Goal: Task Accomplishment & Management: Complete application form

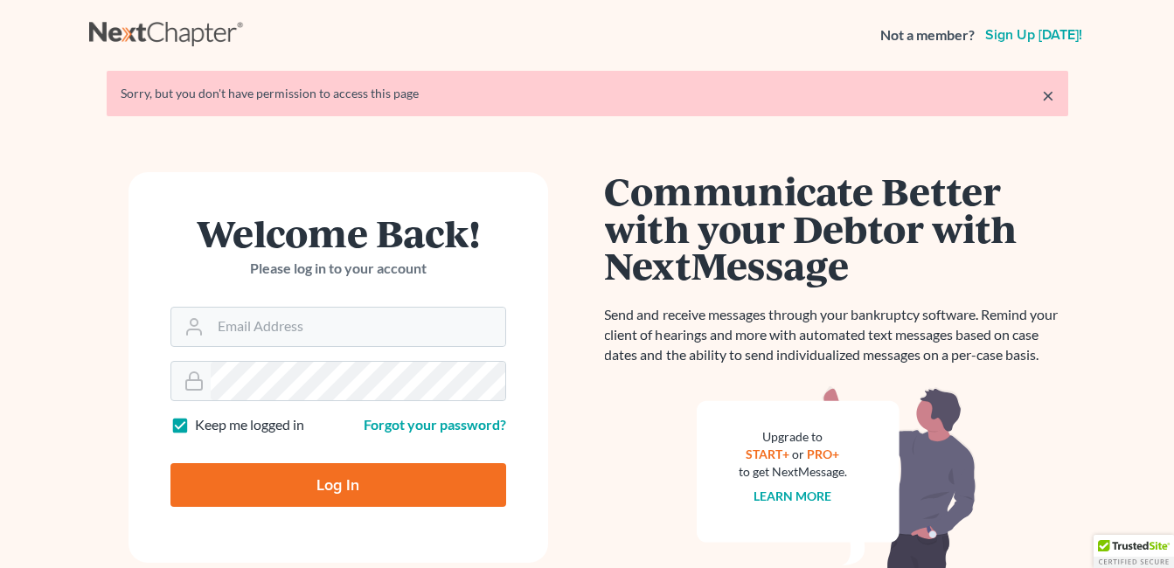
type input "[EMAIL_ADDRESS][DOMAIN_NAME]"
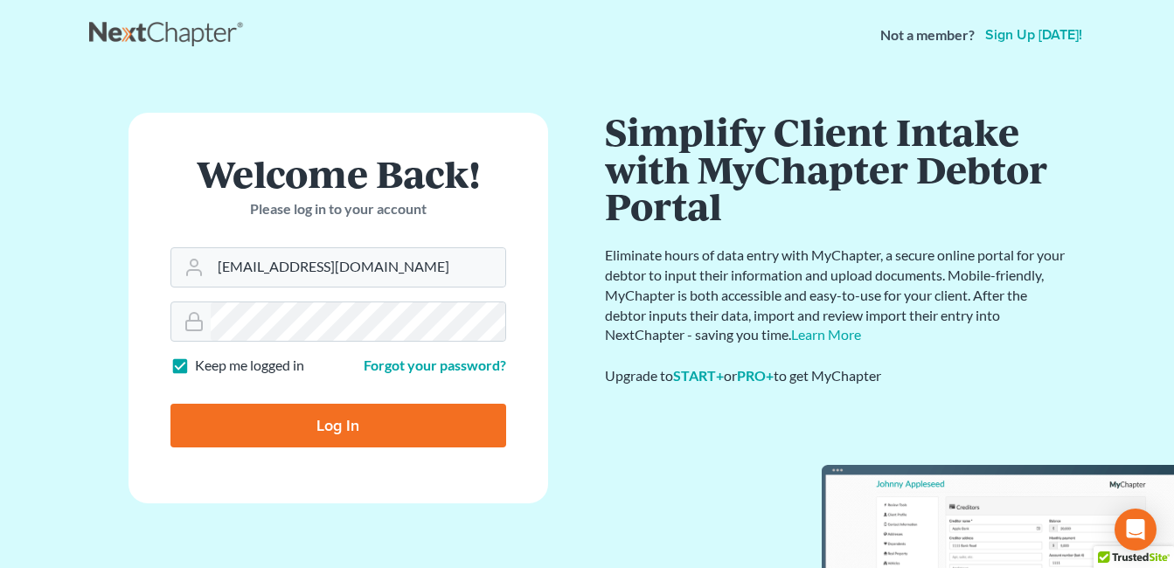
click at [329, 425] on input "Log In" at bounding box center [339, 426] width 336 height 44
type input "Thinking..."
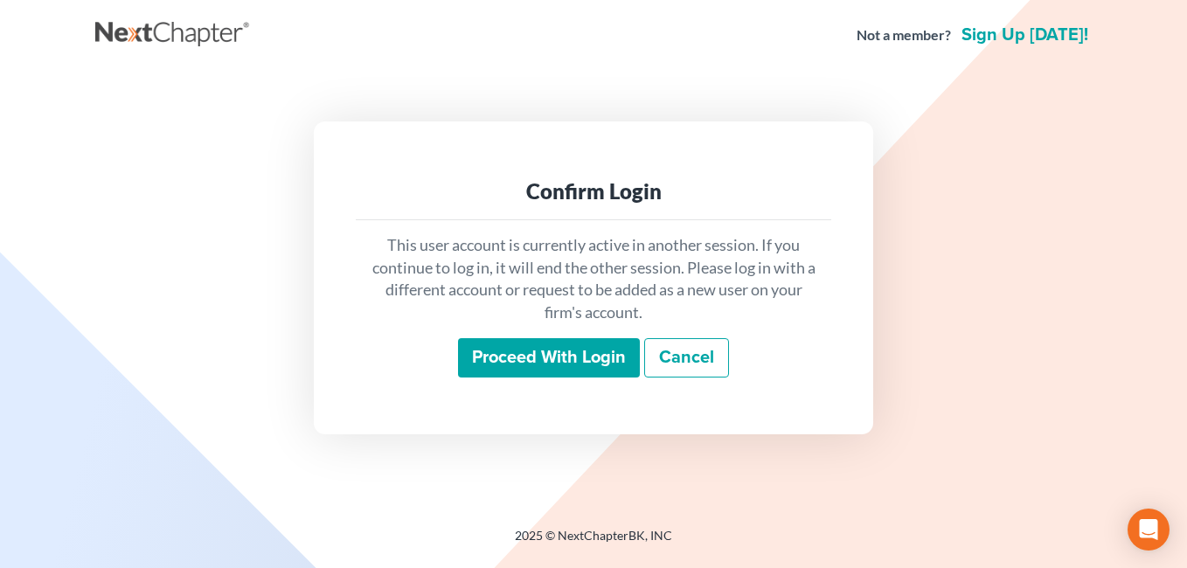
click at [585, 363] on input "Proceed with login" at bounding box center [549, 358] width 182 height 40
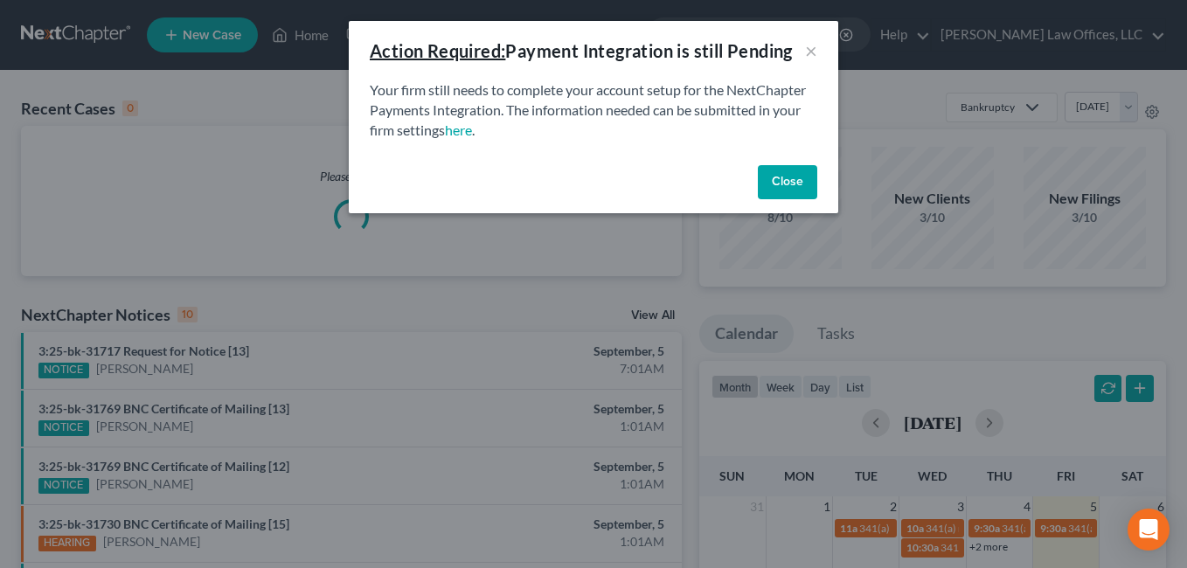
click at [785, 184] on button "Close" at bounding box center [787, 182] width 59 height 35
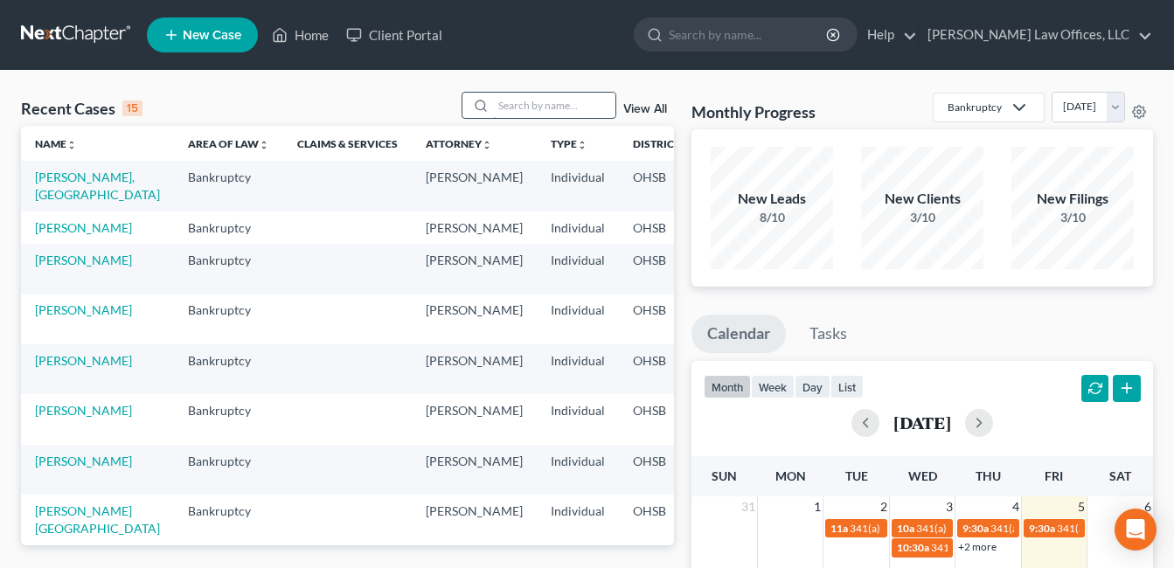
click at [582, 108] on input "search" at bounding box center [554, 105] width 122 height 25
type input "farmer"
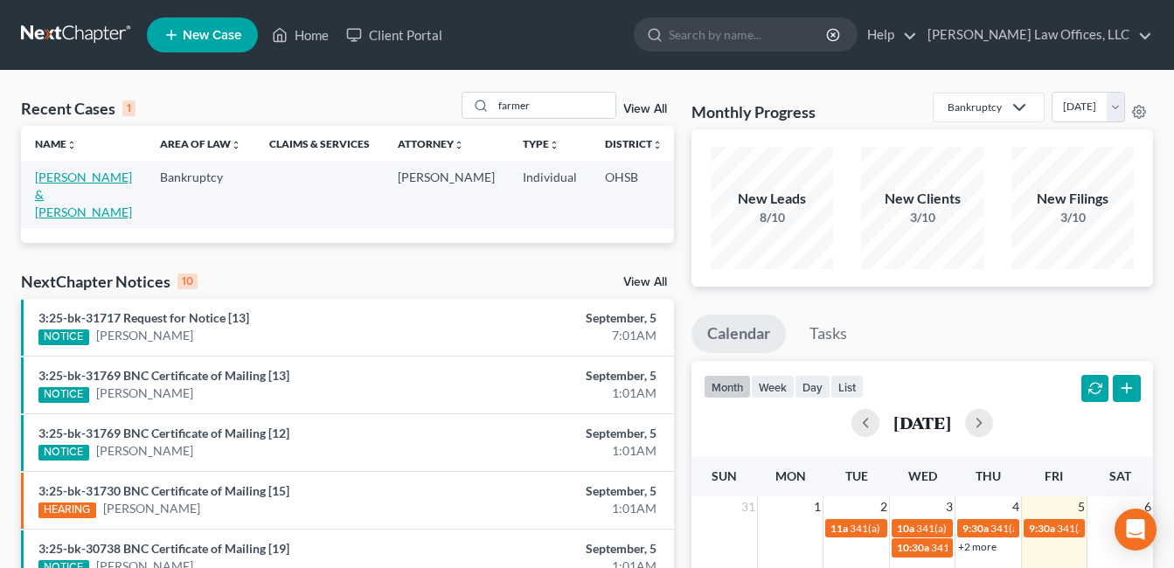
click at [78, 198] on link "Farmer, Benjamin & Kristina" at bounding box center [83, 195] width 97 height 50
select select "3"
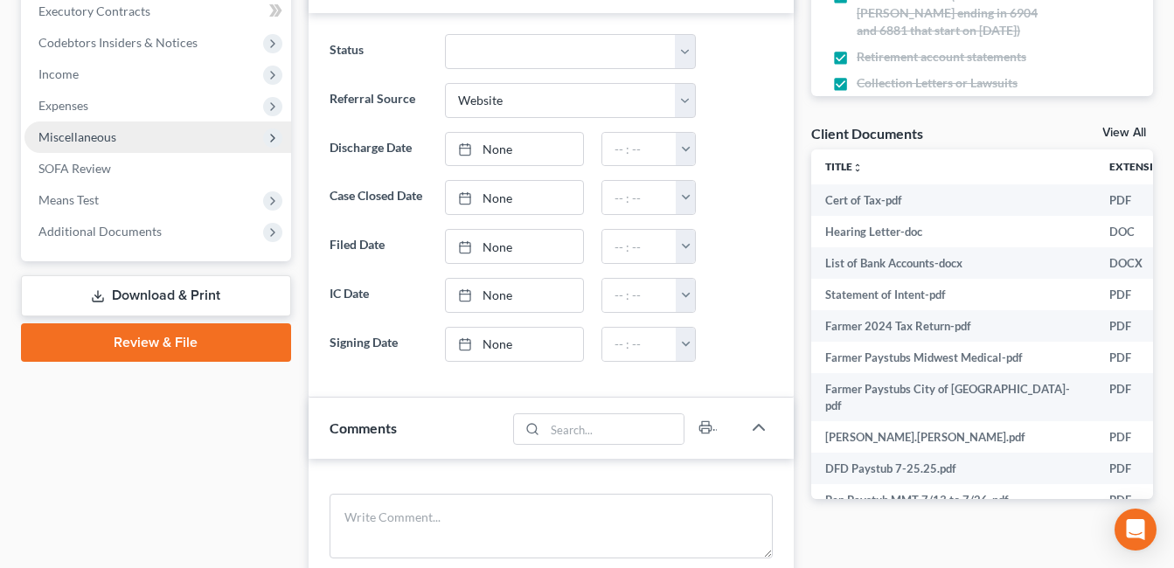
scroll to position [525, 0]
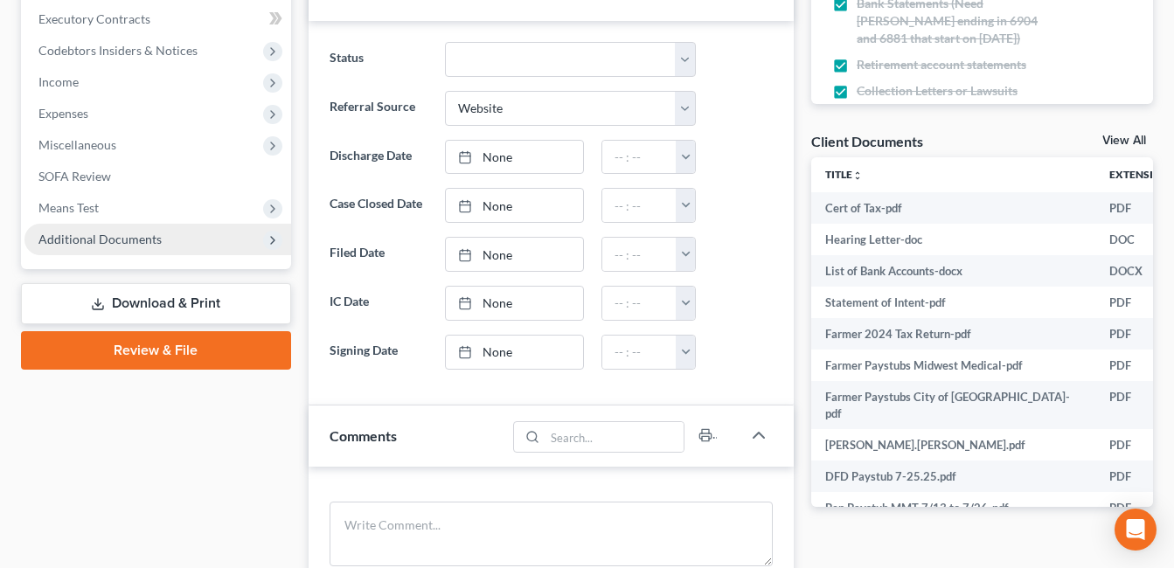
click at [96, 240] on span "Additional Documents" at bounding box center [99, 239] width 123 height 15
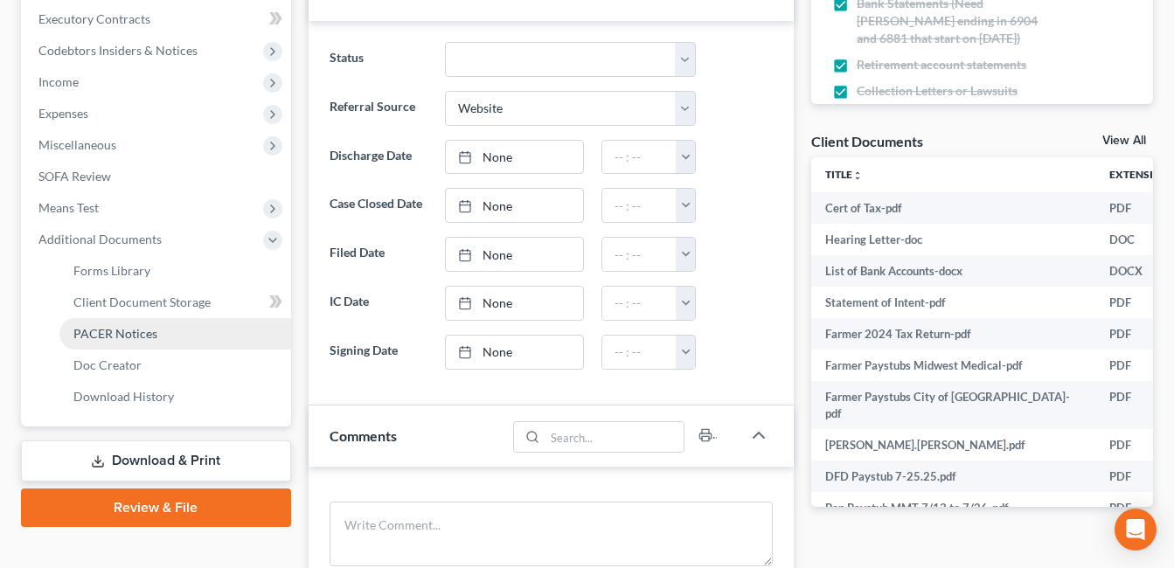
click at [186, 331] on link "PACER Notices" at bounding box center [175, 333] width 232 height 31
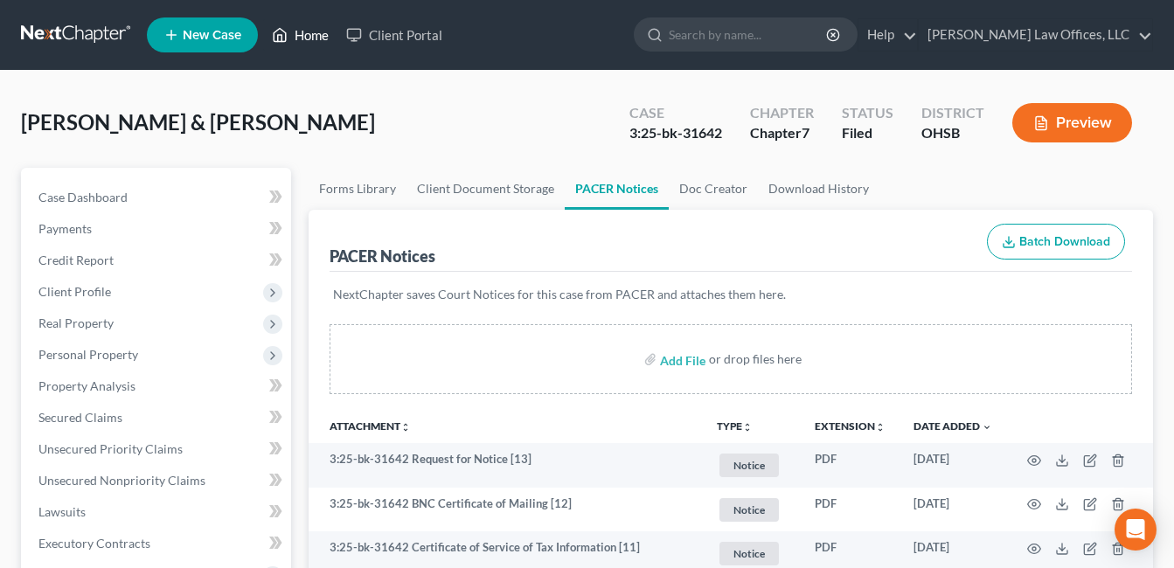
drag, startPoint x: 316, startPoint y: 37, endPoint x: 338, endPoint y: 34, distance: 22.0
click at [316, 37] on link "Home" at bounding box center [300, 34] width 74 height 31
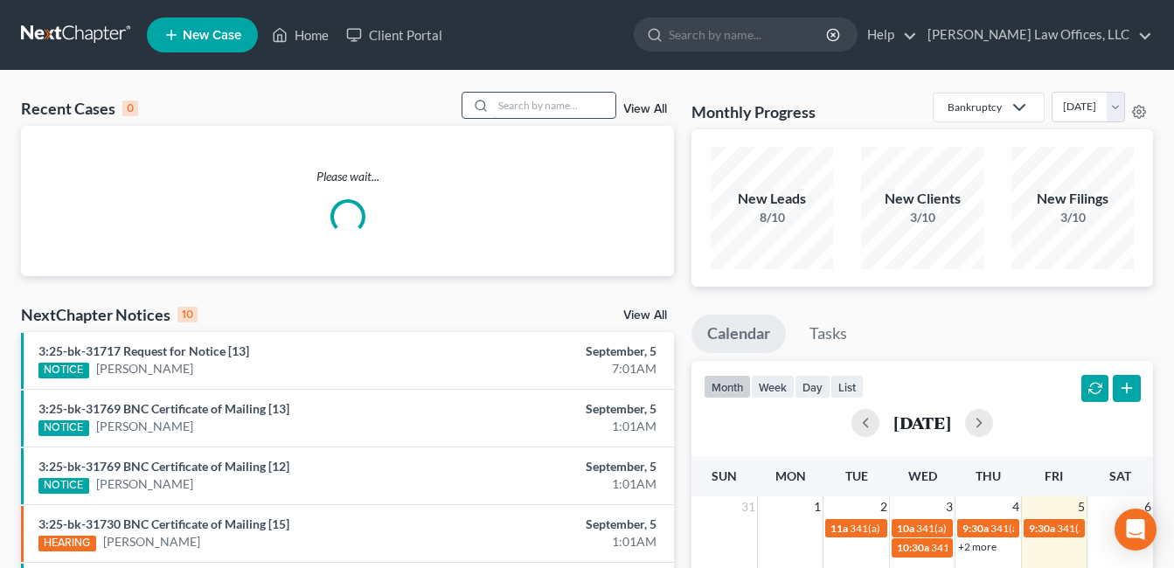
click at [517, 106] on input "search" at bounding box center [554, 105] width 122 height 25
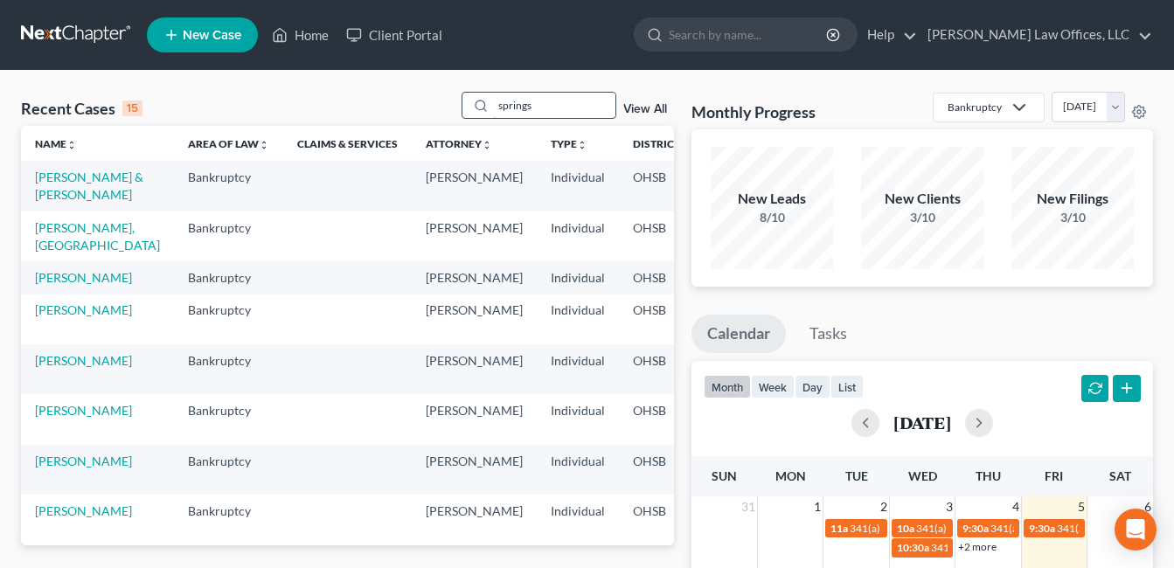
type input "springs"
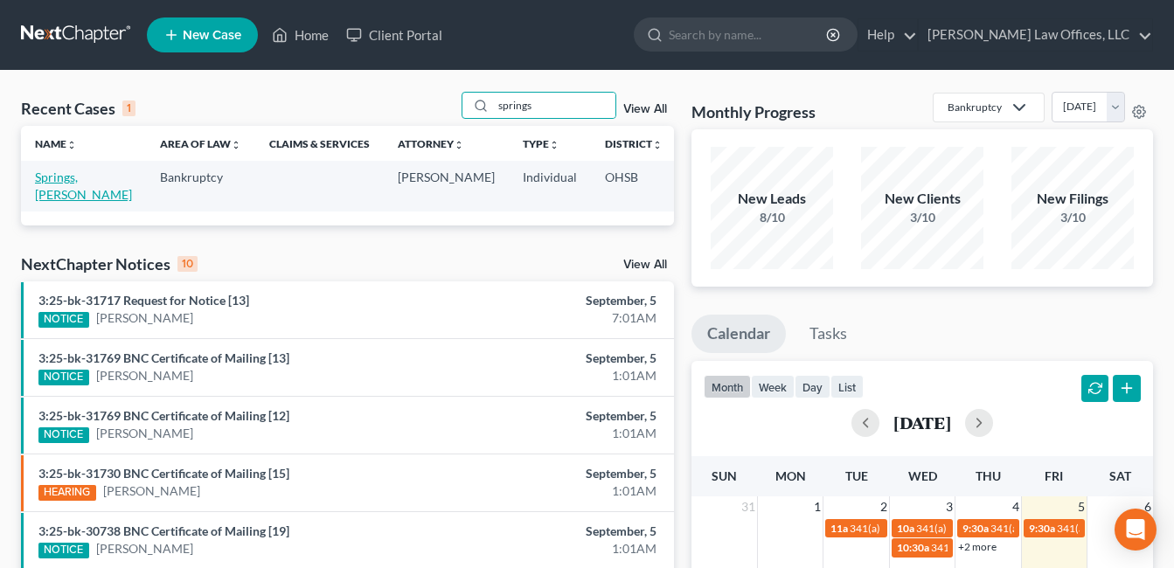
click at [77, 193] on link "Springs, Dominique" at bounding box center [83, 186] width 97 height 32
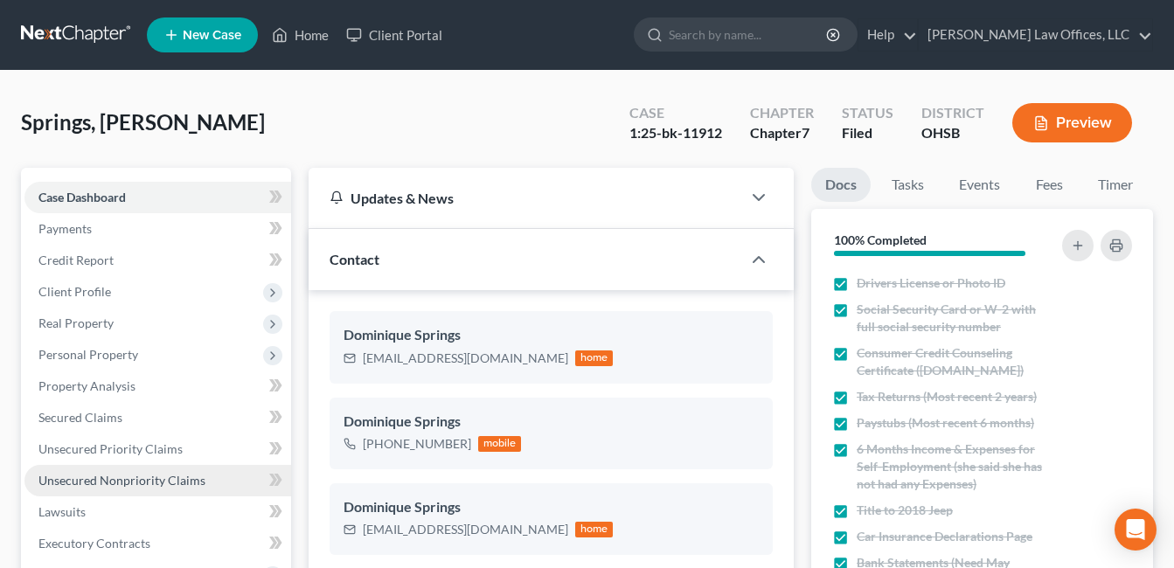
click at [99, 484] on span "Unsecured Nonpriority Claims" at bounding box center [121, 480] width 167 height 15
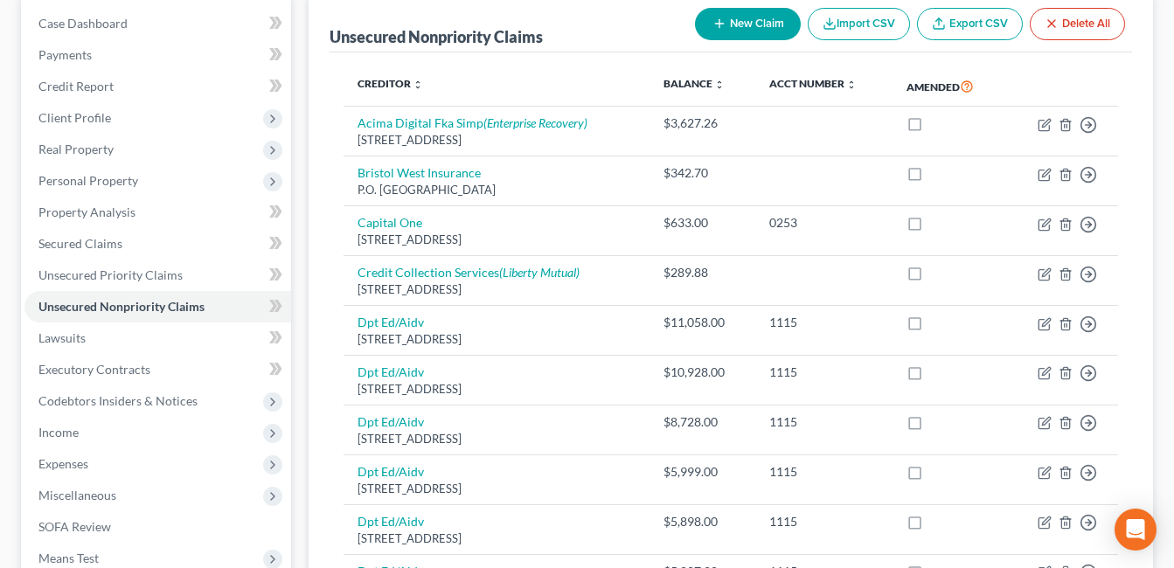
scroll to position [173, 0]
click at [108, 247] on span "Secured Claims" at bounding box center [80, 244] width 84 height 15
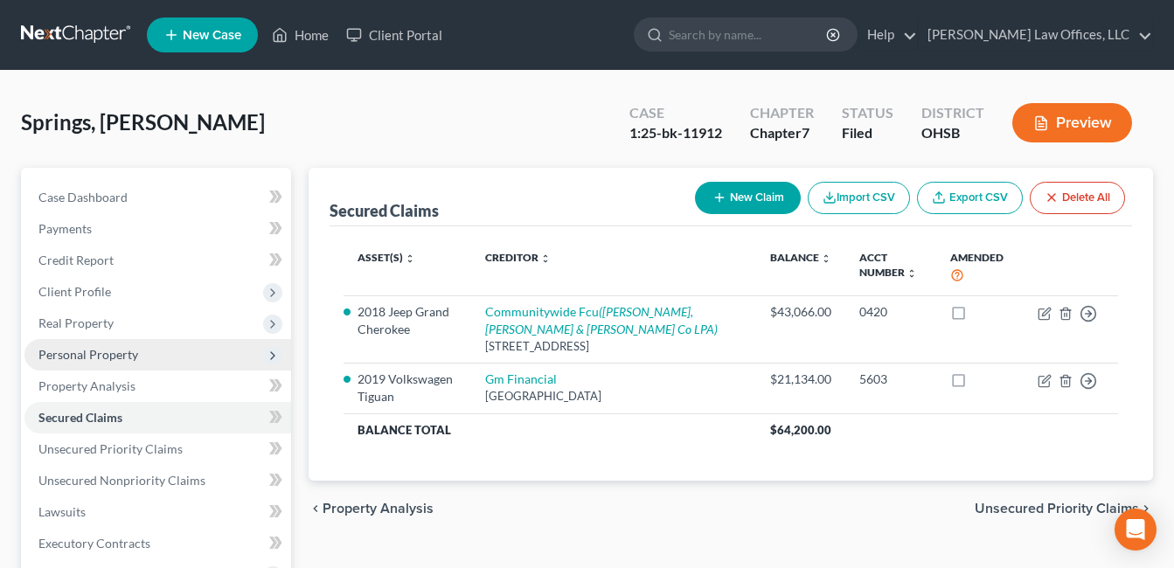
click at [115, 359] on span "Personal Property" at bounding box center [88, 354] width 100 height 15
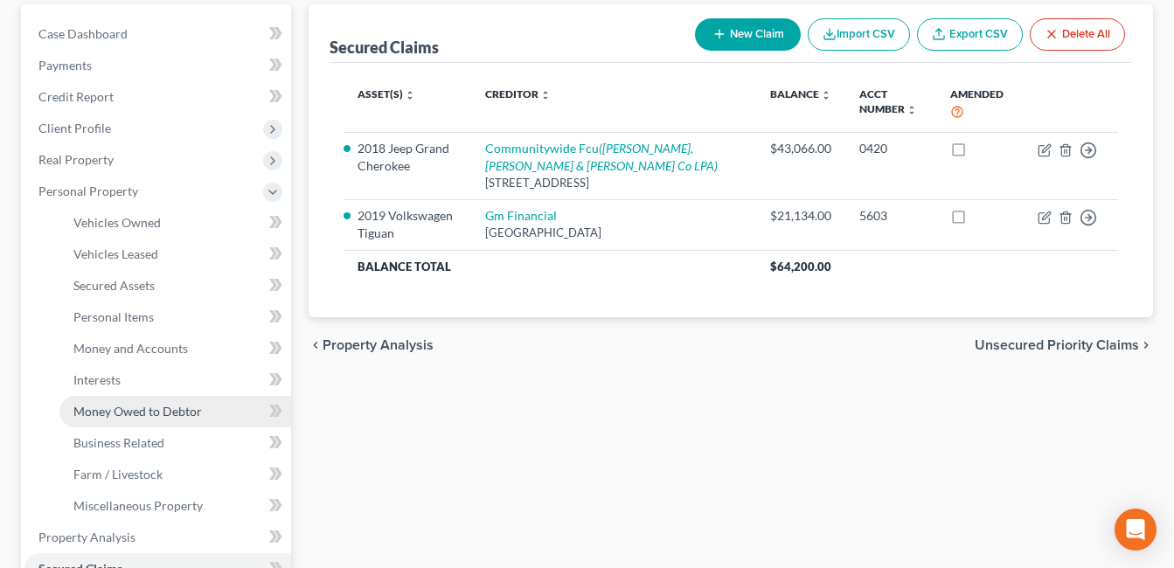
scroll to position [175, 0]
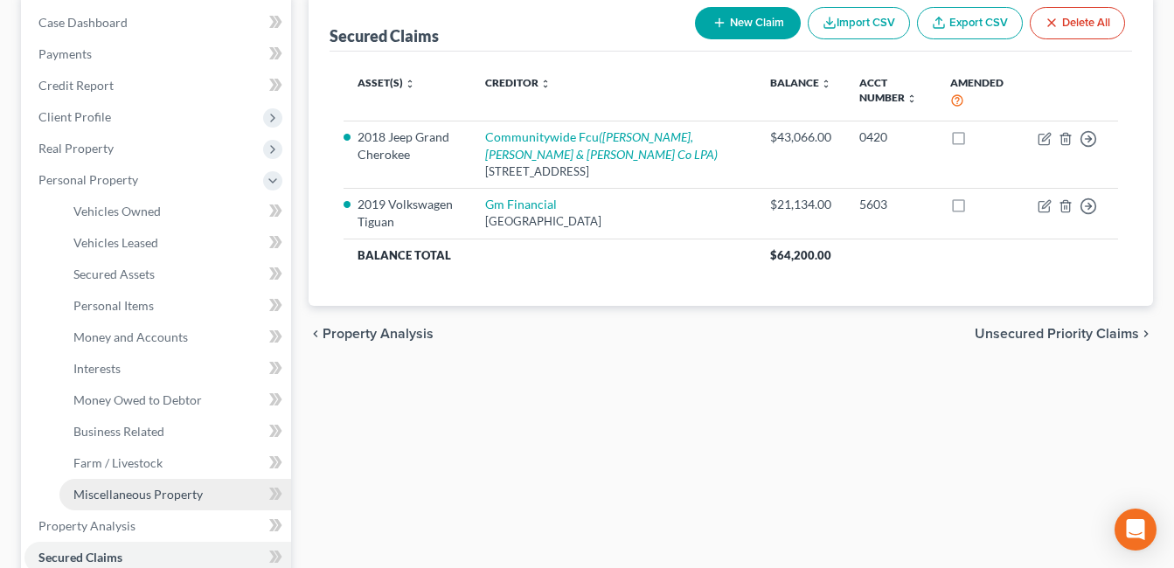
click at [138, 496] on span "Miscellaneous Property" at bounding box center [137, 494] width 129 height 15
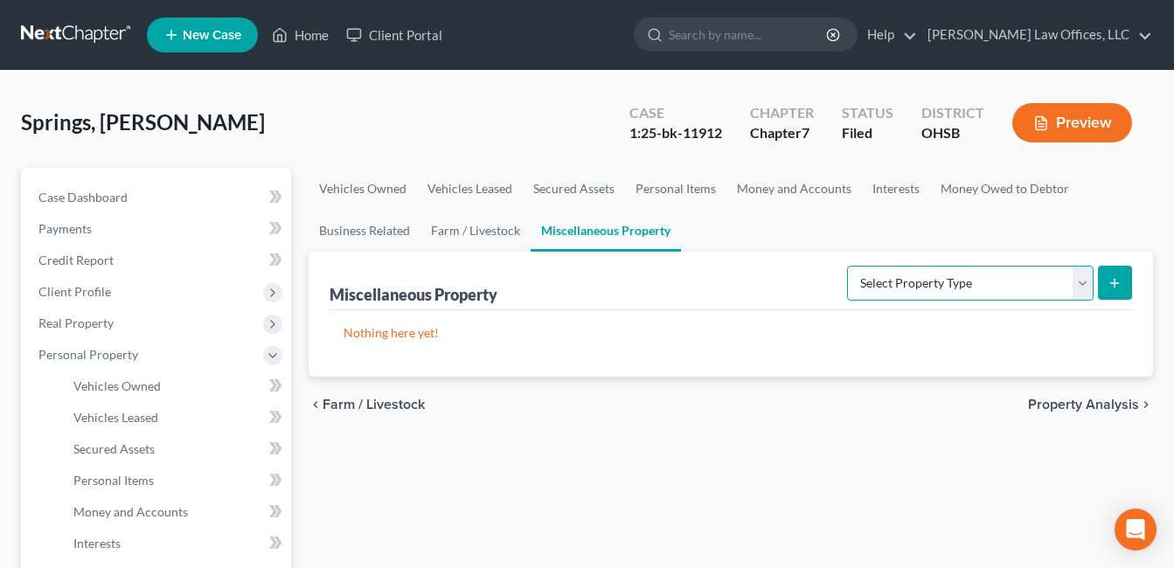
click at [1083, 286] on select "Select Property Type Assigned for Creditor Benefit Within 1 Year Holding for An…" at bounding box center [970, 283] width 247 height 35
select select "transferred"
click at [847, 266] on select "Select Property Type Assigned for Creditor Benefit Within 1 Year Holding for An…" at bounding box center [970, 283] width 247 height 35
click at [1114, 277] on icon "submit" at bounding box center [1115, 283] width 14 height 14
select select "Ordinary (within 2 years)"
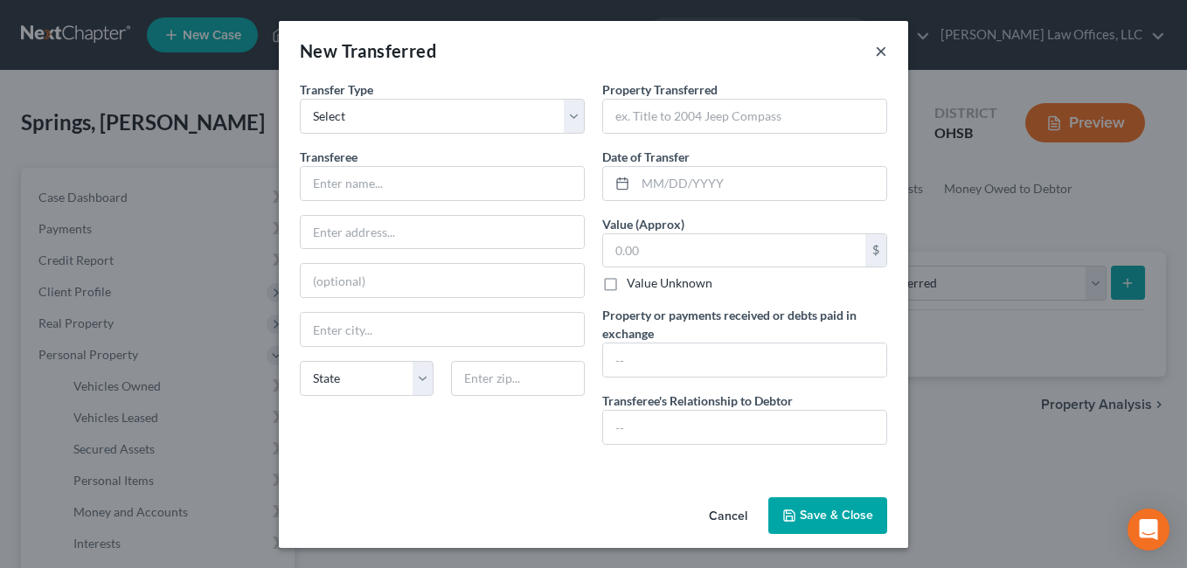
click at [875, 52] on button "×" at bounding box center [881, 50] width 12 height 21
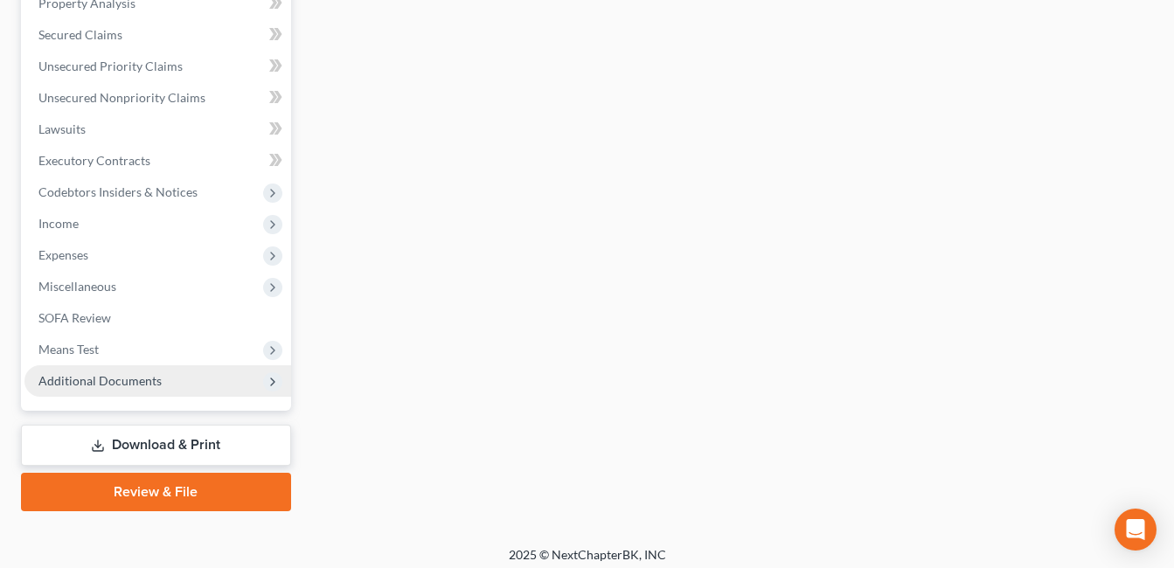
scroll to position [700, 0]
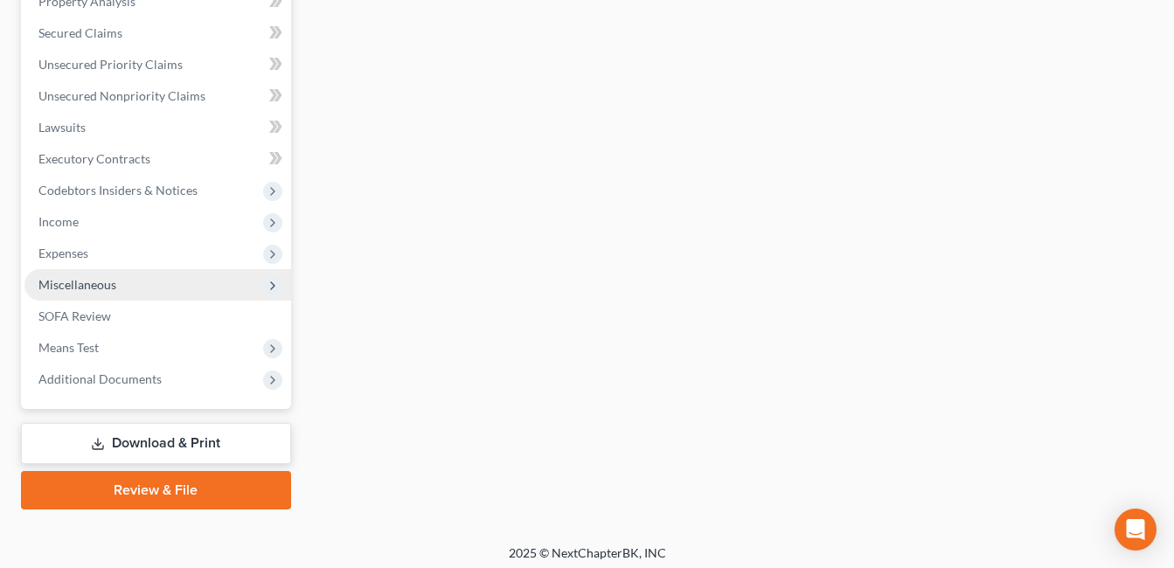
click at [112, 278] on span "Miscellaneous" at bounding box center [77, 284] width 78 height 15
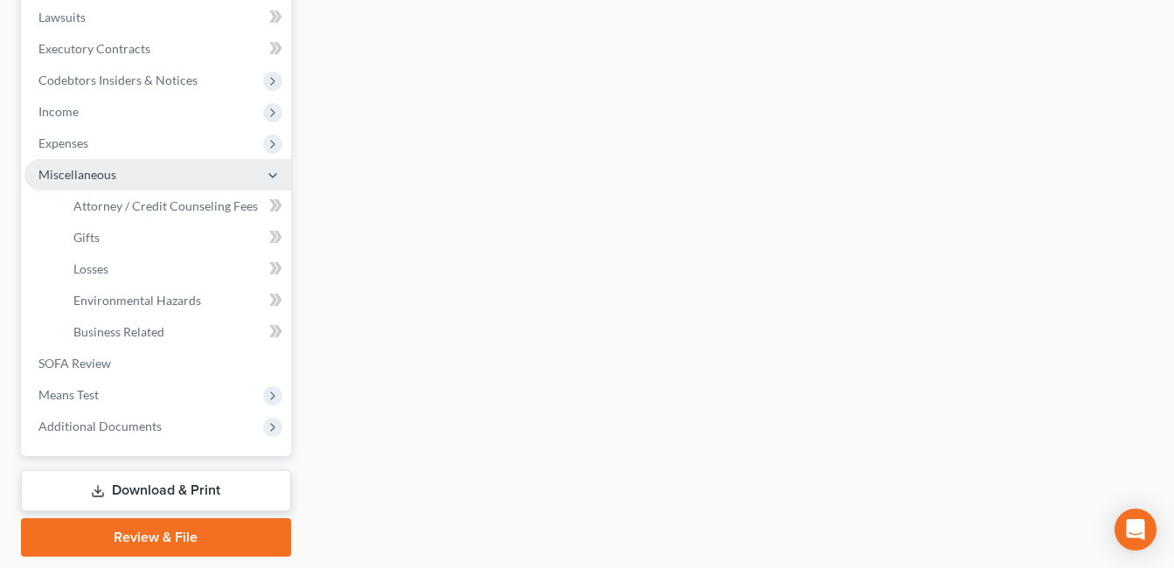
scroll to position [385, 0]
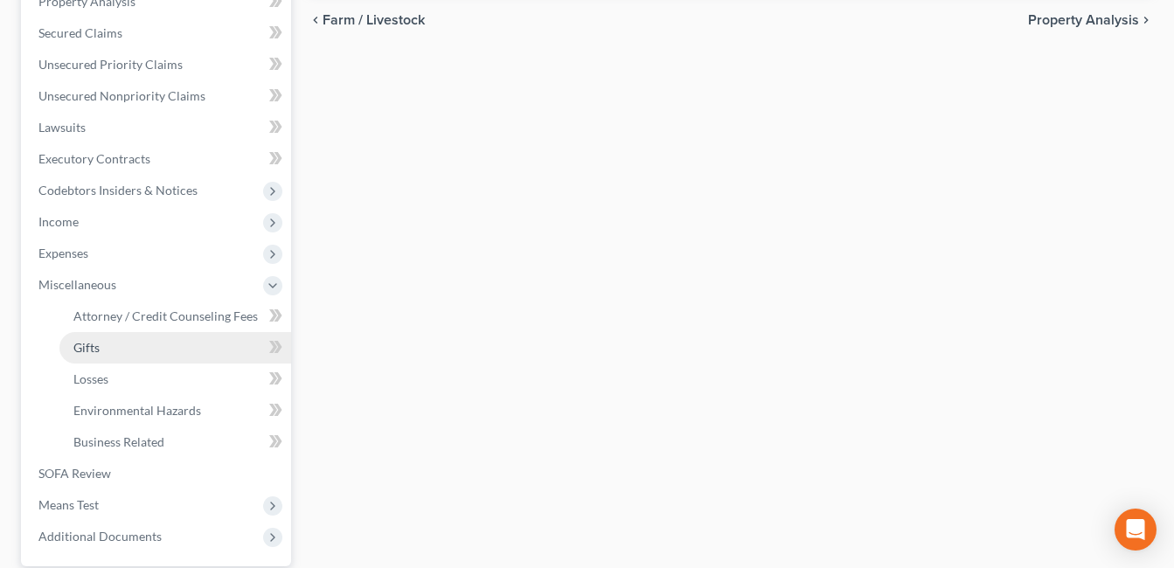
click at [117, 346] on link "Gifts" at bounding box center [175, 347] width 232 height 31
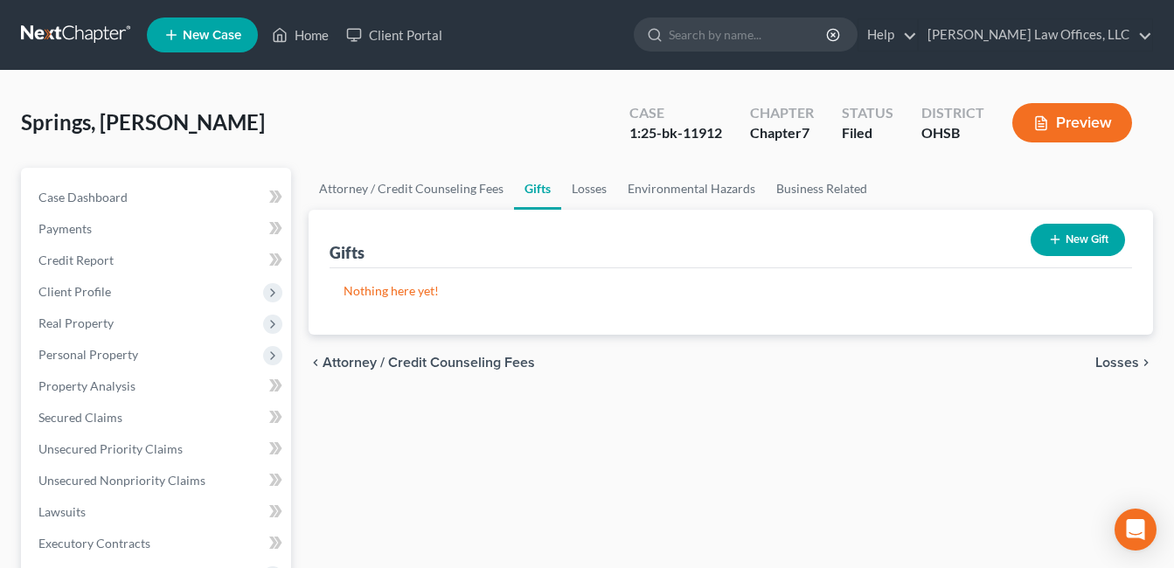
click at [1090, 229] on button "New Gift" at bounding box center [1078, 240] width 94 height 32
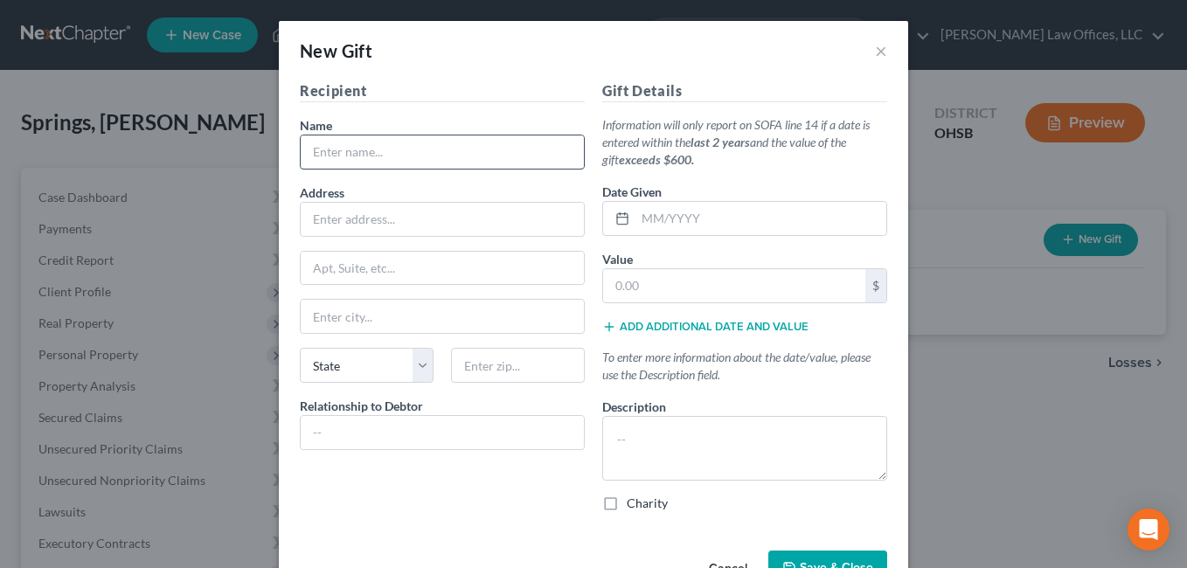
click at [420, 157] on input "text" at bounding box center [442, 152] width 283 height 33
type input "Evelyn Bobie"
click at [386, 310] on input "text" at bounding box center [442, 316] width 283 height 33
type input "Cincinnati"
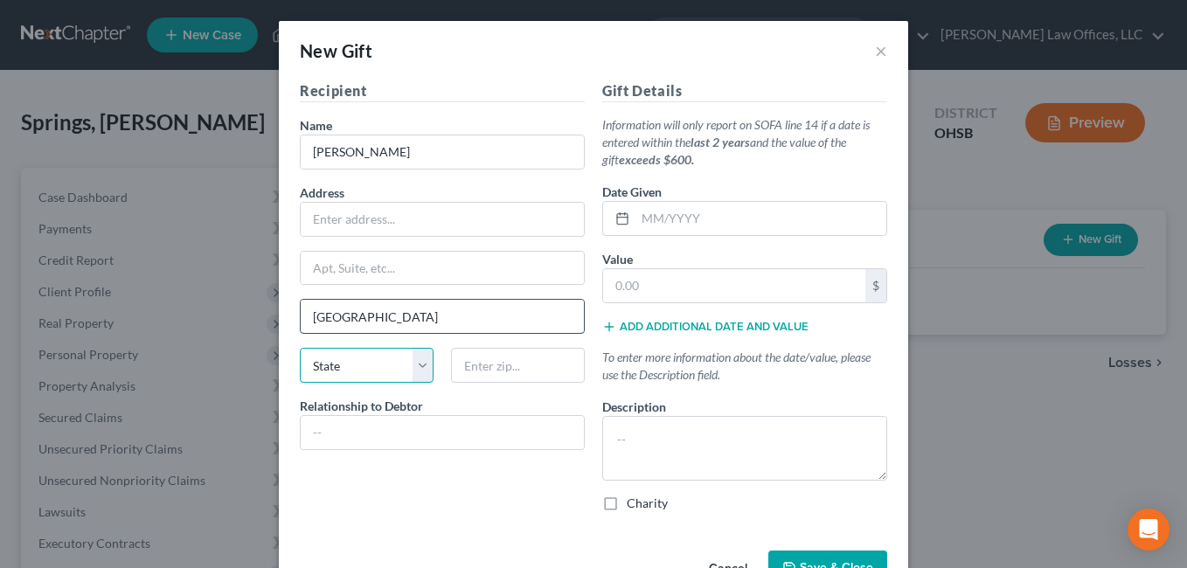
select select "36"
click at [667, 219] on input "text" at bounding box center [761, 218] width 251 height 33
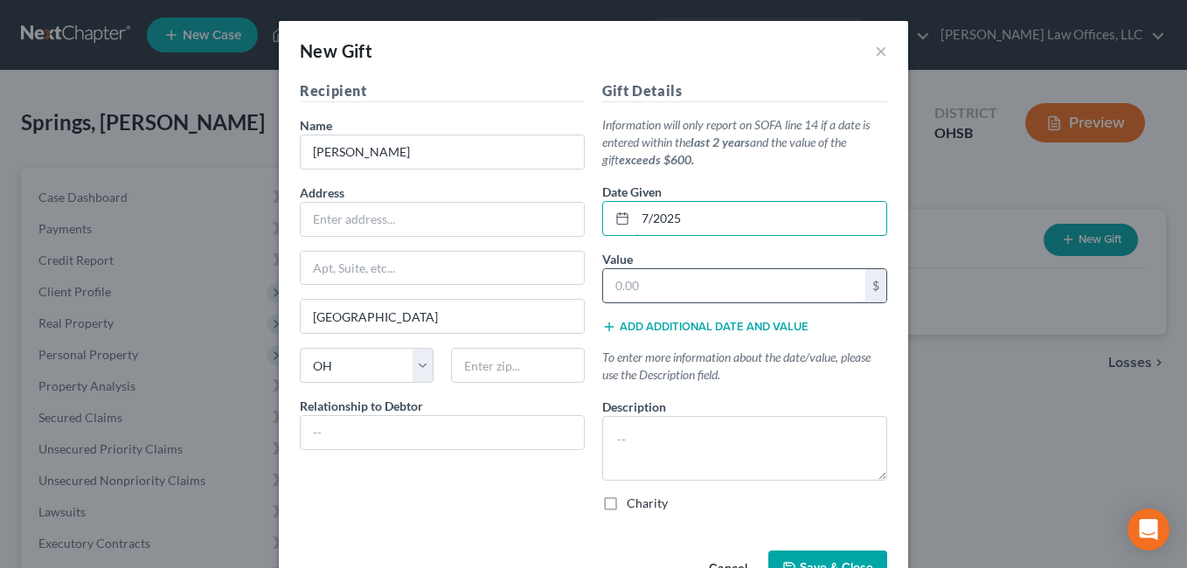
type input "7/2025"
click at [652, 296] on input "text" at bounding box center [734, 285] width 262 height 33
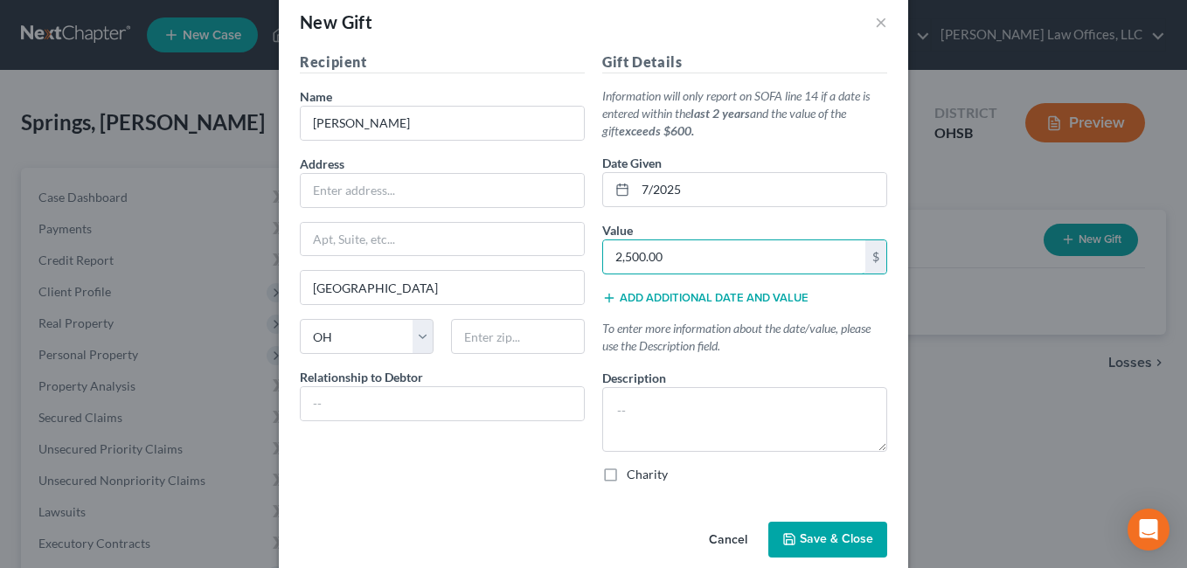
scroll to position [53, 0]
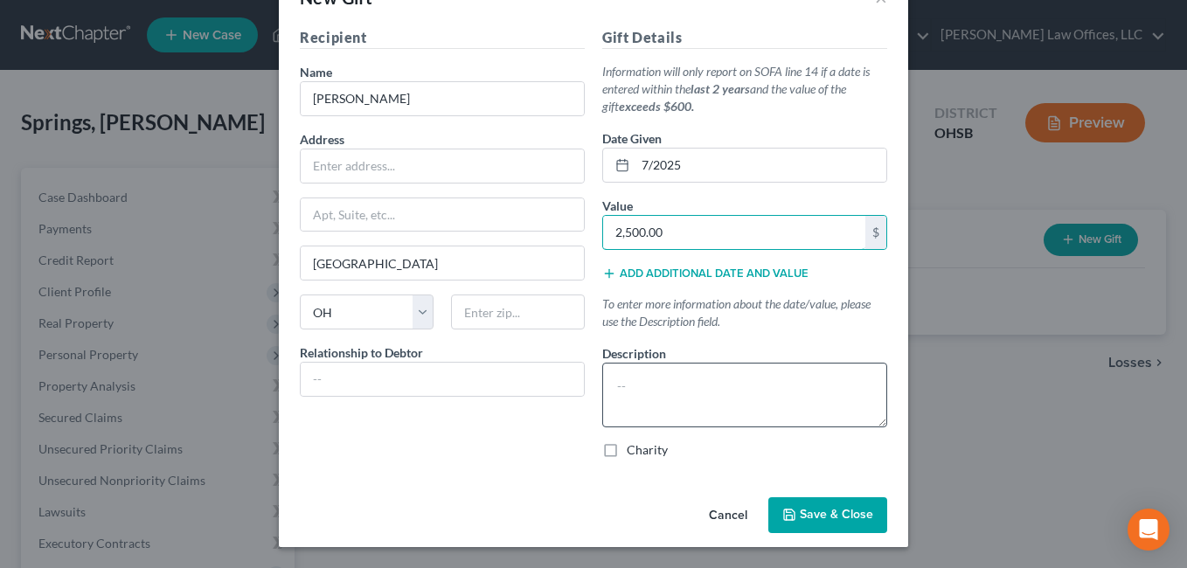
type input "2,500.00"
click at [714, 381] on textarea at bounding box center [744, 395] width 285 height 65
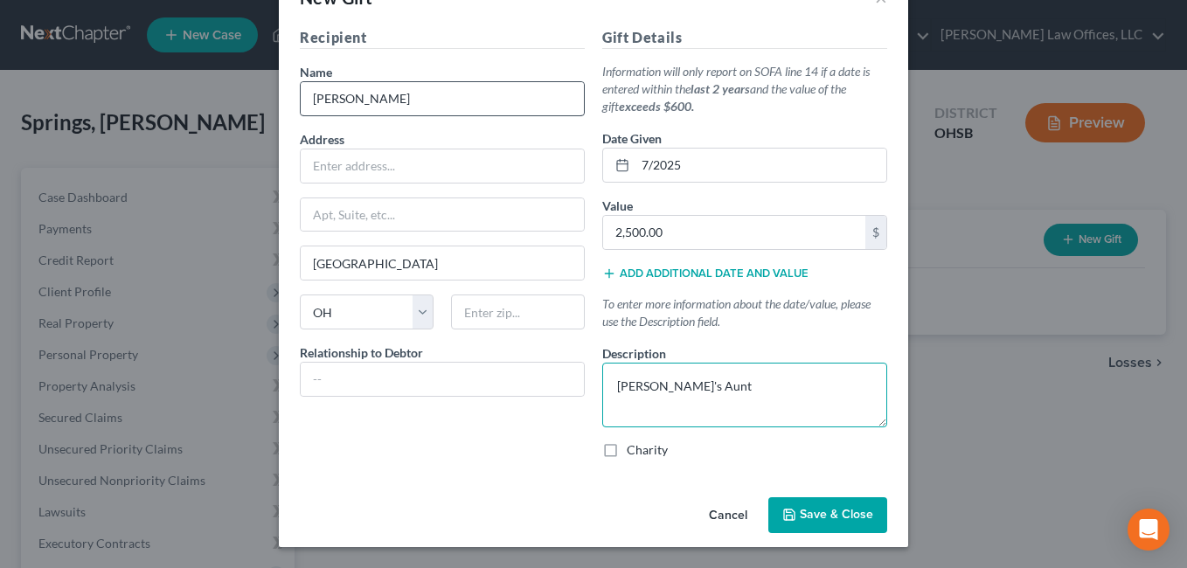
type textarea "Debtor's Aunt"
click at [469, 100] on input "Evelyn Bobie" at bounding box center [442, 98] width 283 height 33
type input "Evelyn Bobie (Debtor's Aunt)"
click at [709, 378] on textarea "Debtor's Aunt" at bounding box center [744, 395] width 285 height 65
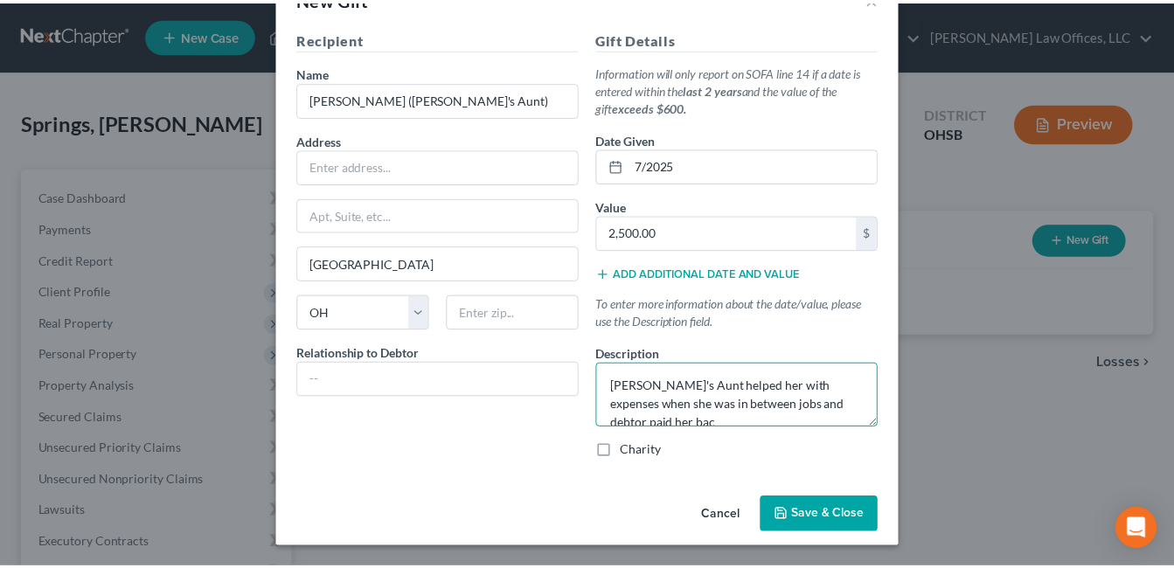
scroll to position [3, 0]
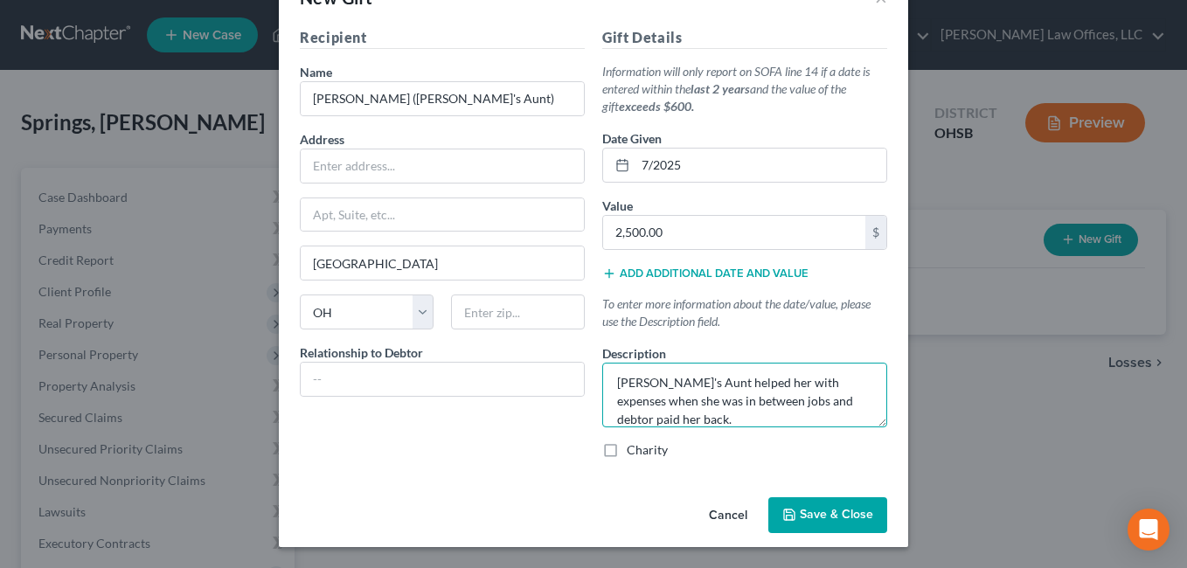
type textarea "Debtor's Aunt helped her with expenses when she was in between jobs and debtor …"
click at [814, 514] on span "Save & Close" at bounding box center [836, 515] width 73 height 15
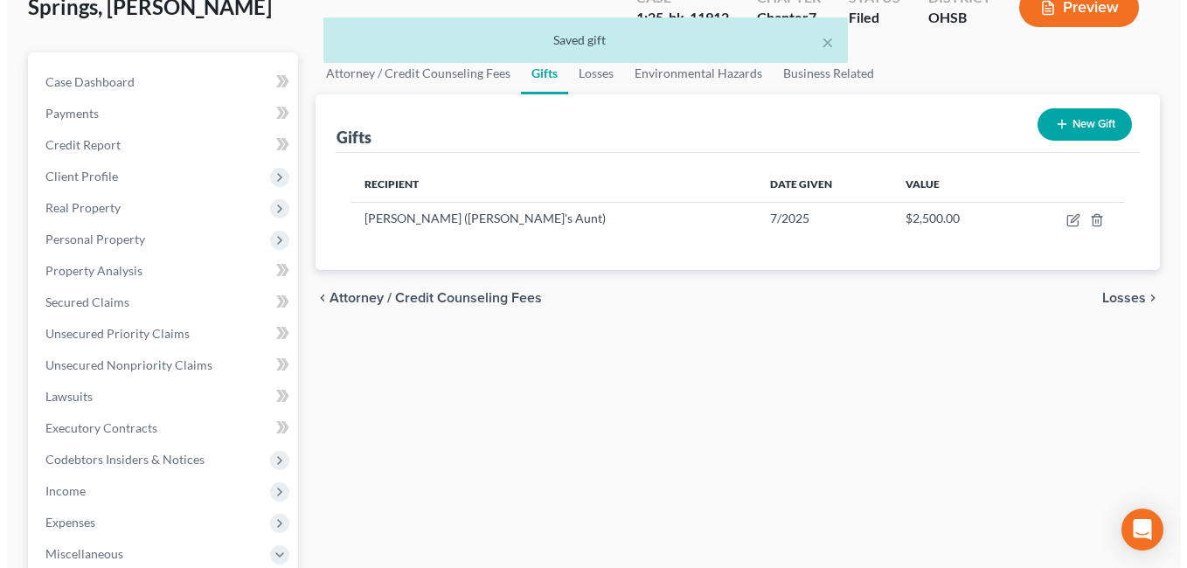
scroll to position [87, 0]
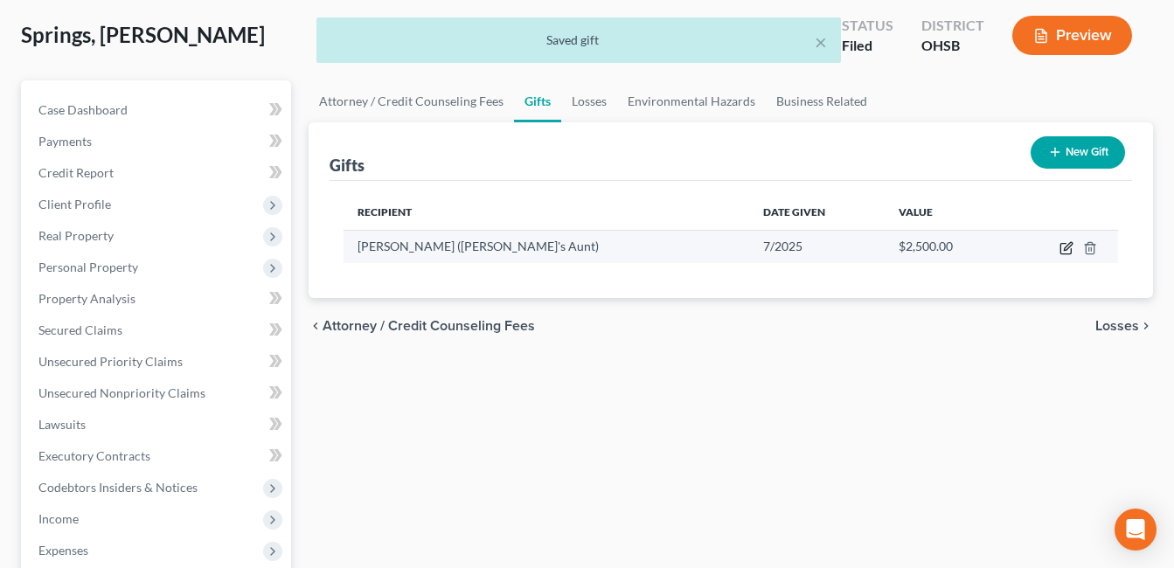
click at [1064, 248] on icon "button" at bounding box center [1067, 248] width 14 height 14
select select "36"
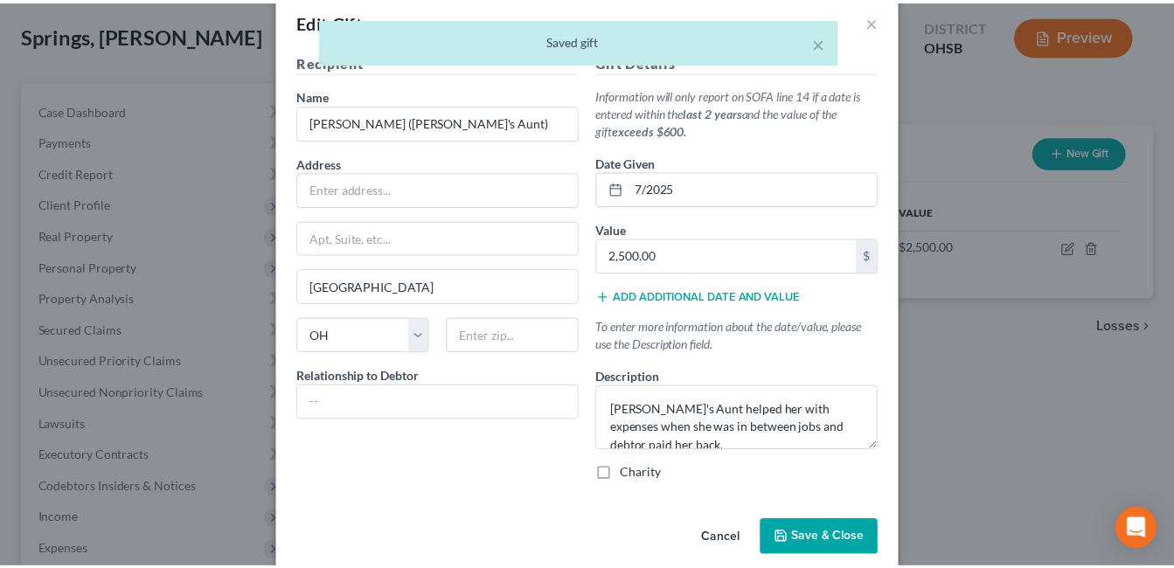
scroll to position [53, 0]
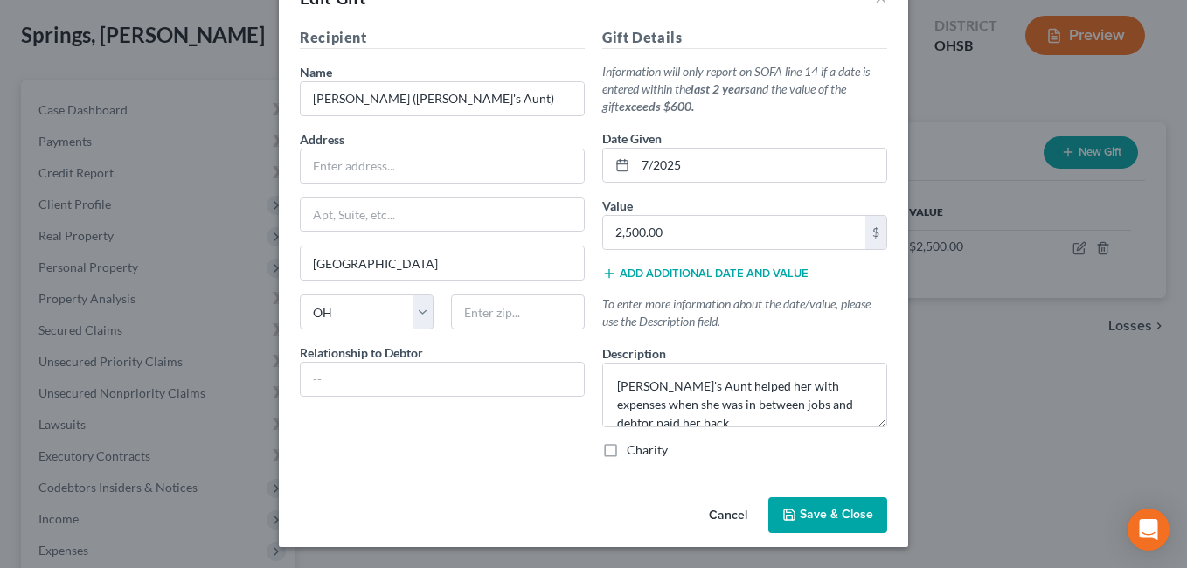
click at [834, 508] on span "Save & Close" at bounding box center [836, 515] width 73 height 15
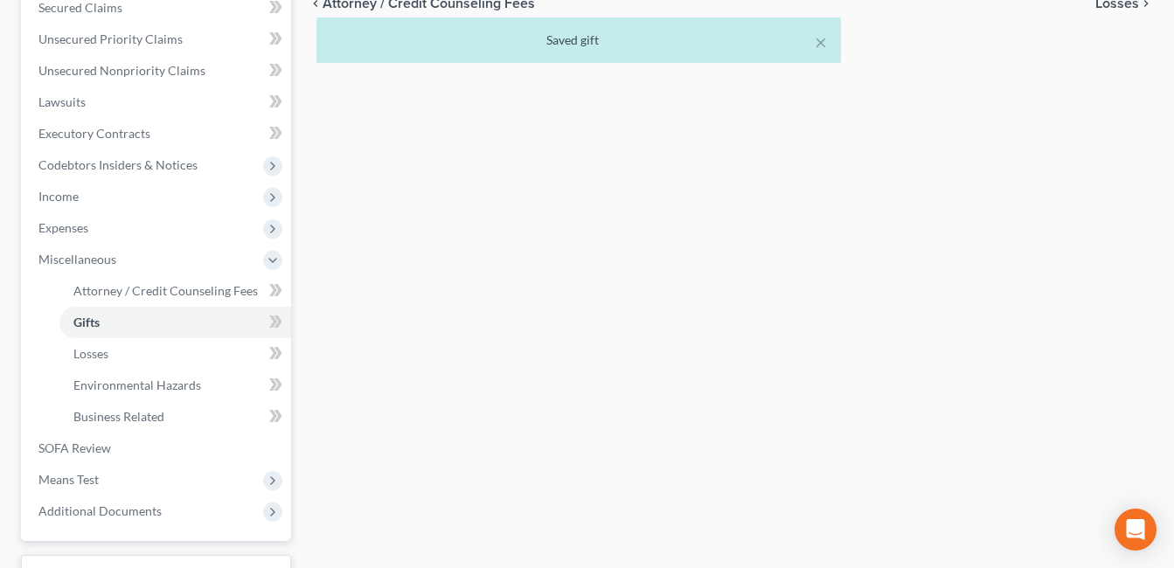
scroll to position [525, 0]
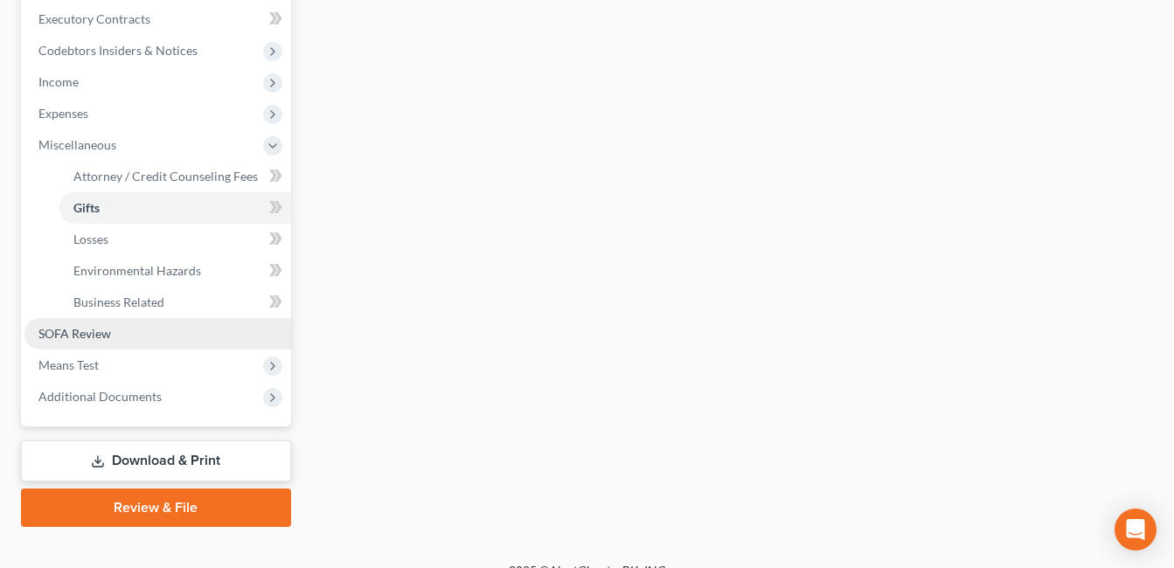
click at [157, 331] on link "SOFA Review" at bounding box center [157, 333] width 267 height 31
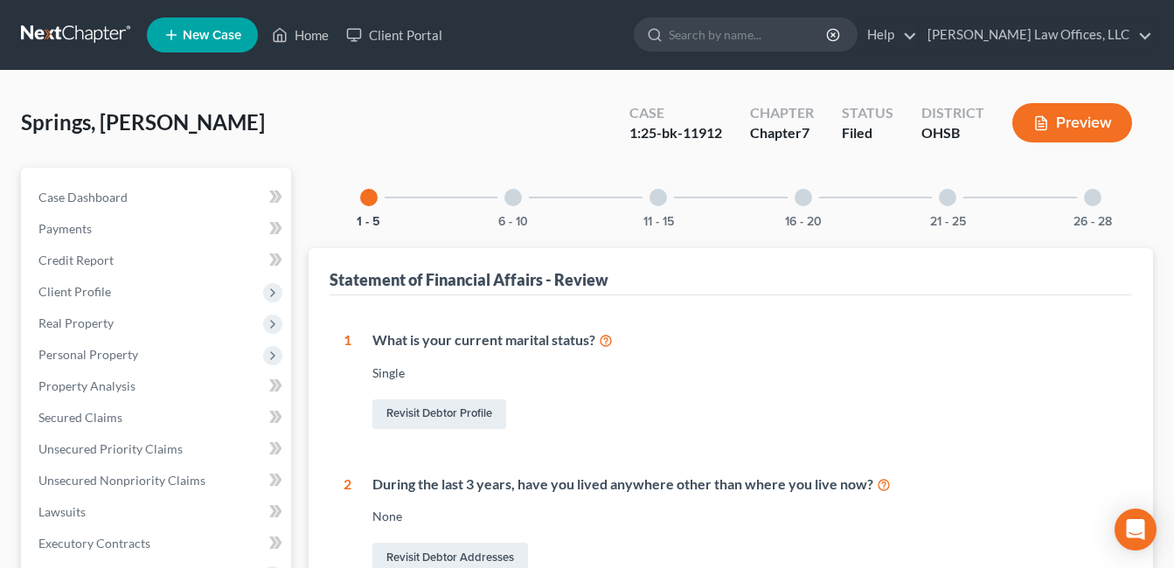
click at [1077, 110] on button "Preview" at bounding box center [1073, 122] width 120 height 39
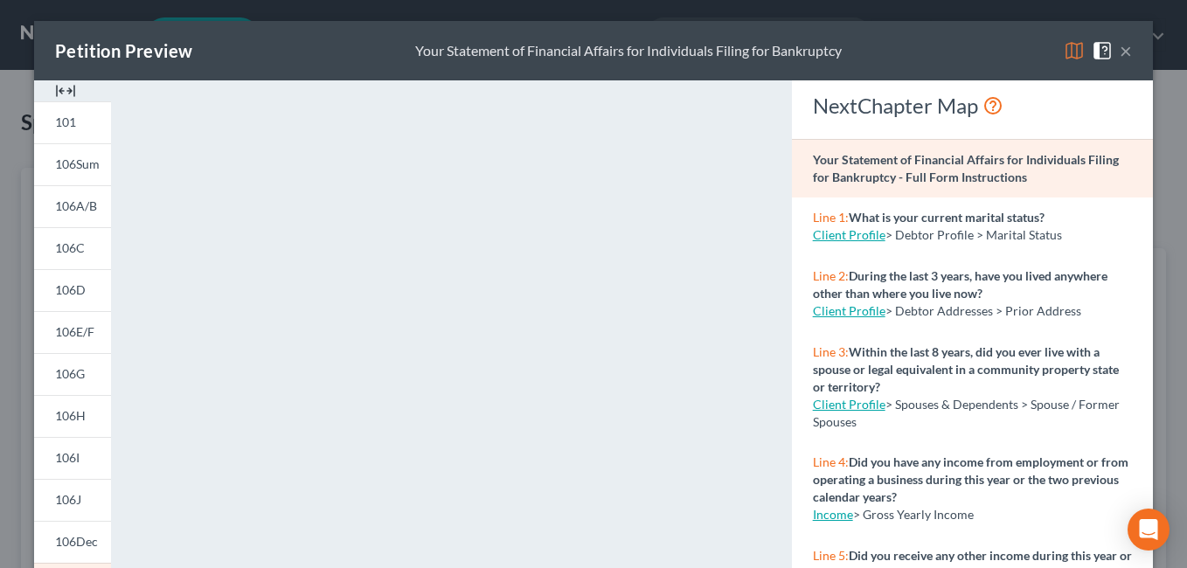
click at [1120, 52] on button "×" at bounding box center [1126, 50] width 12 height 21
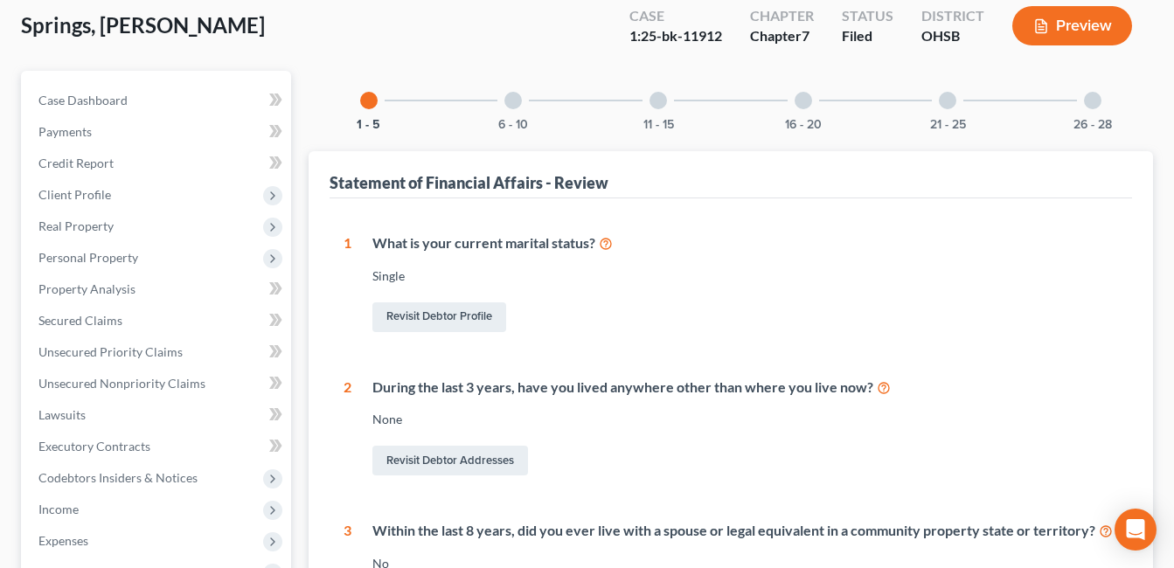
scroll to position [525, 0]
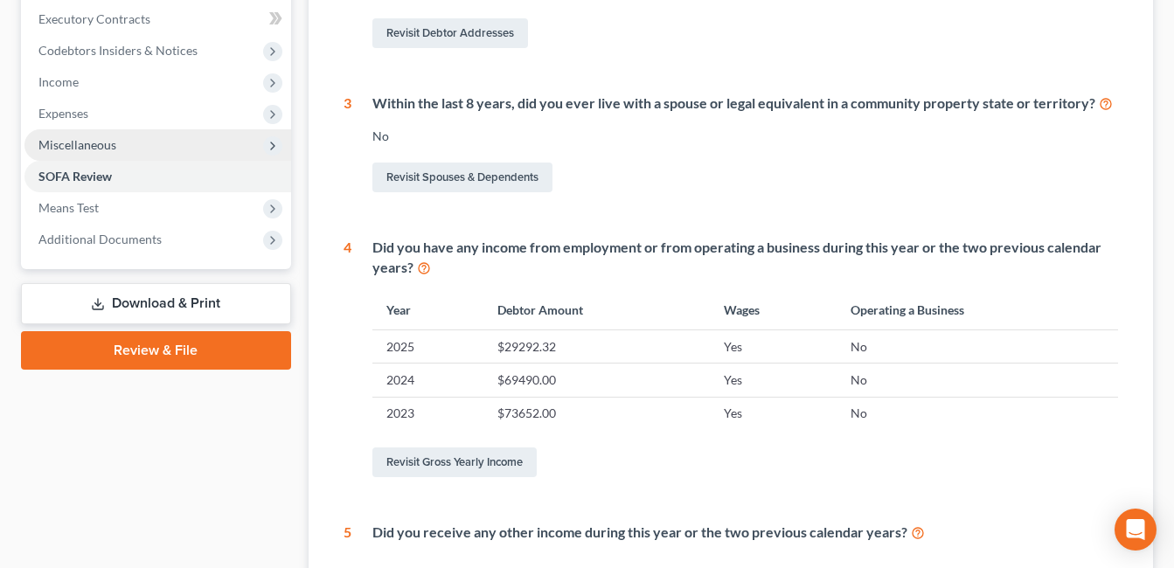
click at [108, 145] on span "Miscellaneous" at bounding box center [77, 144] width 78 height 15
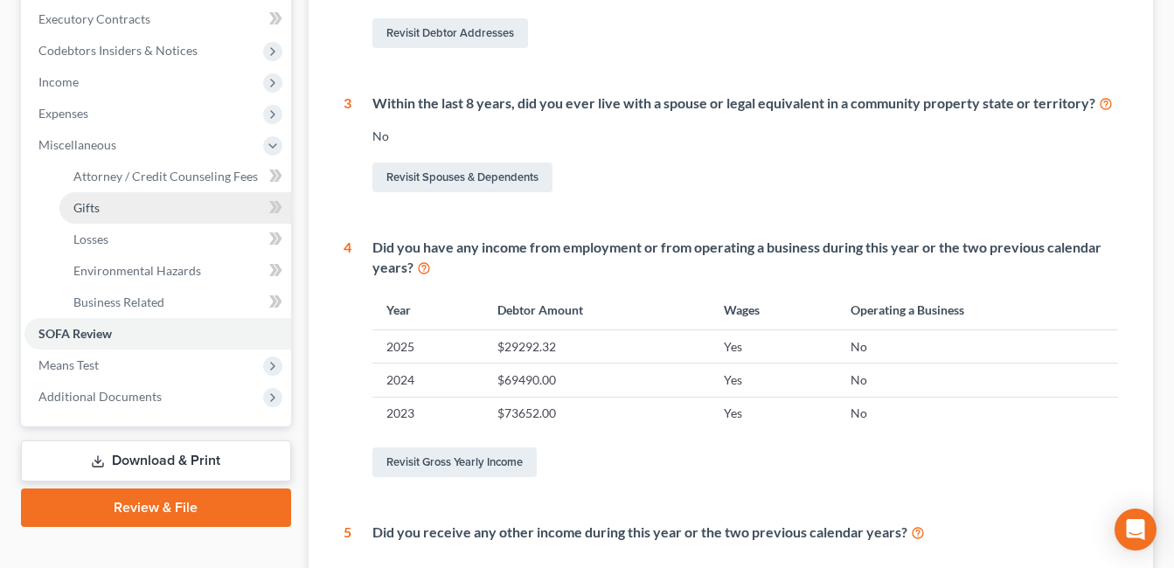
click at [148, 205] on link "Gifts" at bounding box center [175, 207] width 232 height 31
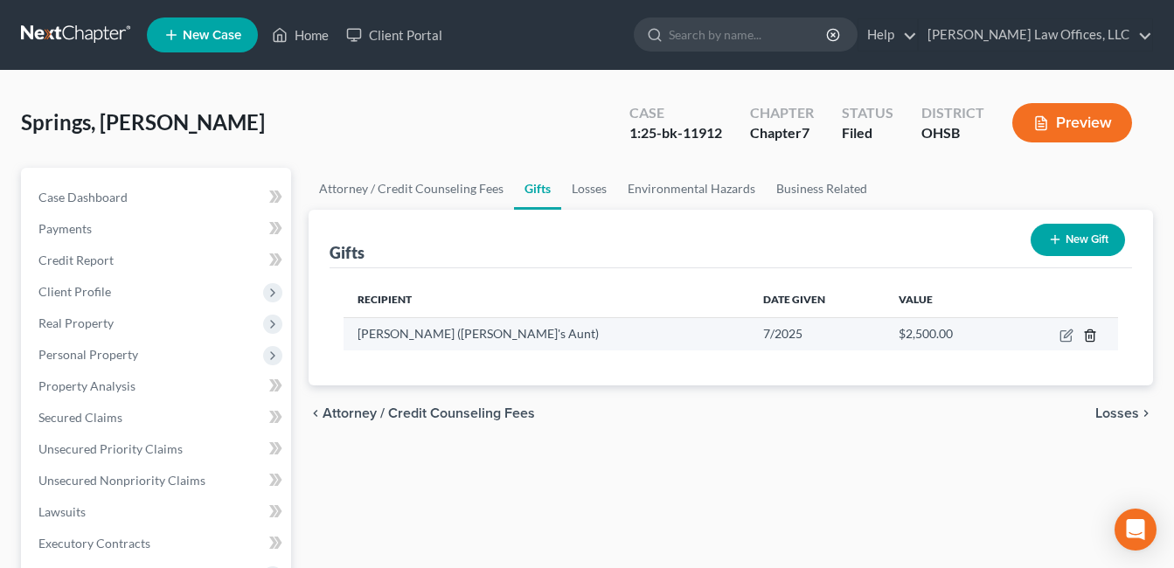
click at [1087, 340] on icon "button" at bounding box center [1090, 335] width 8 height 11
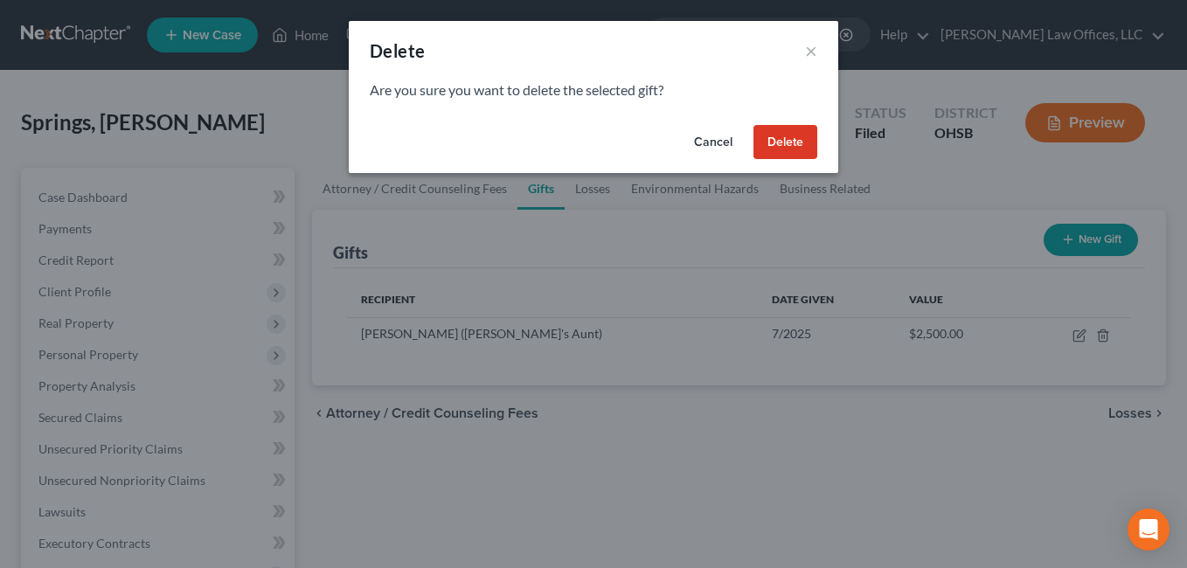
click at [770, 136] on button "Delete" at bounding box center [786, 142] width 64 height 35
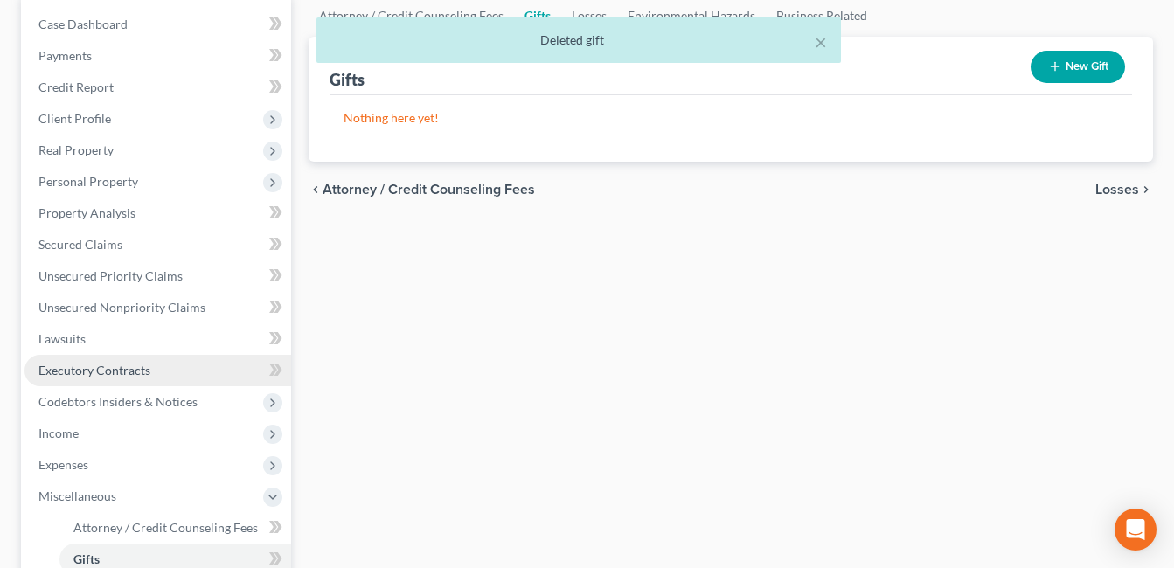
scroll to position [175, 0]
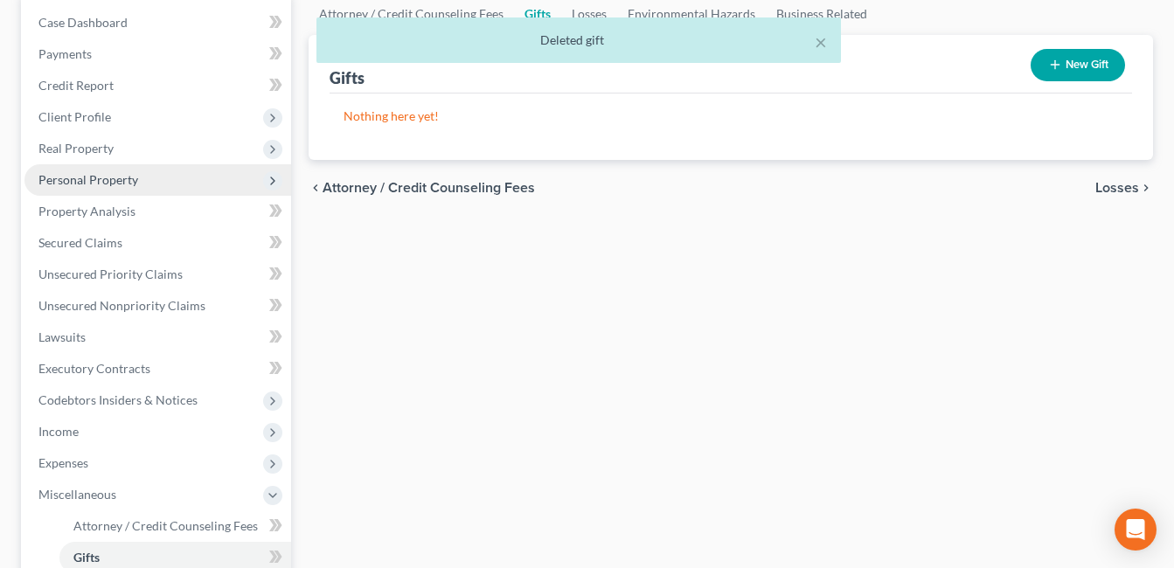
click at [122, 179] on span "Personal Property" at bounding box center [88, 179] width 100 height 15
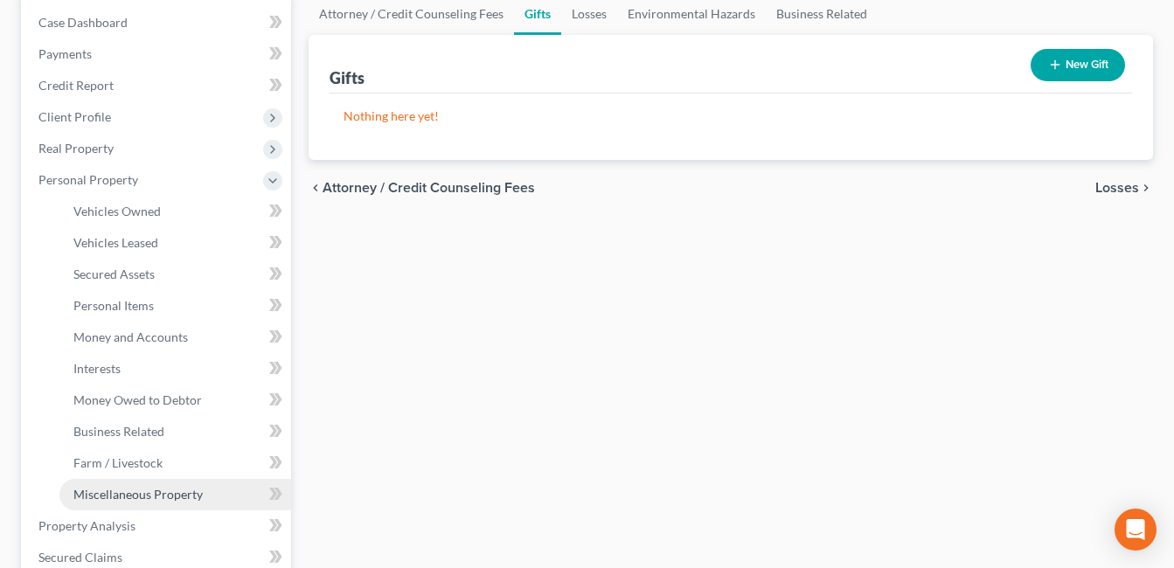
click at [146, 488] on span "Miscellaneous Property" at bounding box center [137, 494] width 129 height 15
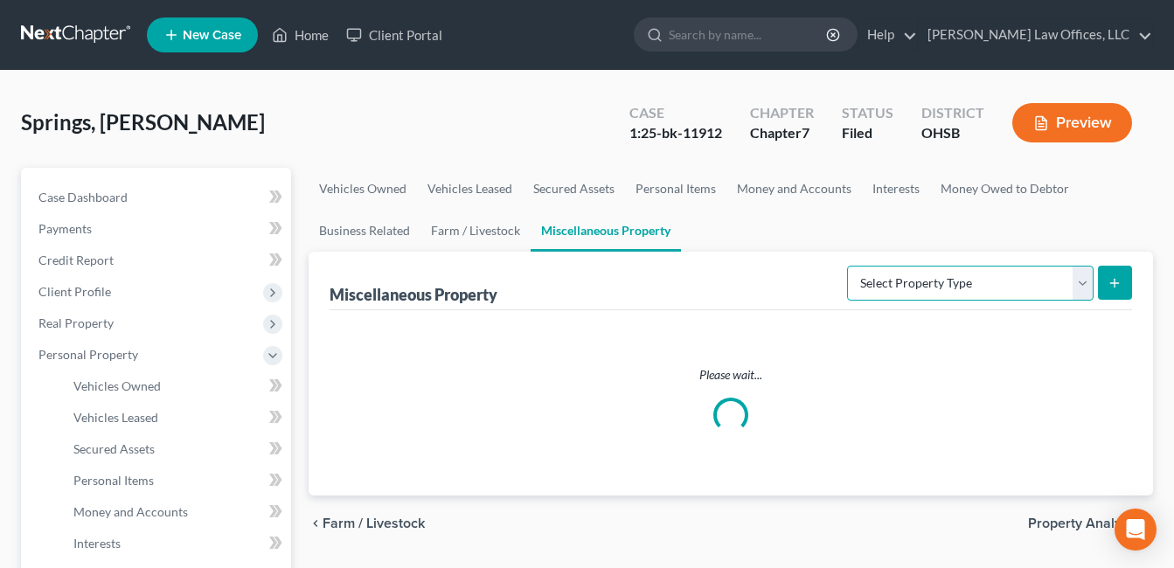
click at [1083, 281] on select "Select Property Type Assigned for Creditor Benefit Within 1 Year Holding for An…" at bounding box center [970, 283] width 247 height 35
select select "transferred"
click at [847, 266] on select "Select Property Type Assigned for Creditor Benefit Within 1 Year Holding for An…" at bounding box center [970, 283] width 247 height 35
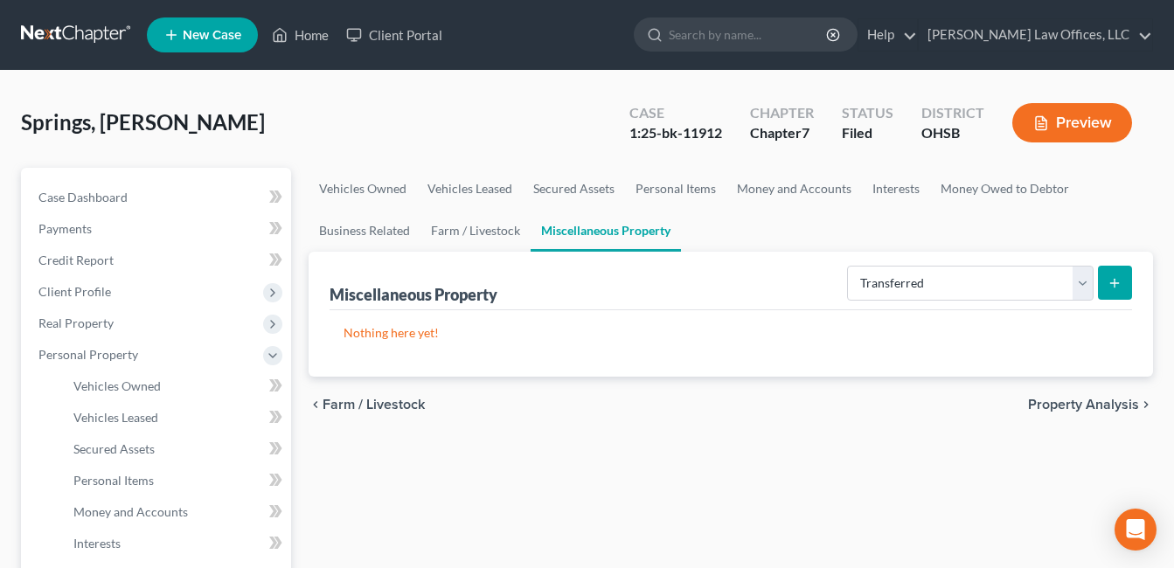
click at [1115, 281] on line "submit" at bounding box center [1115, 283] width 0 height 8
select select "Ordinary (within 2 years)"
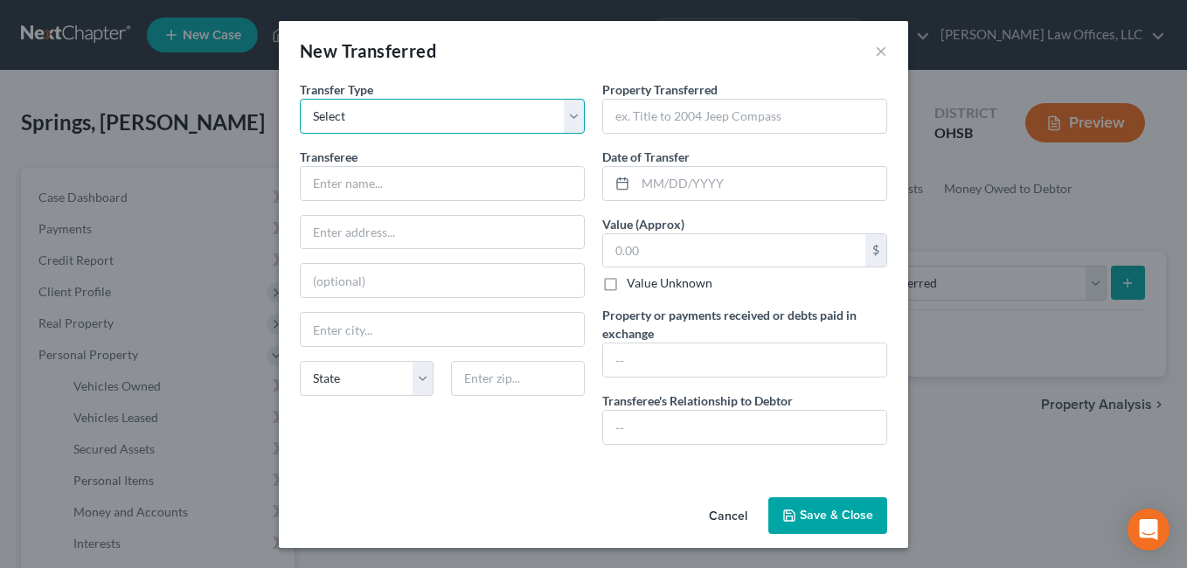
click at [576, 119] on select "Select Ordinary (within 2 years) Within 10 Years" at bounding box center [442, 116] width 285 height 35
click at [875, 48] on button "×" at bounding box center [881, 50] width 12 height 21
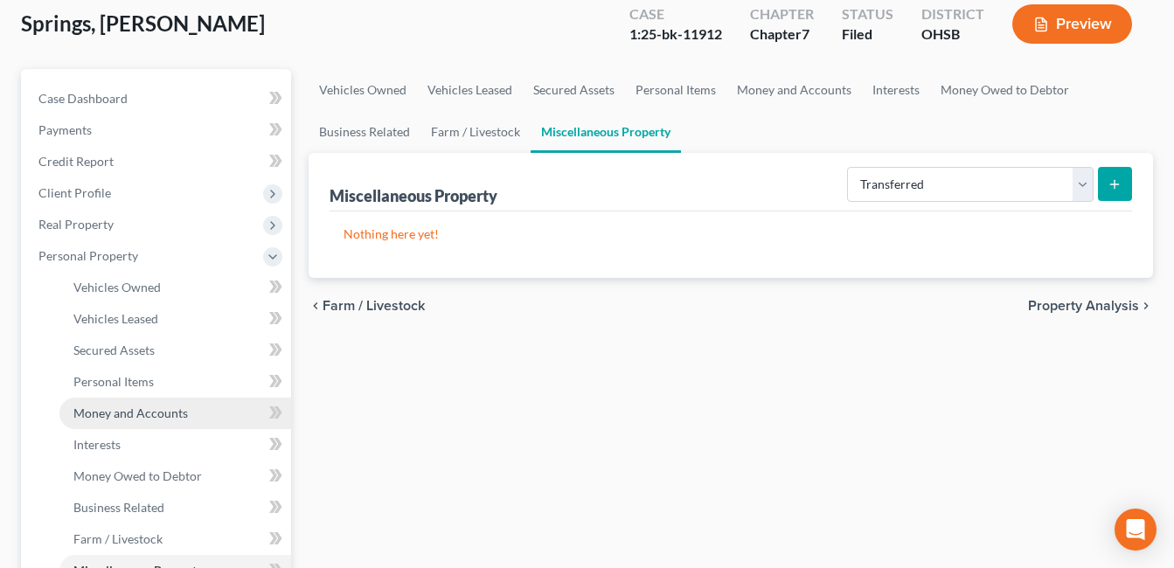
scroll to position [175, 0]
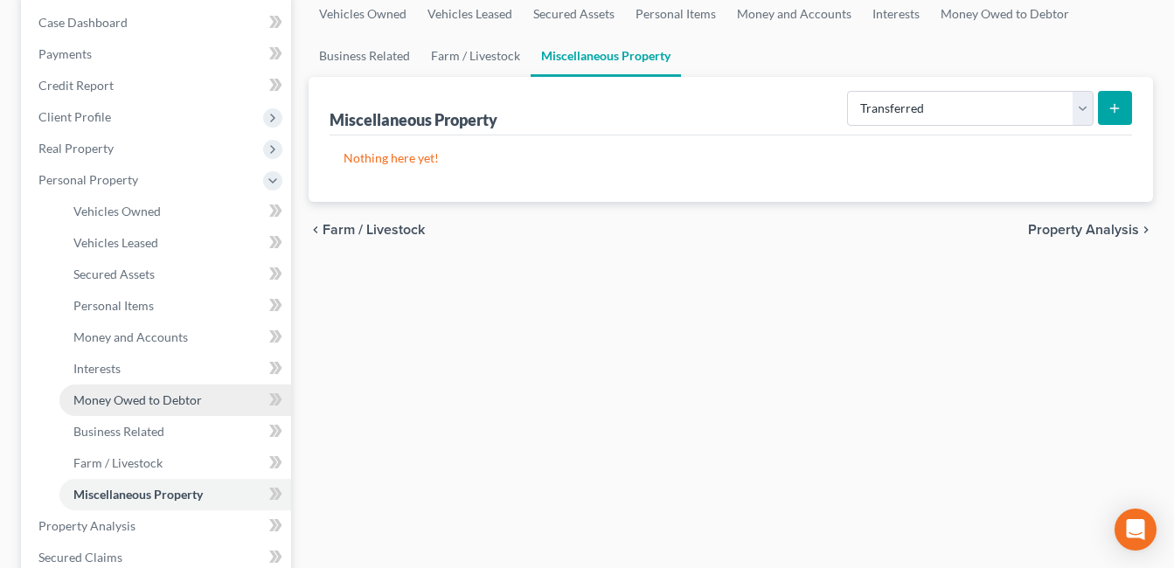
click at [173, 399] on span "Money Owed to Debtor" at bounding box center [137, 400] width 129 height 15
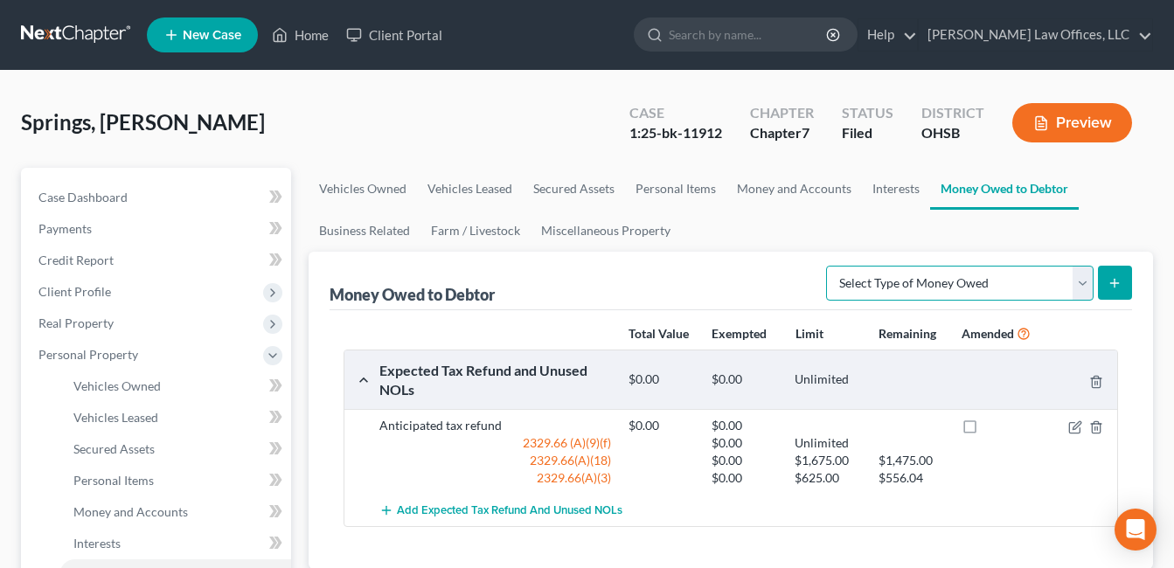
click at [1090, 277] on select "Select Type of Money Owed Accounts Receivable Alimony Child Support Claims Agai…" at bounding box center [960, 283] width 268 height 35
click at [781, 184] on link "Money and Accounts" at bounding box center [795, 189] width 136 height 42
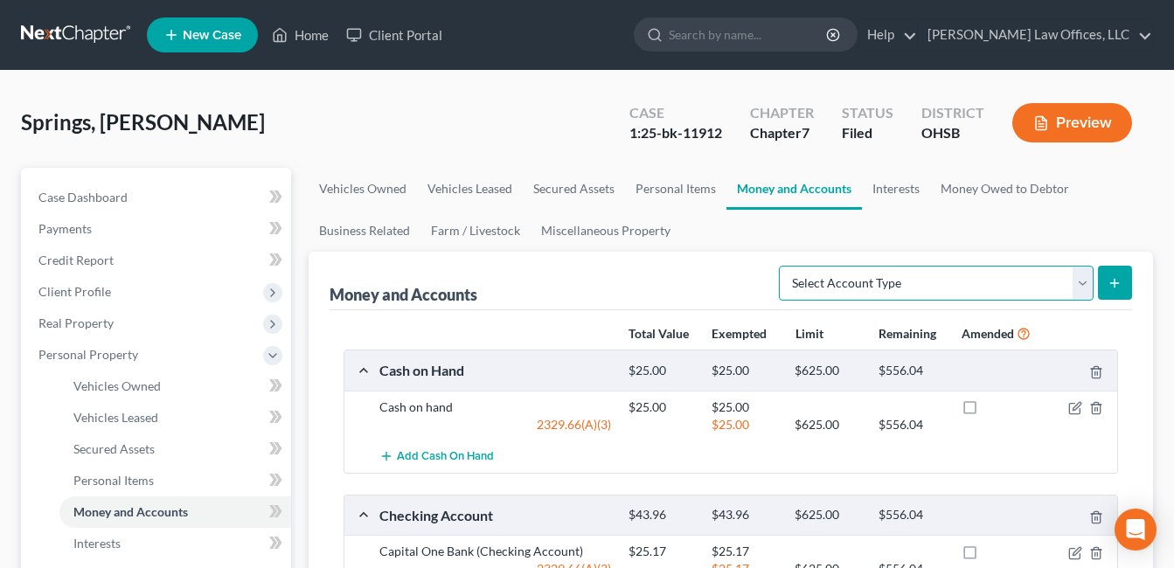
click at [1081, 277] on select "Select Account Type Brokerage Cash on Hand Certificates of Deposit Checking Acc…" at bounding box center [936, 283] width 315 height 35
click at [1133, 180] on ul "Vehicles Owned Vehicles Leased Secured Assets Personal Items Money and Accounts…" at bounding box center [731, 210] width 845 height 84
click at [387, 226] on link "Business Related" at bounding box center [365, 231] width 112 height 42
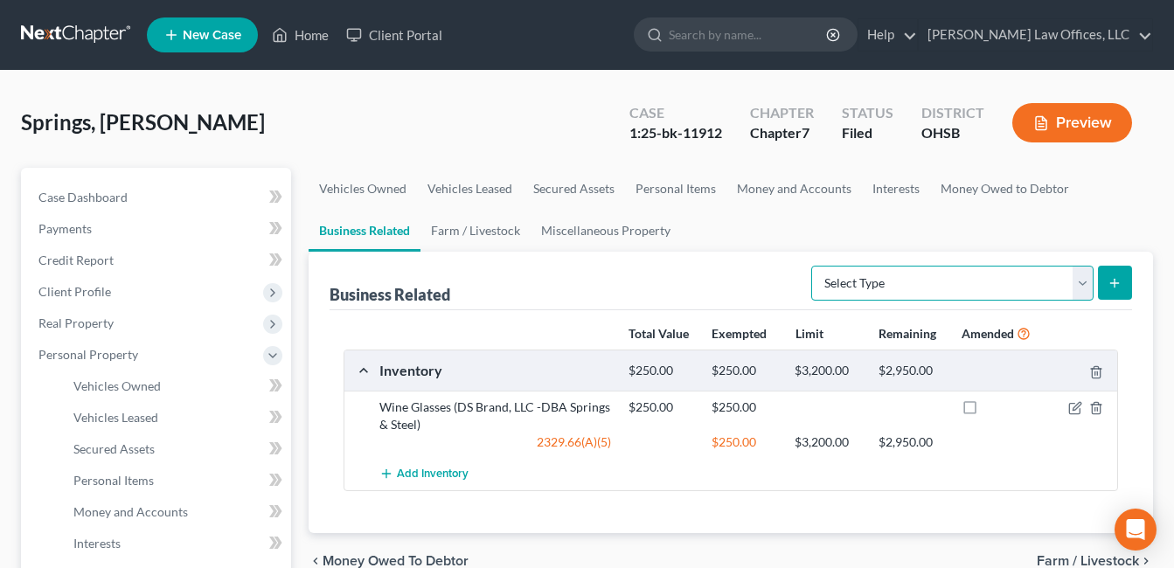
click at [1085, 278] on select "Select Type Customer Lists Franchises Inventory Licenses Machinery Office Equip…" at bounding box center [952, 283] width 282 height 35
click at [607, 226] on link "Miscellaneous Property" at bounding box center [606, 231] width 150 height 42
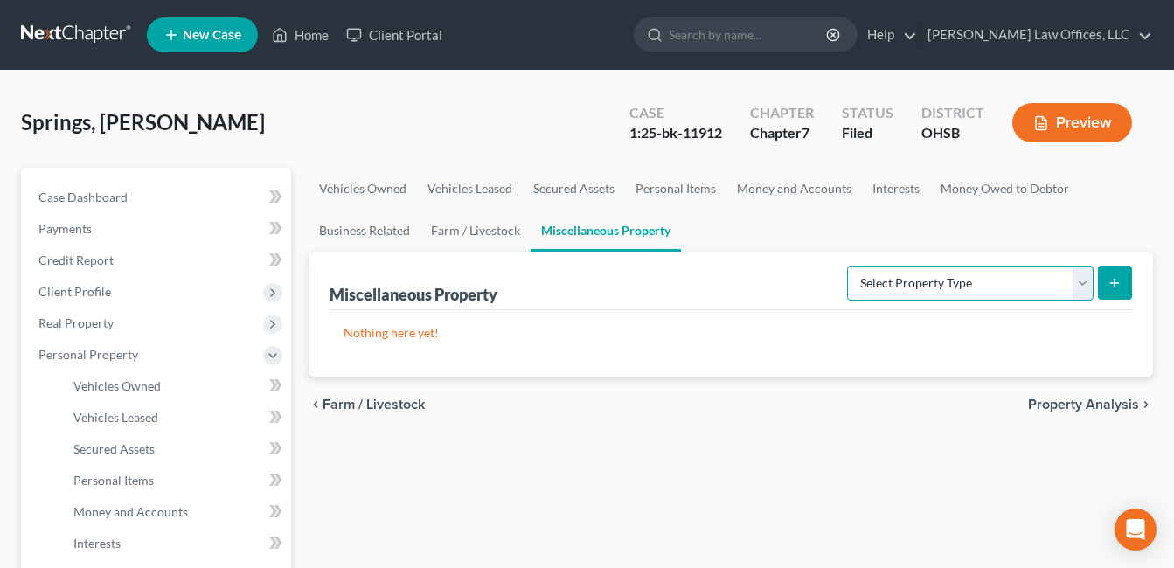
click at [1079, 289] on select "Select Property Type Assigned for Creditor Benefit Within 1 Year Holding for An…" at bounding box center [970, 283] width 247 height 35
select select "not_yet_listed"
click at [847, 266] on select "Select Property Type Assigned for Creditor Benefit Within 1 Year Holding for An…" at bounding box center [970, 283] width 247 height 35
click at [1124, 275] on button "submit" at bounding box center [1115, 283] width 34 height 34
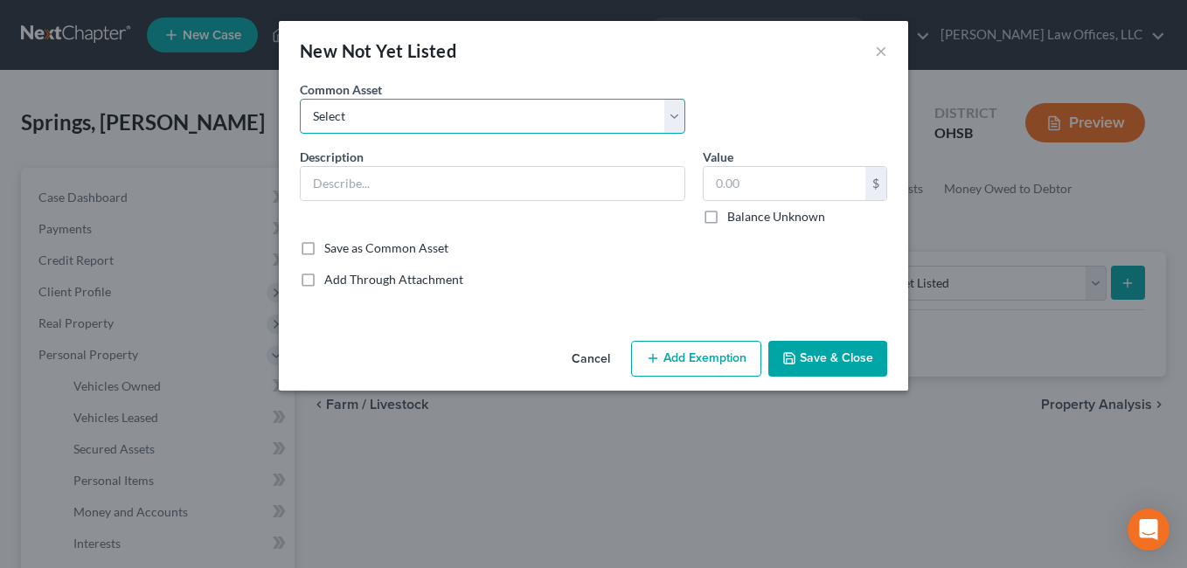
click at [672, 117] on select "Select Golf Cart" at bounding box center [493, 116] width 386 height 35
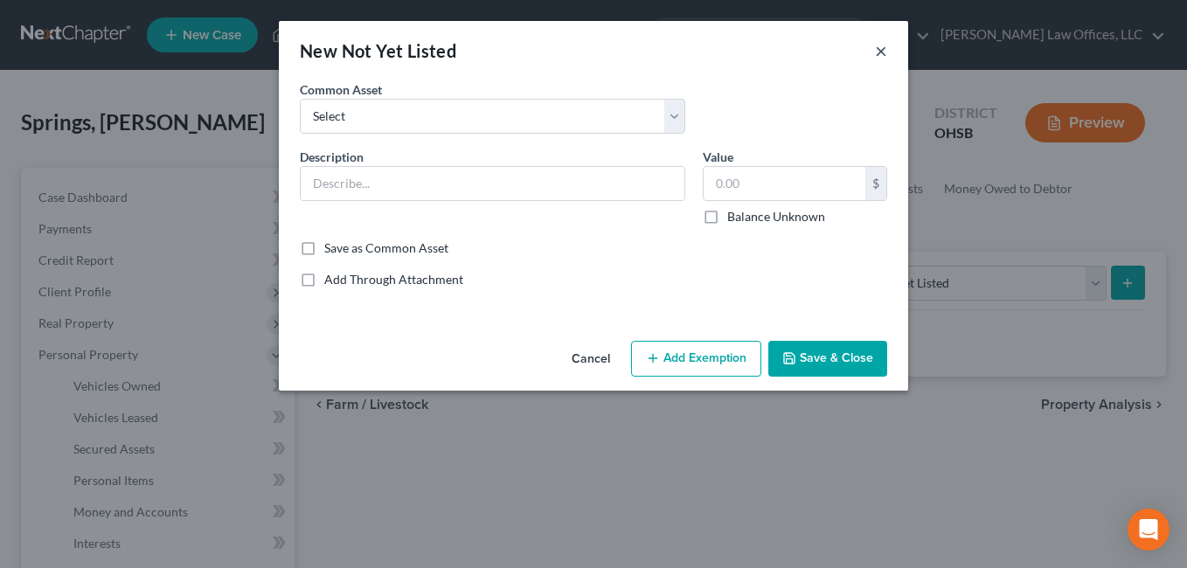
click at [881, 50] on button "×" at bounding box center [881, 50] width 12 height 21
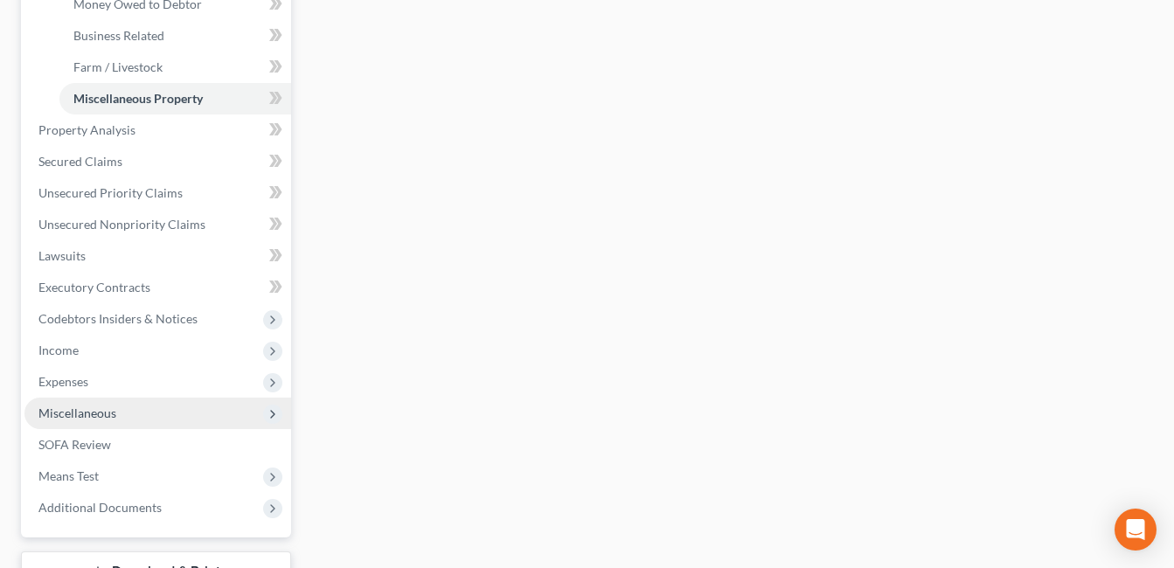
scroll to position [612, 0]
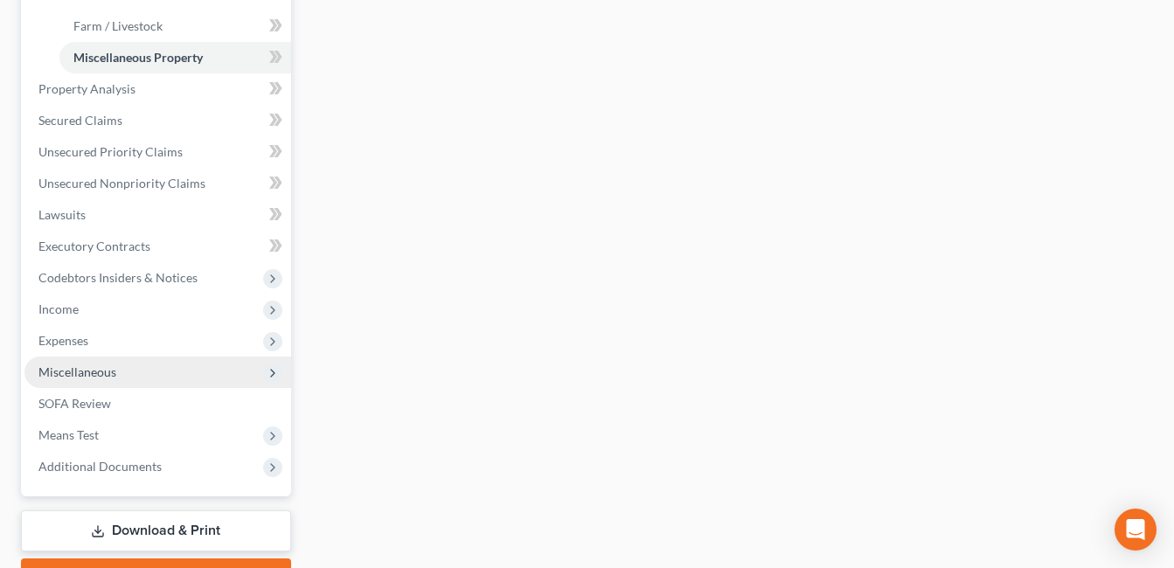
click at [176, 370] on span "Miscellaneous" at bounding box center [157, 372] width 267 height 31
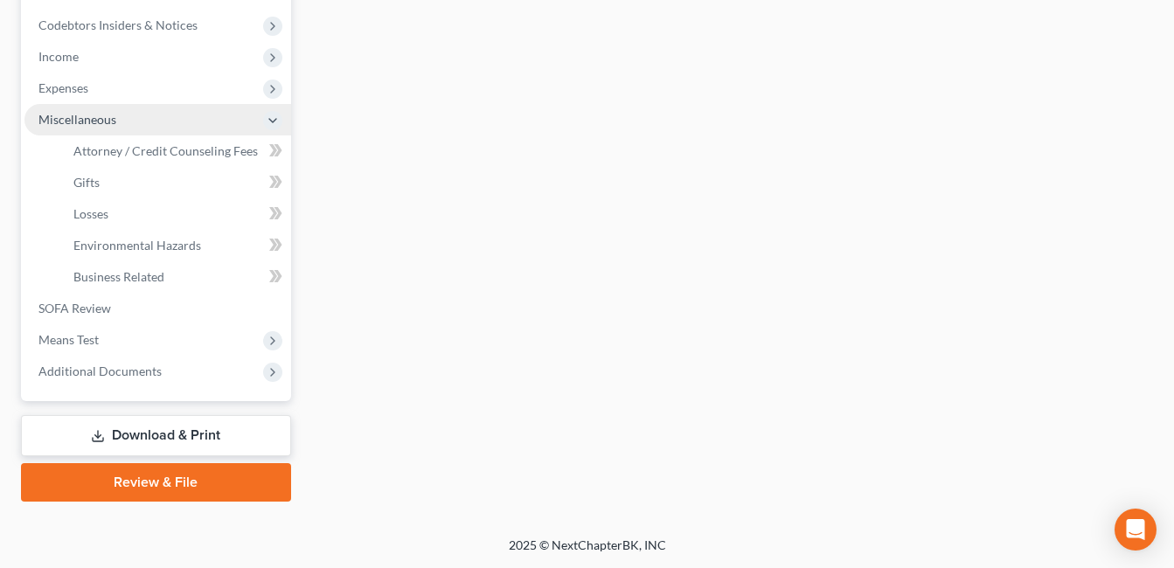
scroll to position [550, 0]
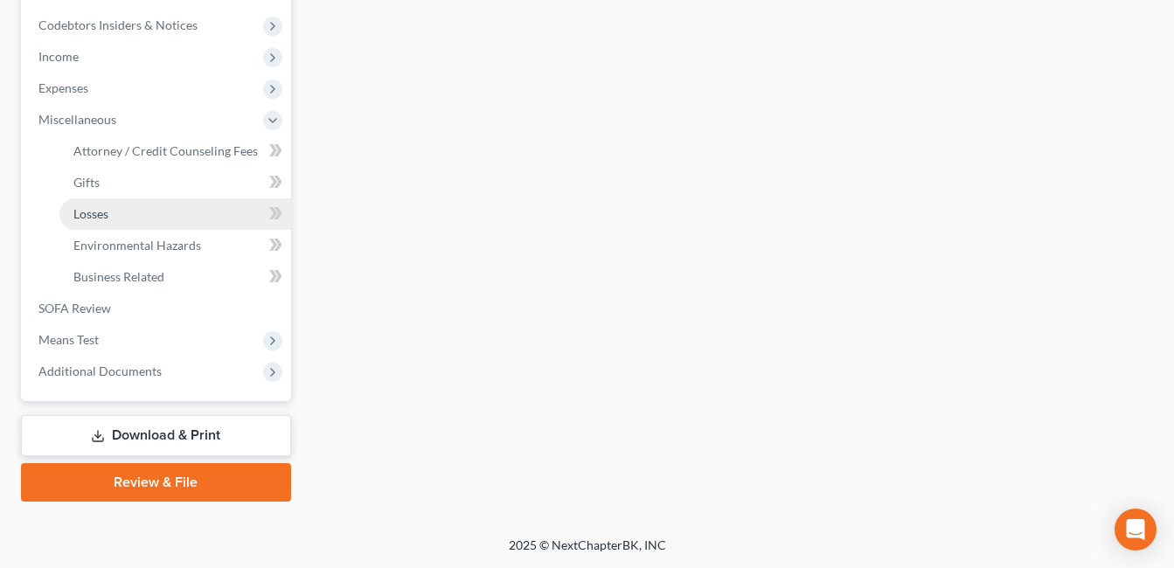
click at [144, 213] on link "Losses" at bounding box center [175, 213] width 232 height 31
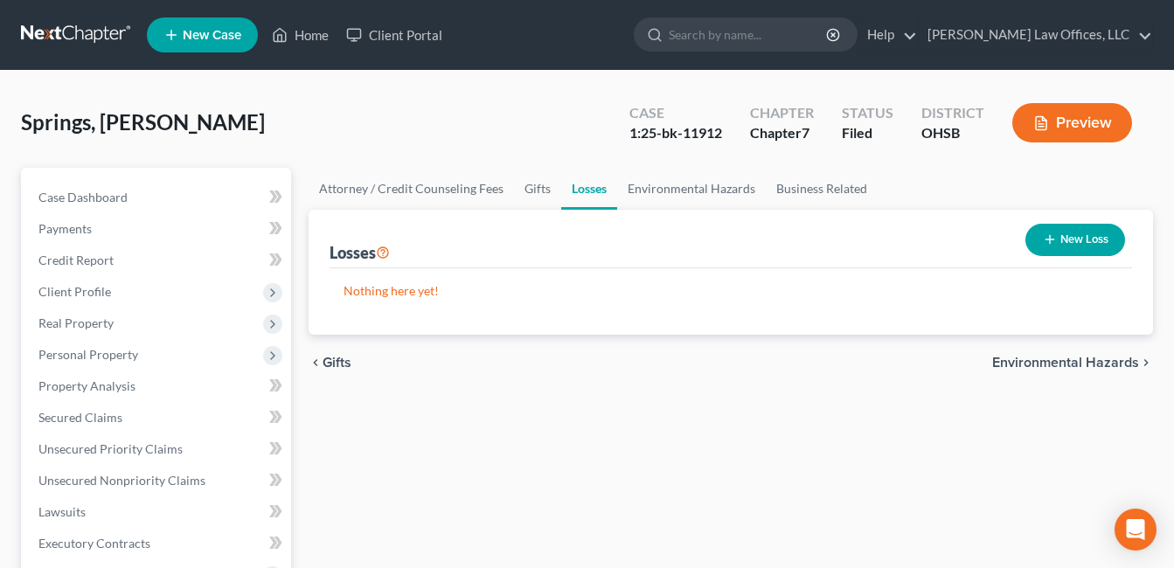
click at [1088, 226] on button "New Loss" at bounding box center [1076, 240] width 100 height 32
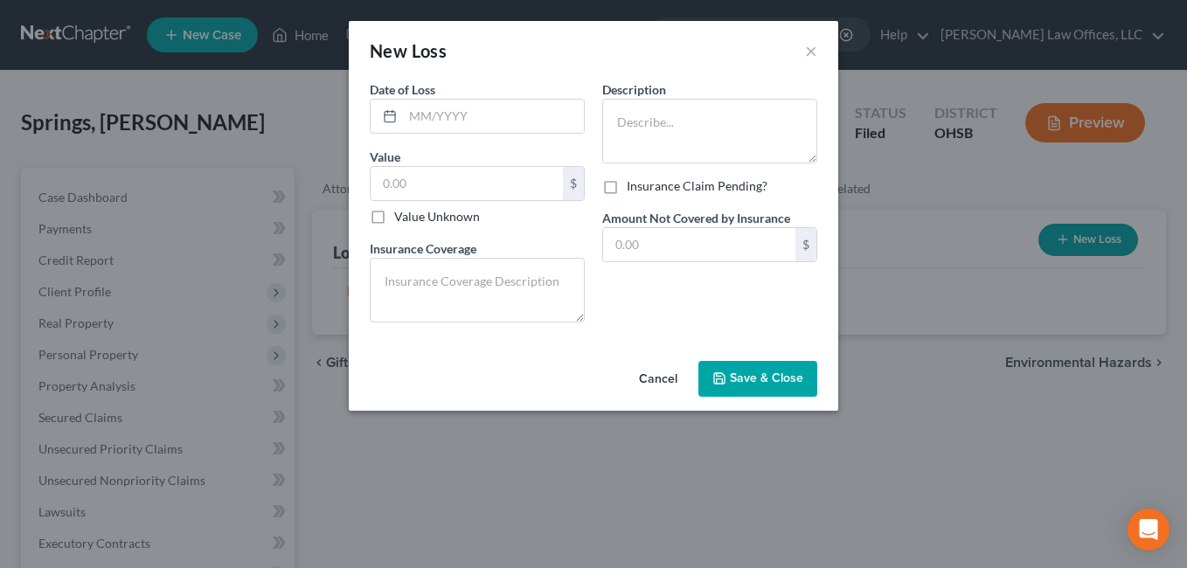
click at [803, 52] on div "New Loss ×" at bounding box center [594, 50] width 490 height 59
click at [812, 54] on button "×" at bounding box center [811, 50] width 12 height 21
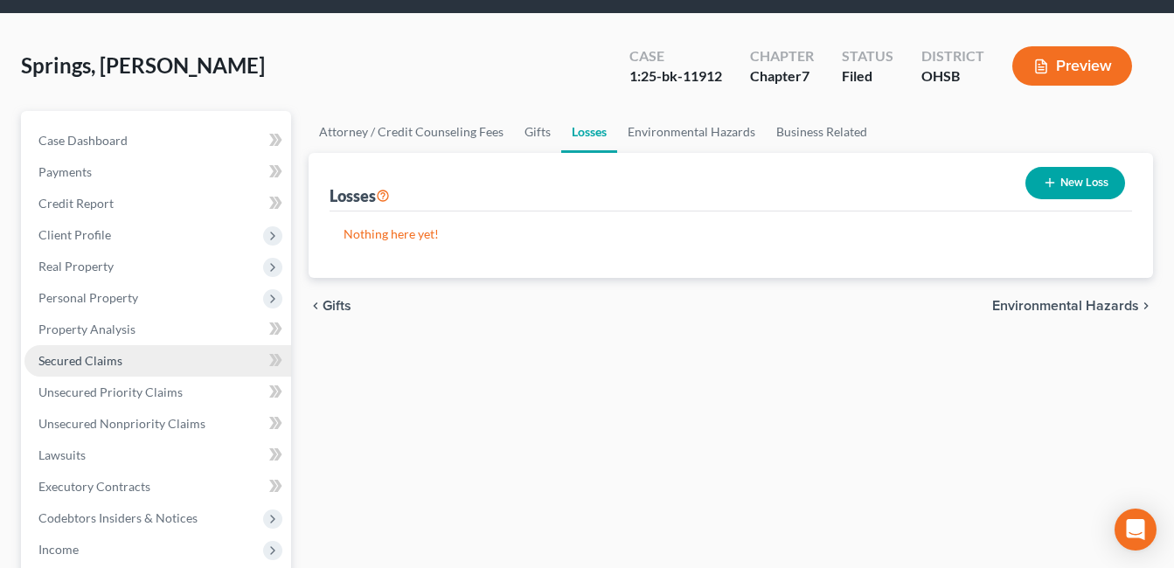
scroll to position [87, 0]
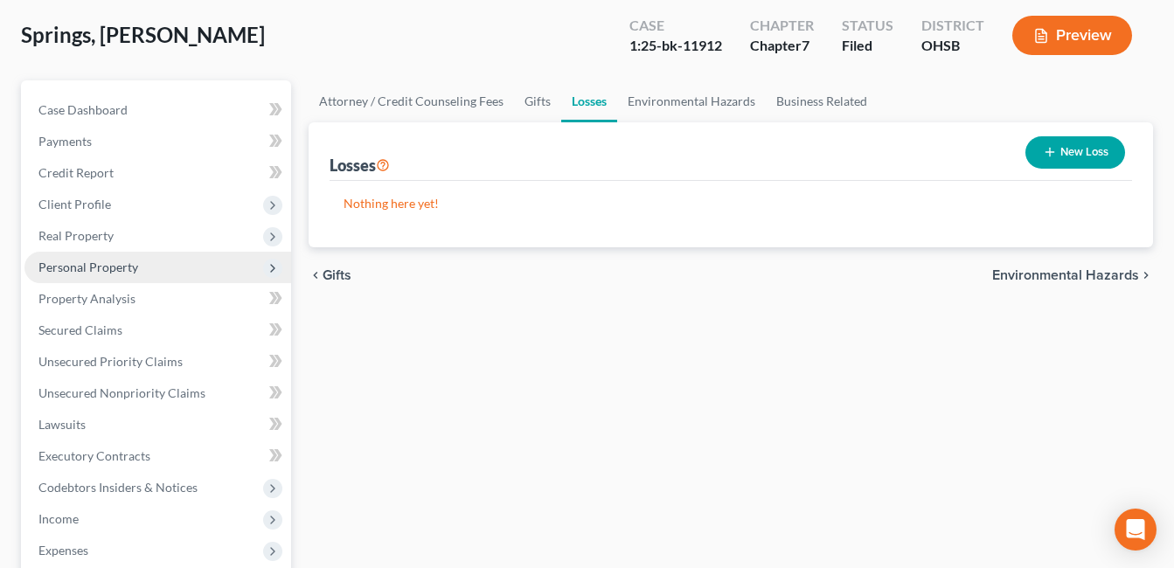
click at [136, 273] on span "Personal Property" at bounding box center [157, 267] width 267 height 31
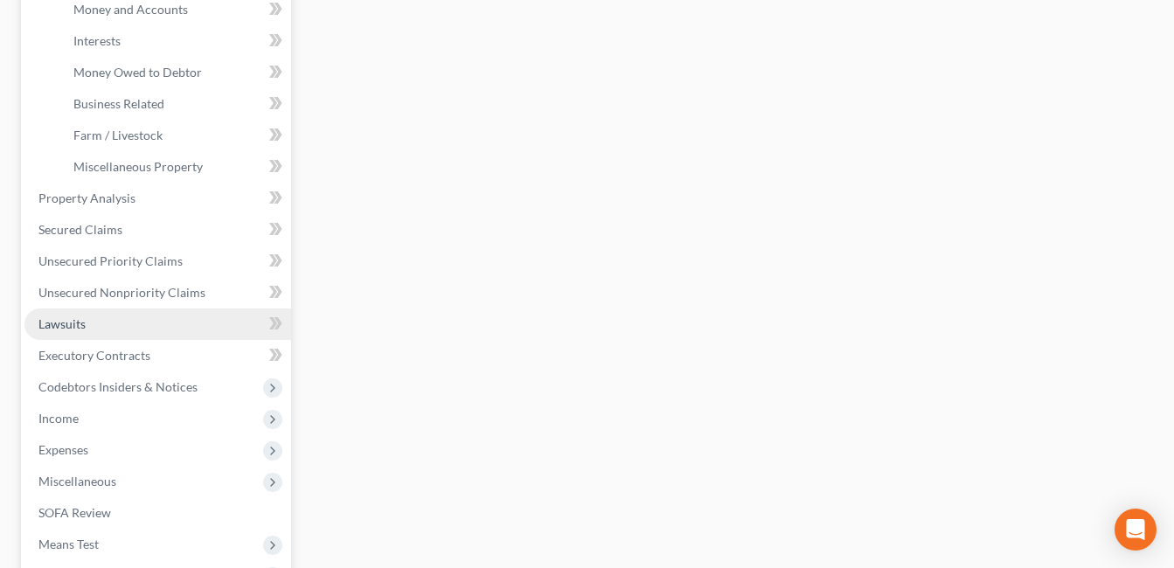
scroll to position [612, 0]
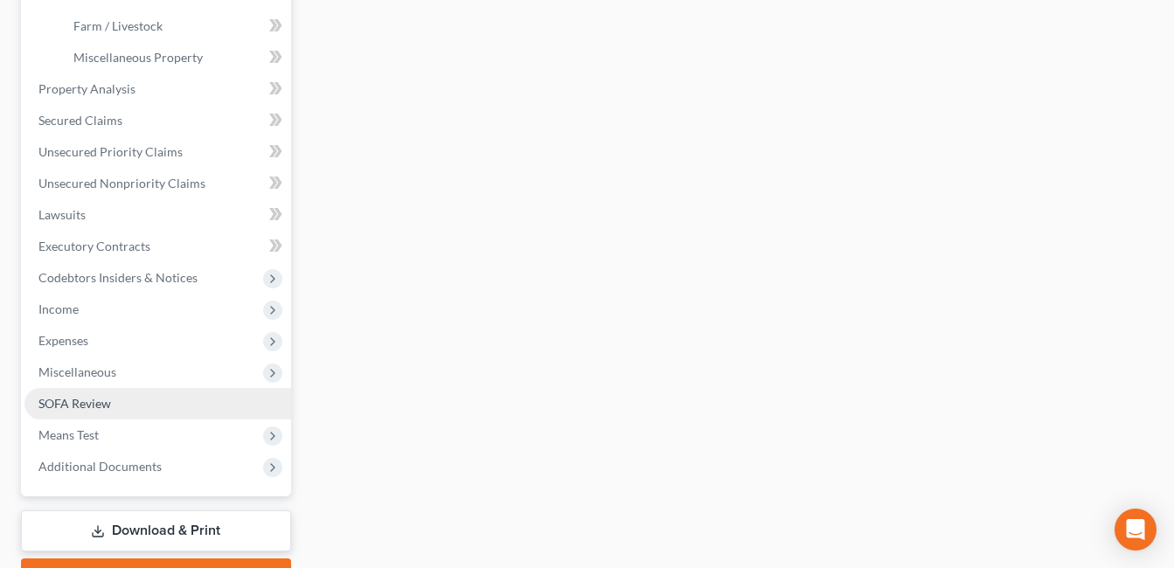
click at [127, 397] on link "SOFA Review" at bounding box center [157, 403] width 267 height 31
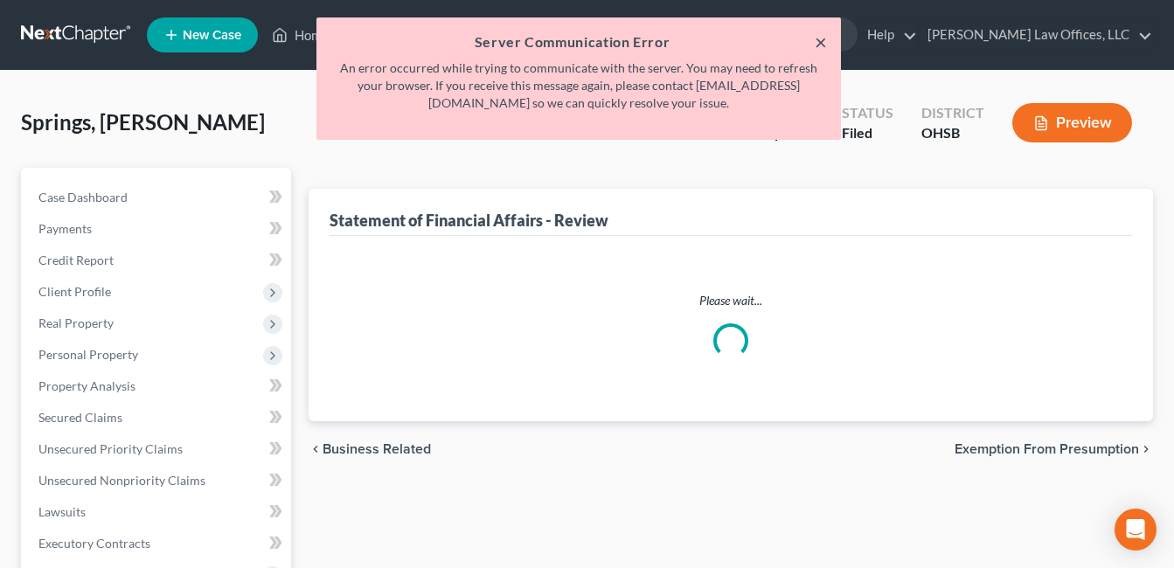
click at [819, 38] on button "×" at bounding box center [821, 41] width 12 height 21
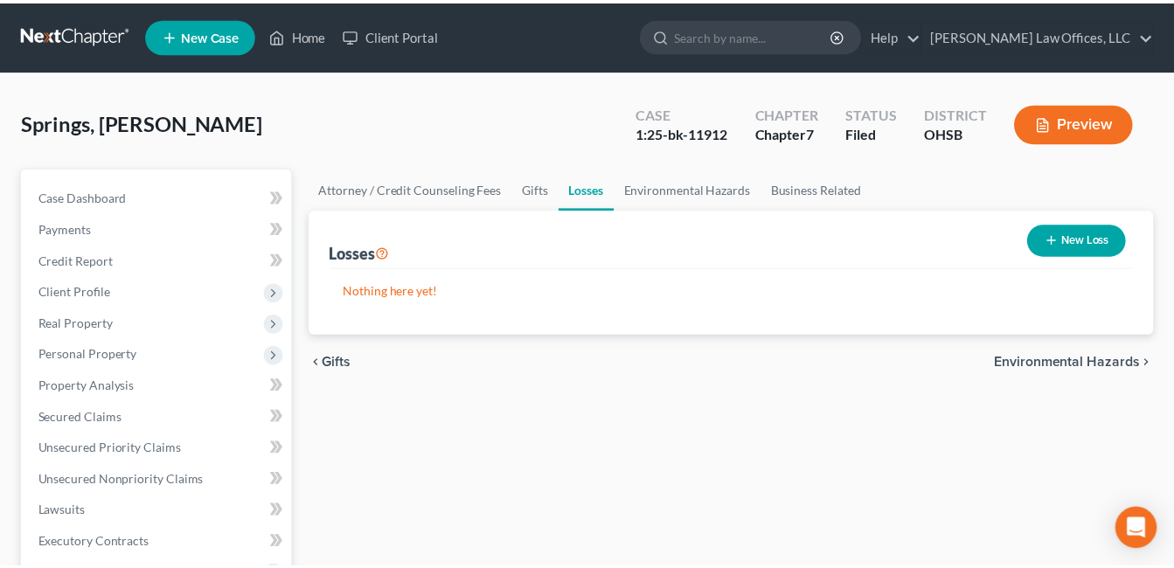
scroll to position [550, 0]
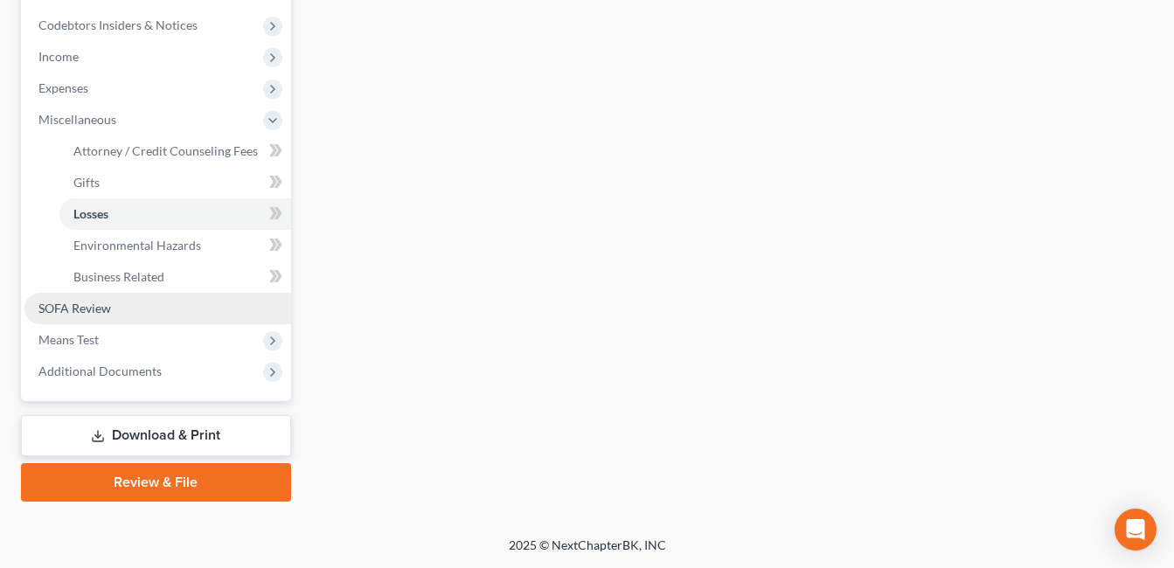
click at [158, 315] on link "SOFA Review" at bounding box center [157, 308] width 267 height 31
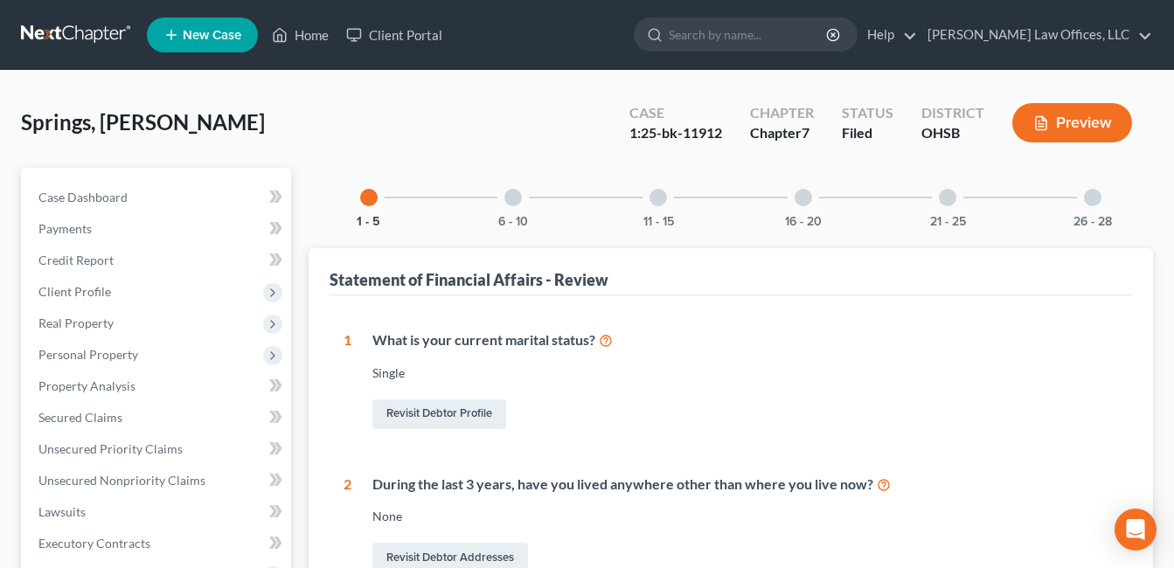
click at [513, 203] on div at bounding box center [513, 197] width 17 height 17
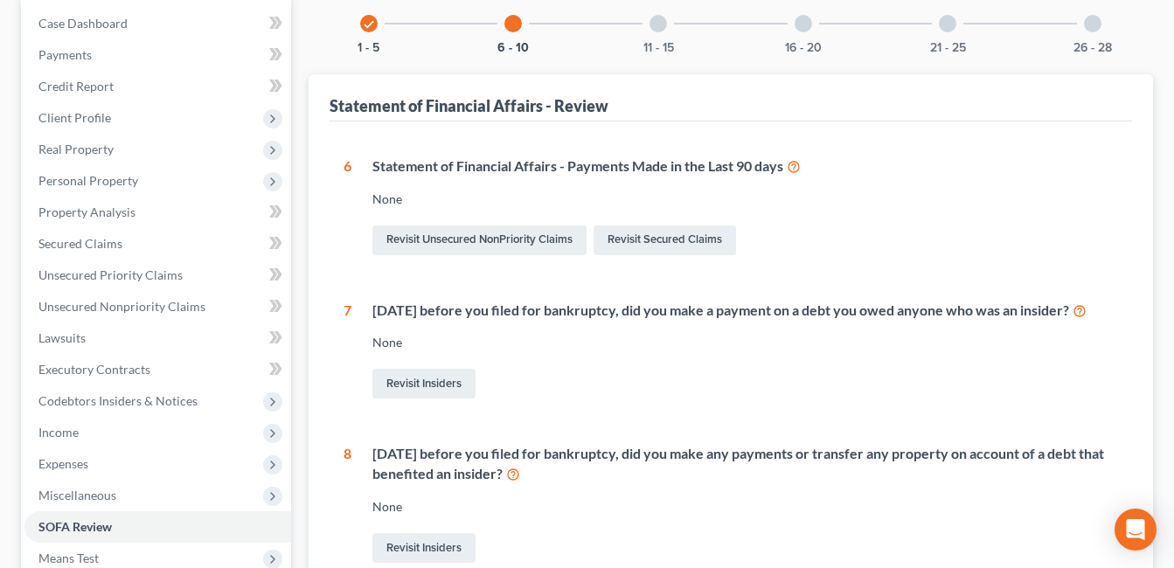
scroll to position [175, 0]
click at [1073, 317] on icon at bounding box center [1080, 309] width 14 height 17
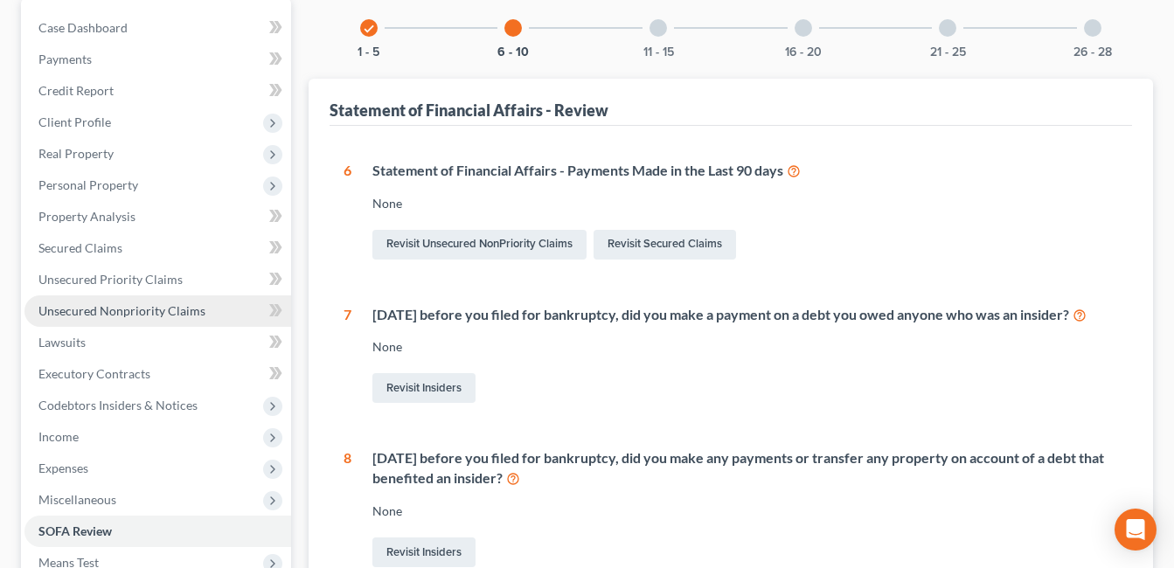
scroll to position [0, 0]
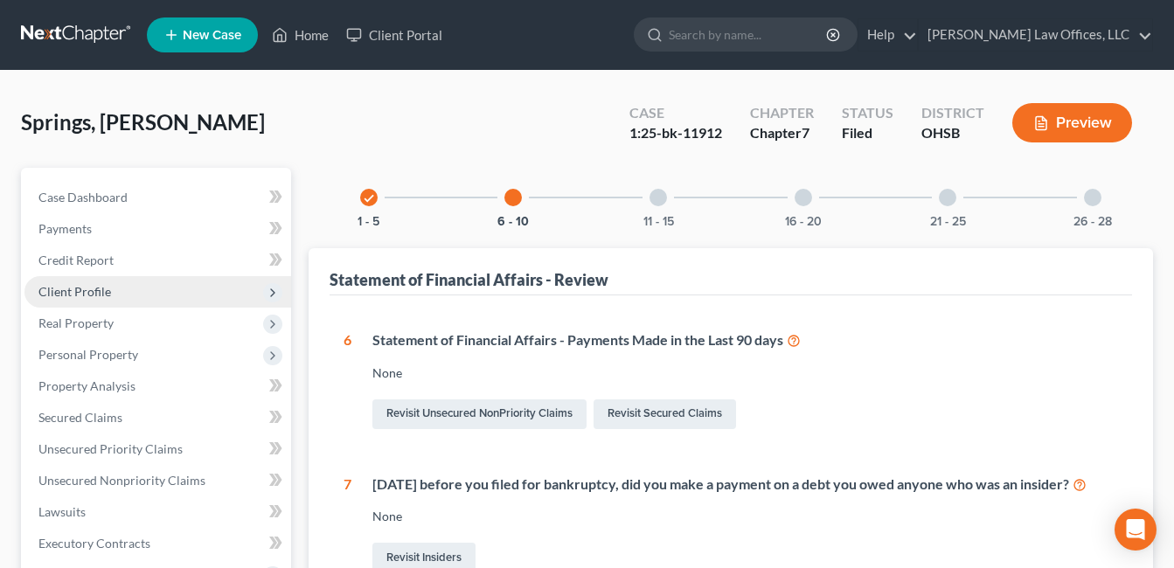
click at [112, 288] on span "Client Profile" at bounding box center [157, 291] width 267 height 31
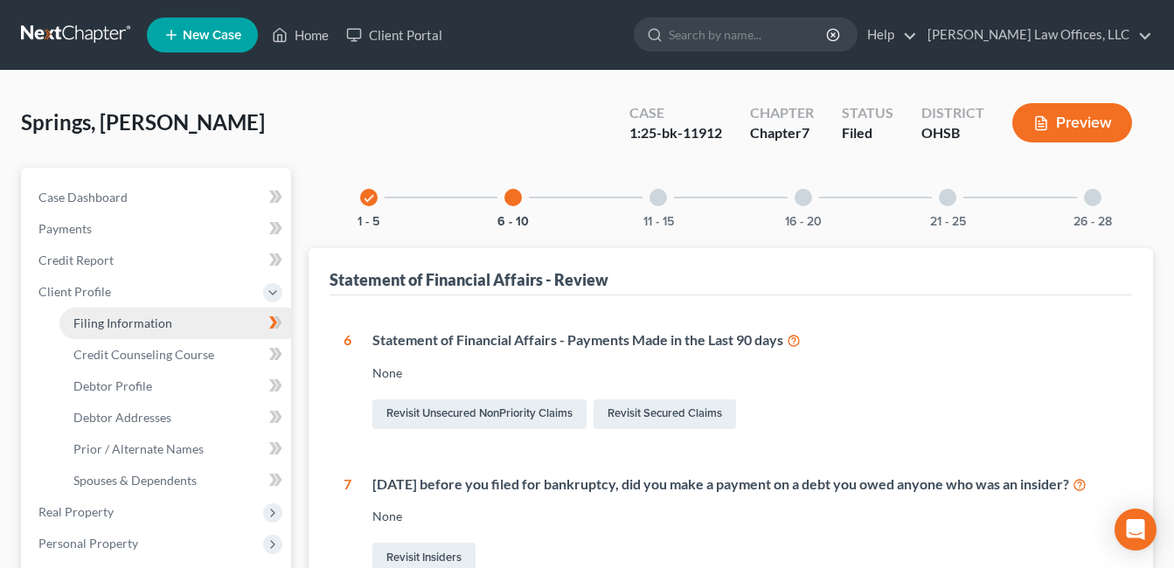
click at [136, 313] on link "Filing Information" at bounding box center [175, 323] width 232 height 31
select select "1"
select select "0"
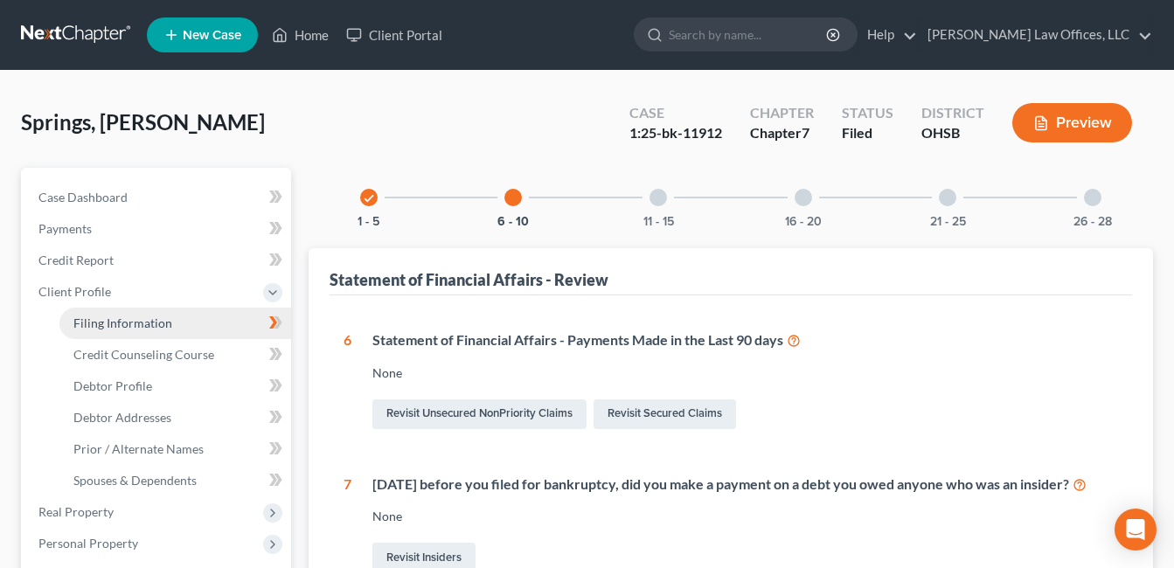
select select "36"
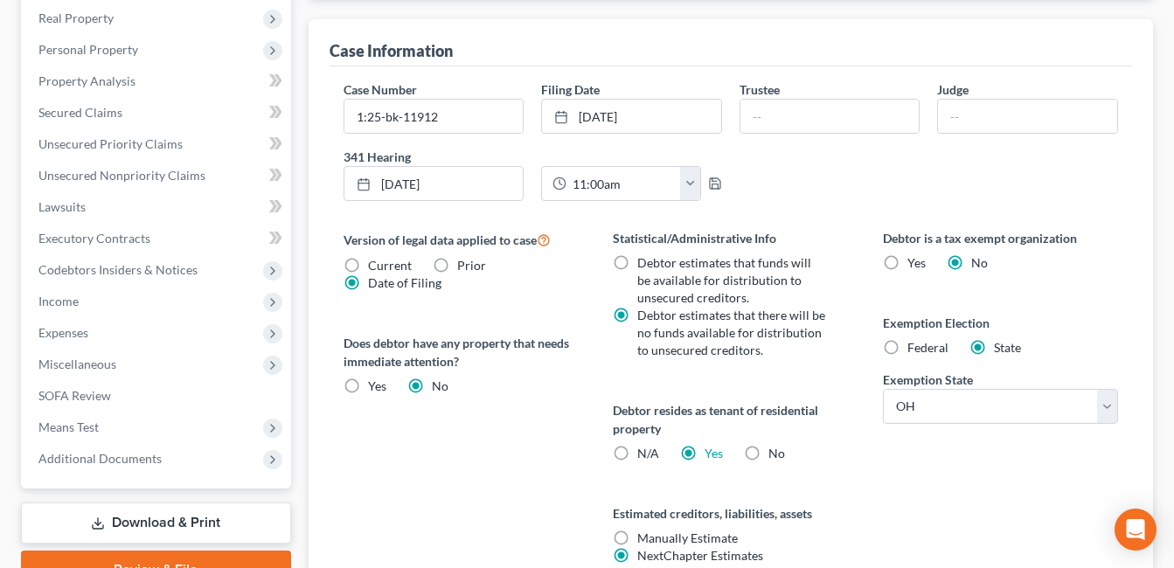
scroll to position [525, 0]
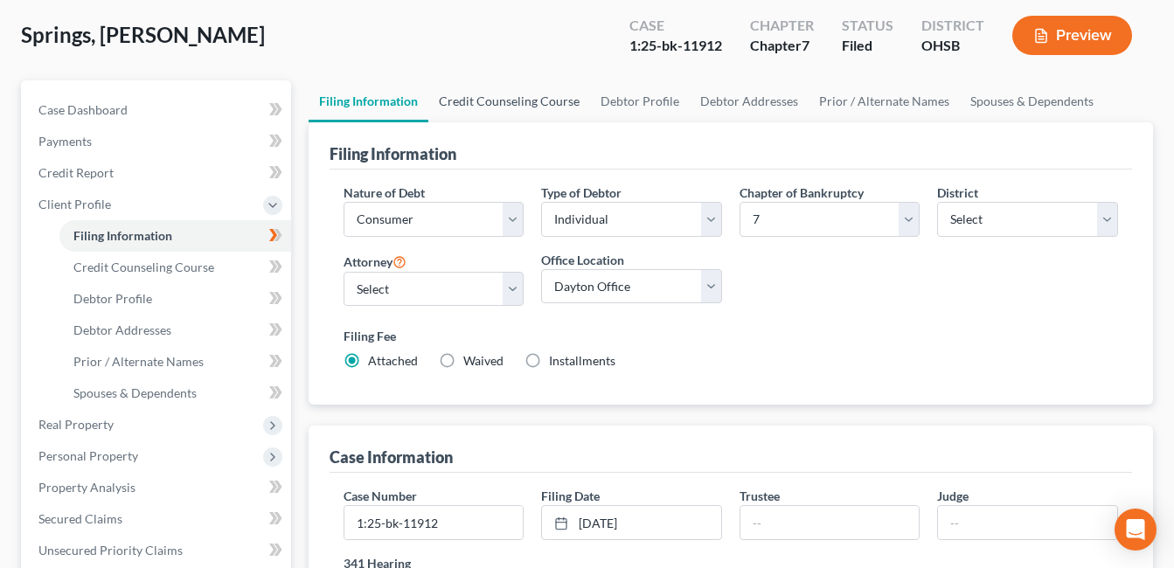
click at [526, 96] on link "Credit Counseling Course" at bounding box center [509, 101] width 162 height 42
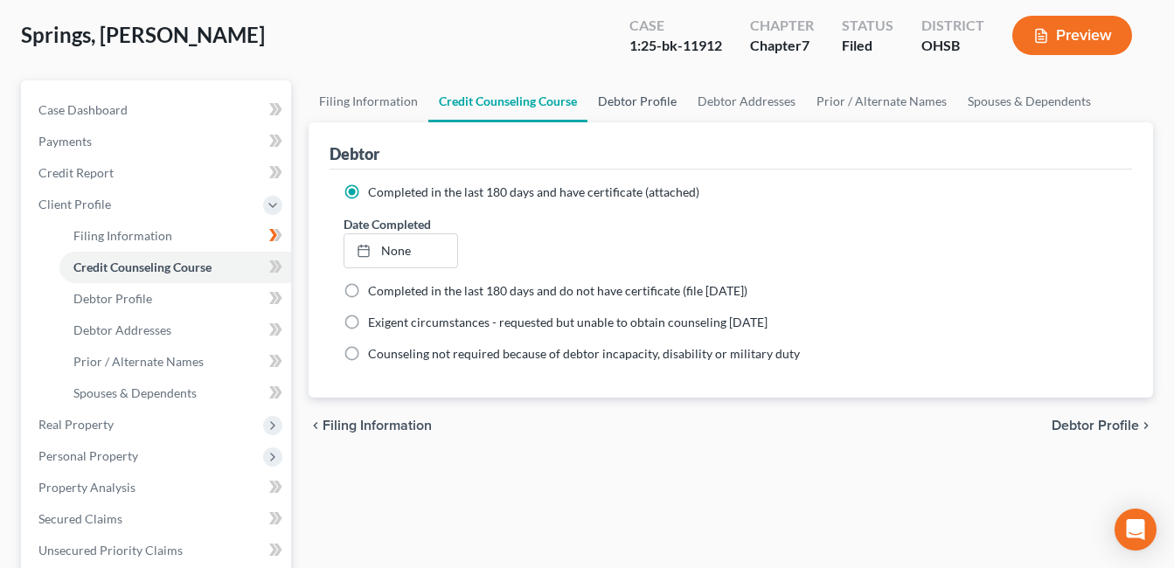
click at [651, 99] on link "Debtor Profile" at bounding box center [638, 101] width 100 height 42
select select "0"
select select "2"
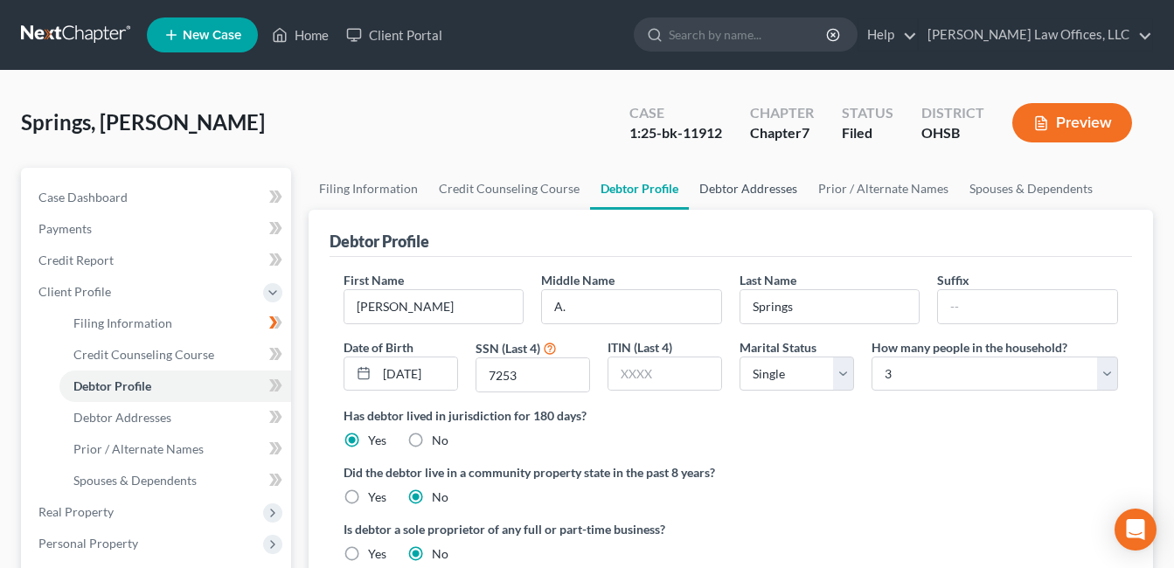
click at [745, 186] on link "Debtor Addresses" at bounding box center [748, 189] width 119 height 42
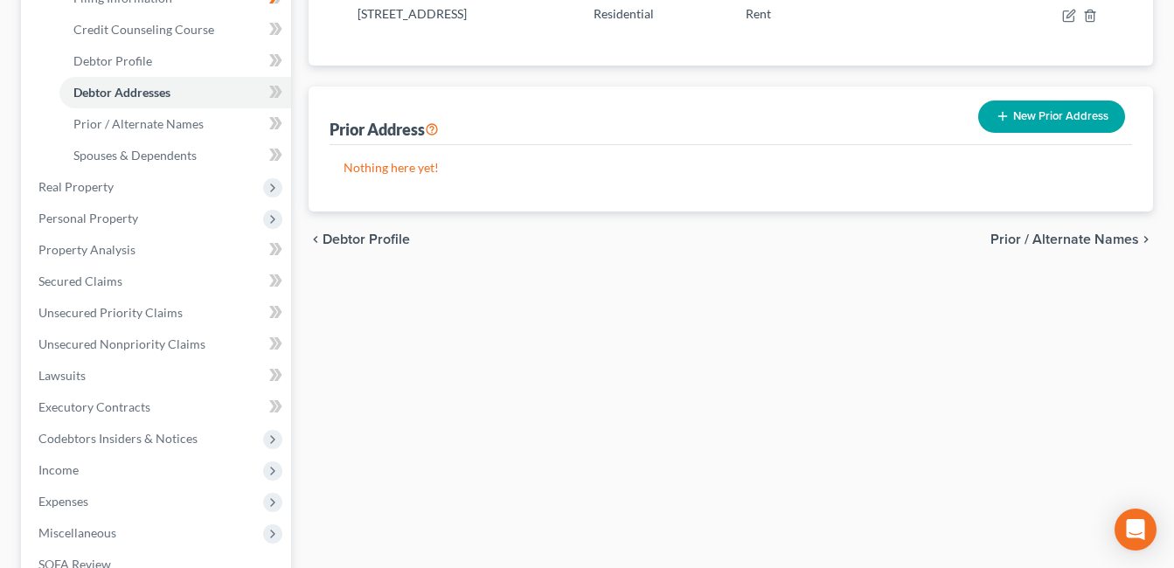
scroll to position [87, 0]
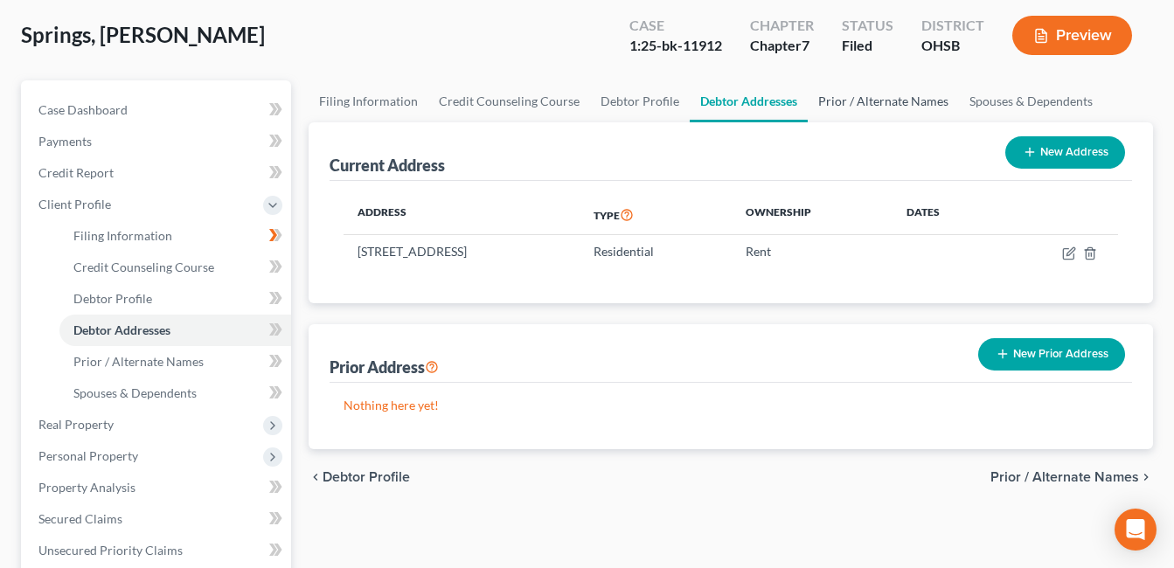
click at [871, 95] on link "Prior / Alternate Names" at bounding box center [883, 101] width 151 height 42
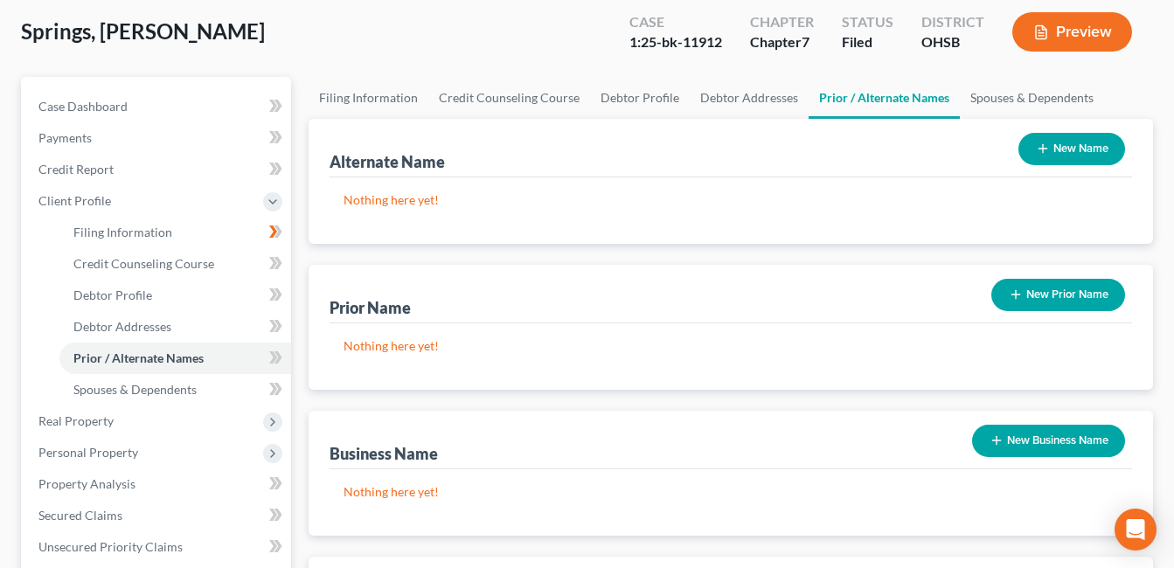
scroll to position [350, 0]
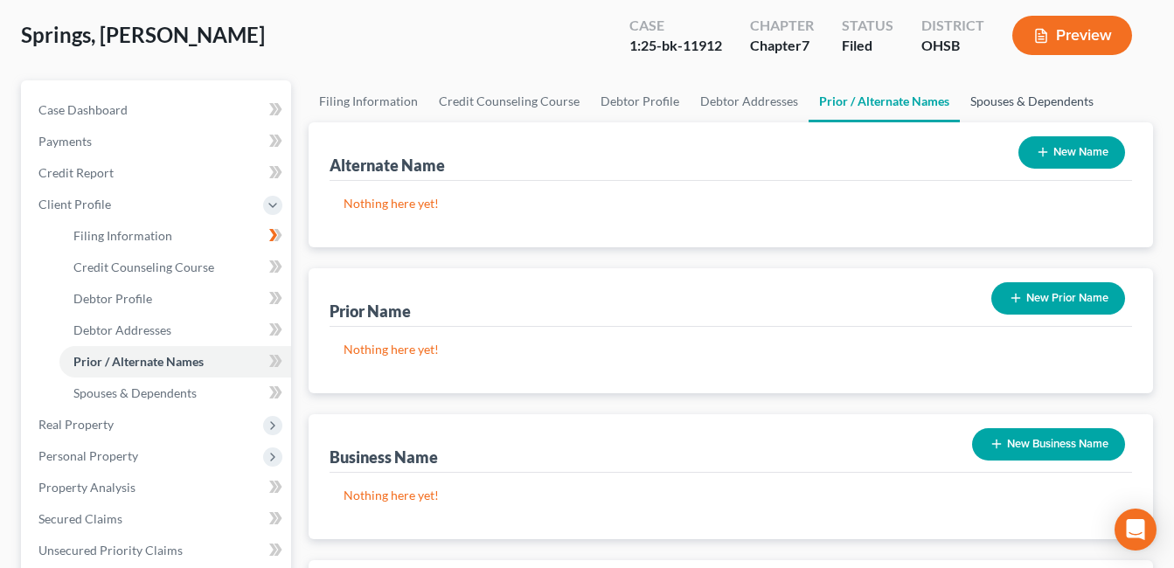
click at [1026, 99] on link "Spouses & Dependents" at bounding box center [1032, 101] width 144 height 42
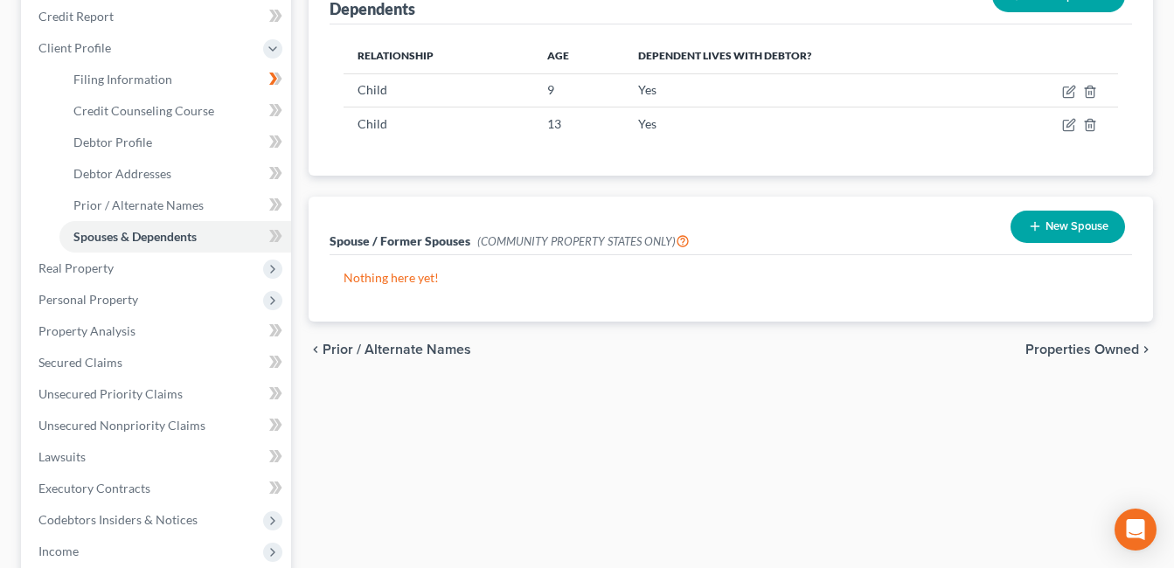
scroll to position [262, 0]
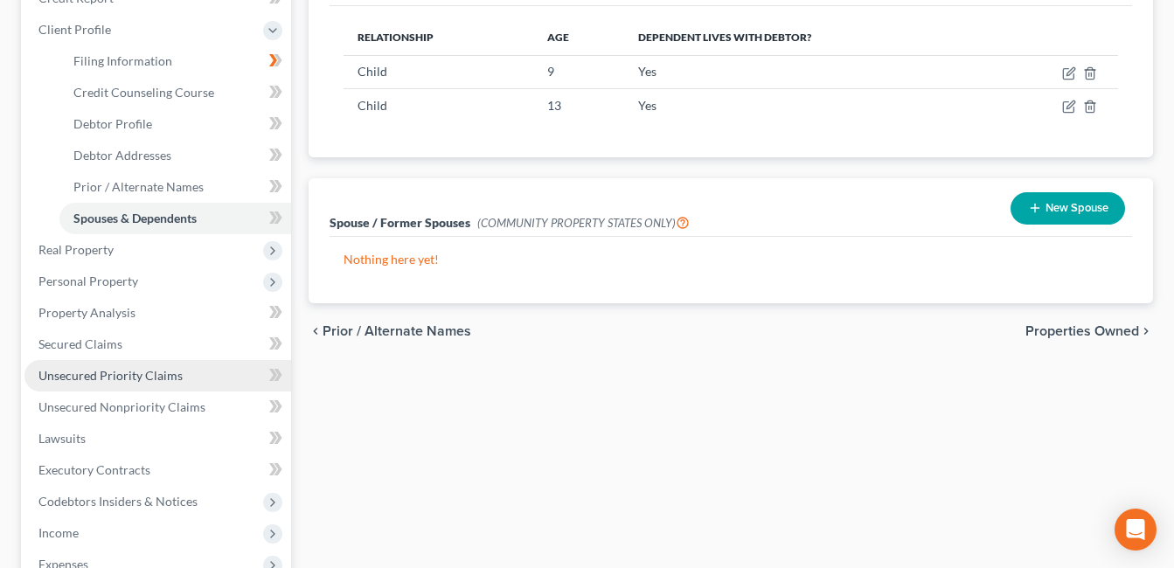
click at [138, 368] on span "Unsecured Priority Claims" at bounding box center [110, 375] width 144 height 15
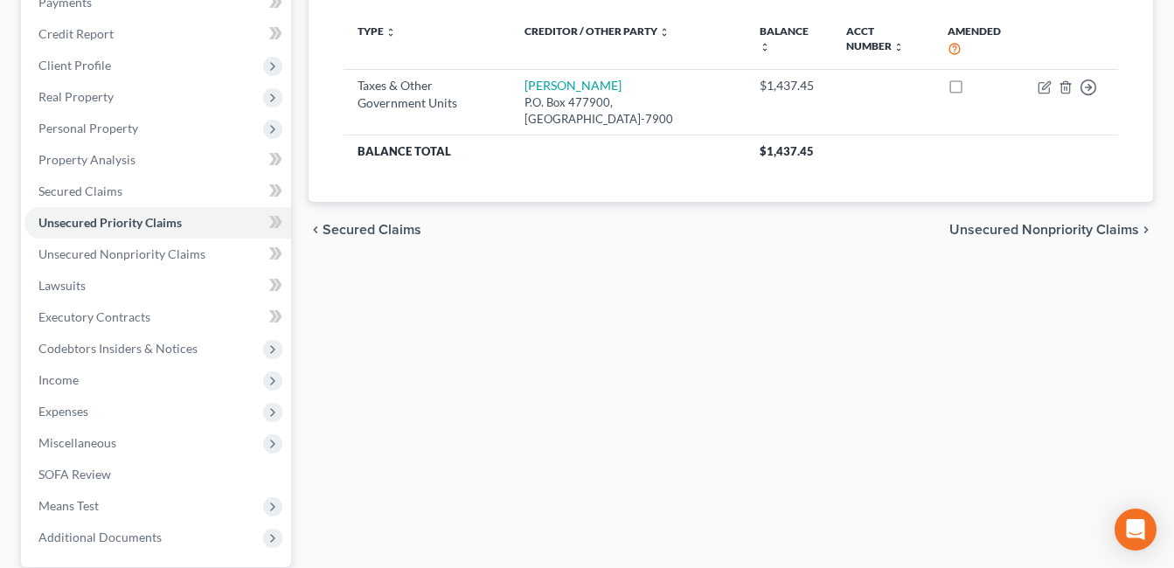
scroll to position [262, 0]
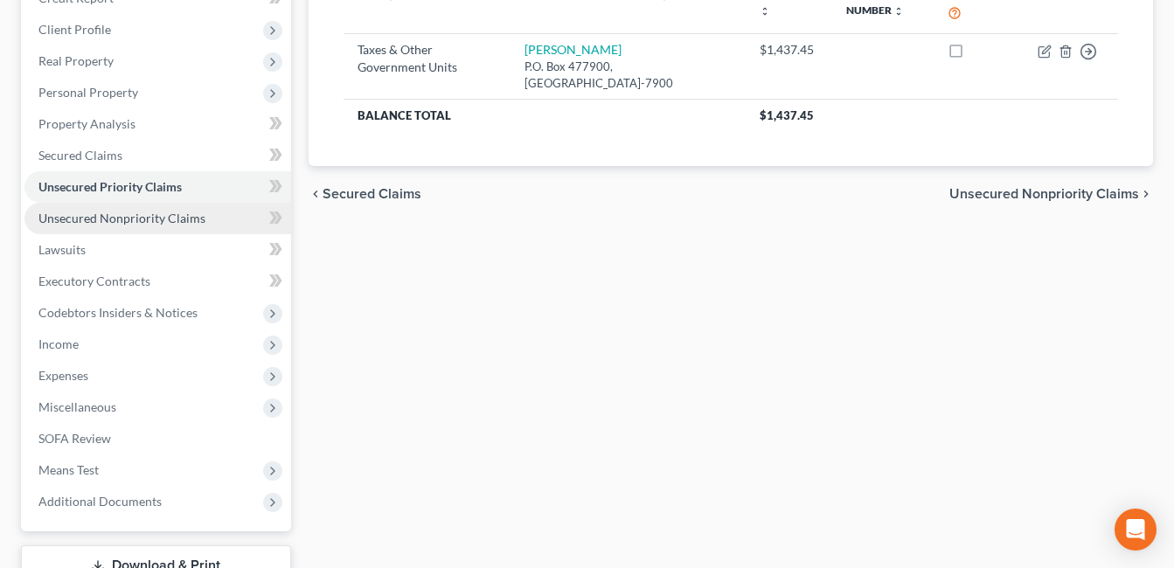
click at [124, 215] on span "Unsecured Nonpriority Claims" at bounding box center [121, 218] width 167 height 15
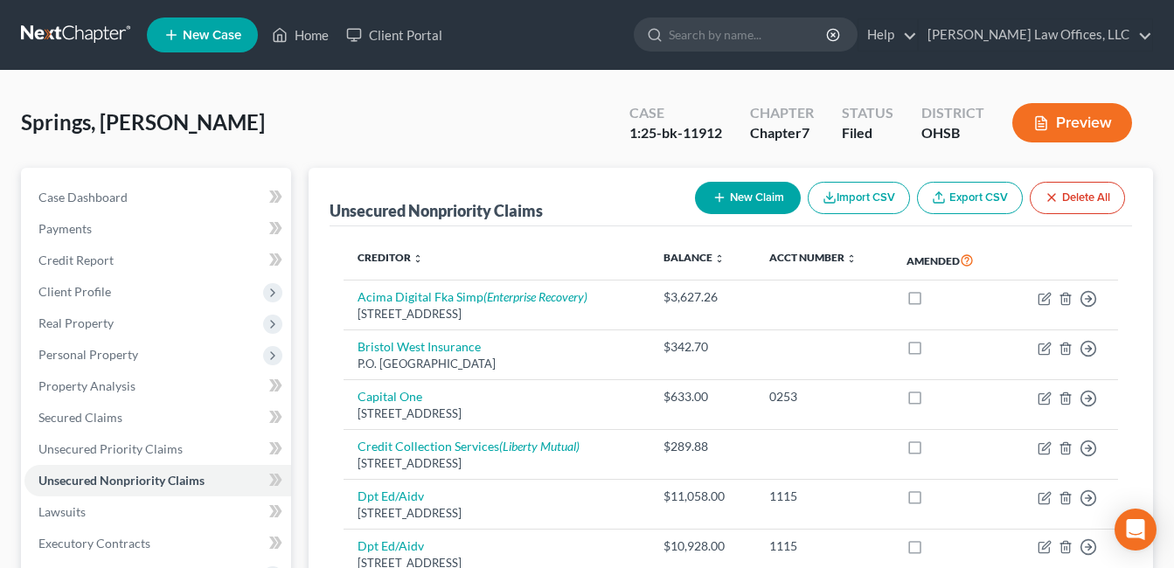
click at [722, 200] on icon "button" at bounding box center [720, 198] width 14 height 14
select select "0"
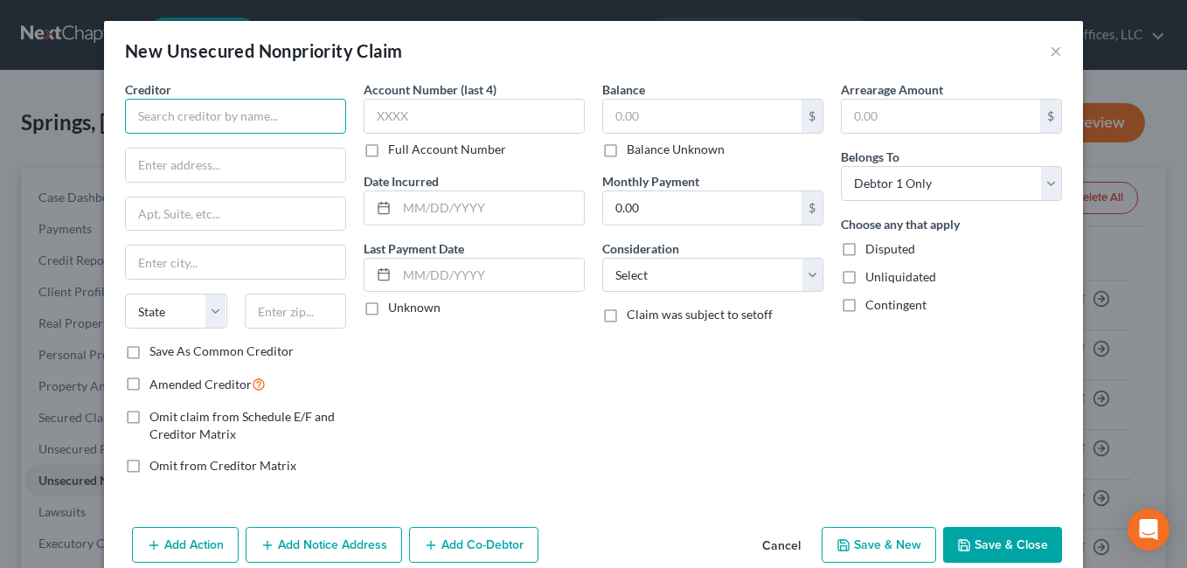
click at [249, 118] on input "text" at bounding box center [235, 116] width 221 height 35
type input "B"
type input "Evelyn Bobie"
type input "Cincinnati"
select select "36"
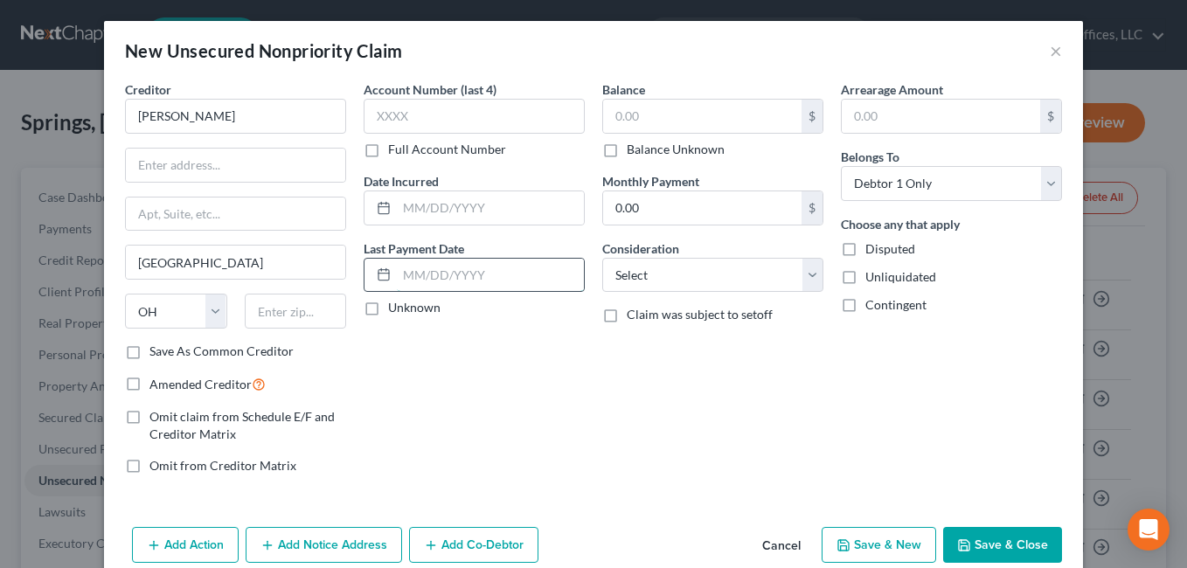
click at [438, 268] on input "text" at bounding box center [490, 275] width 187 height 33
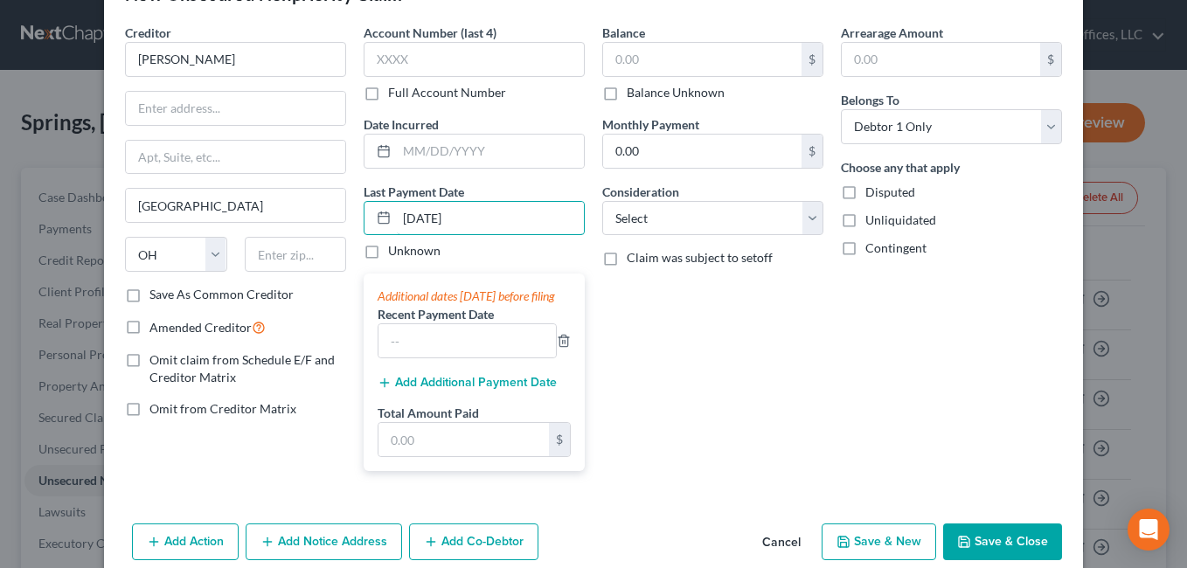
scroll to position [87, 0]
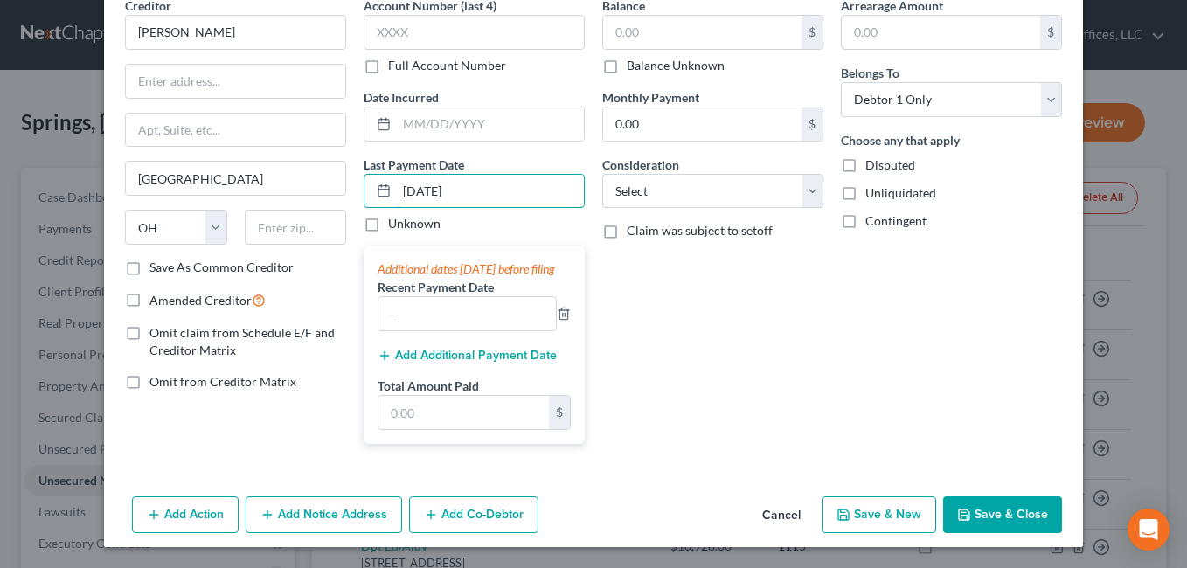
type input "07/15/2025"
click at [171, 515] on button "Add Action" at bounding box center [185, 515] width 107 height 37
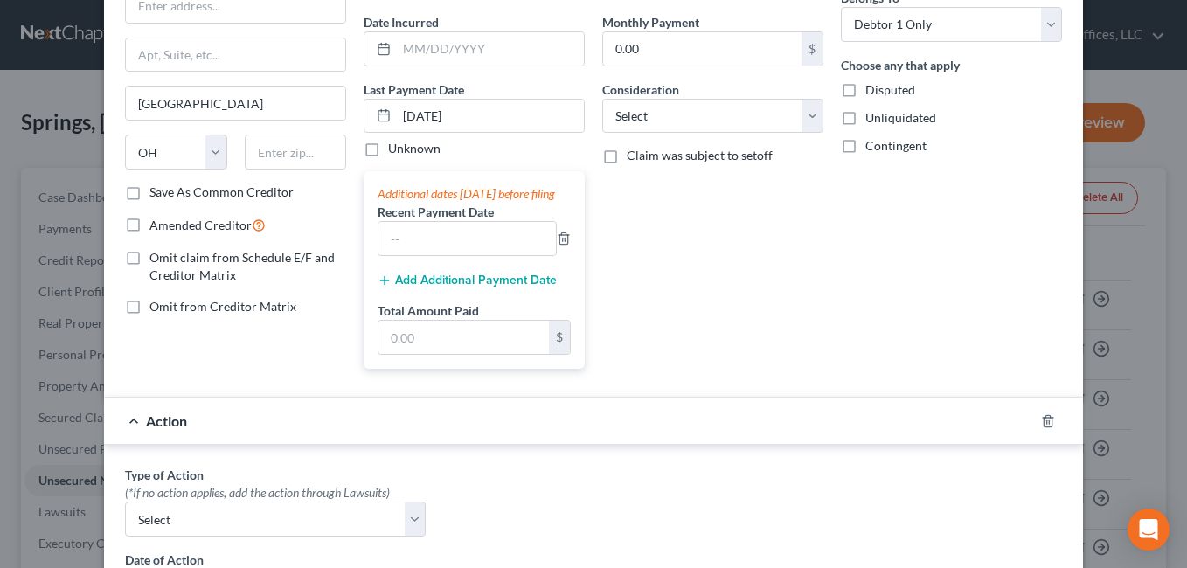
scroll to position [350, 0]
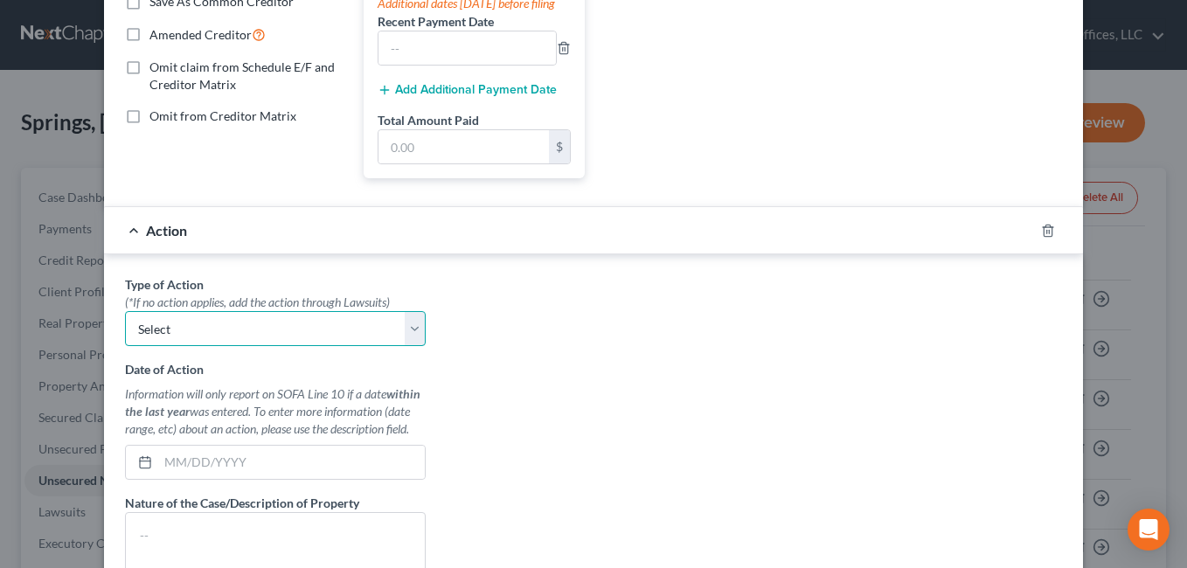
click at [407, 346] on select "Select Repossession Garnishment Foreclosure Personal Injury Attached, Seized, O…" at bounding box center [275, 328] width 301 height 35
click at [568, 339] on div "Type of Action * (*If no action applies, add the action through Lawsuits) Selec…" at bounding box center [593, 494] width 955 height 438
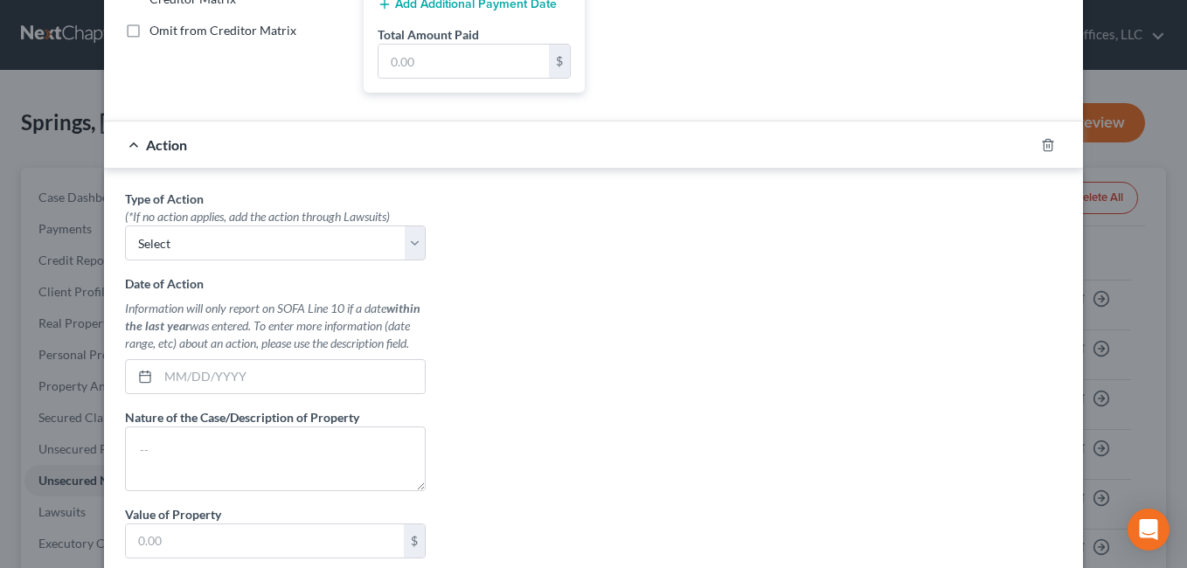
scroll to position [175, 0]
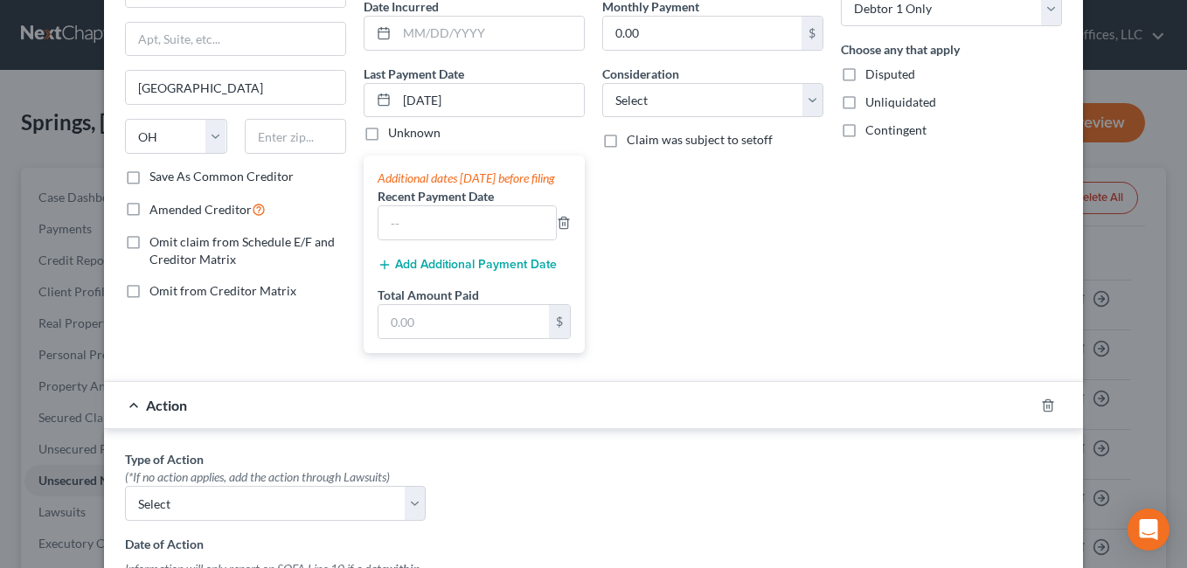
click at [478, 321] on div "Total Amount Paid $" at bounding box center [474, 312] width 193 height 53
click at [474, 336] on input "text" at bounding box center [464, 321] width 171 height 33
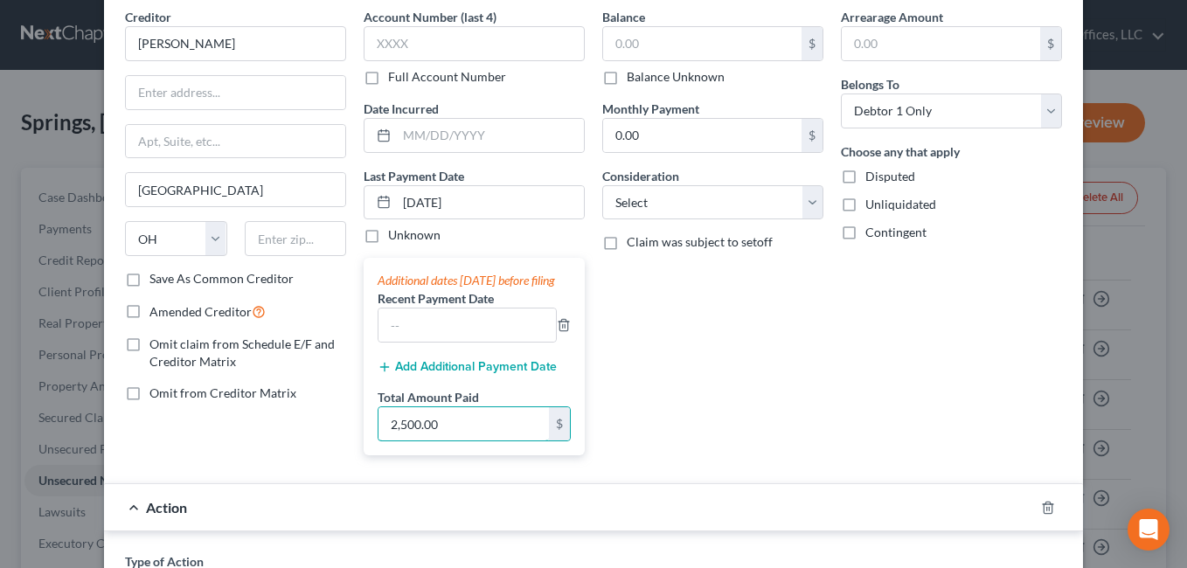
scroll to position [0, 0]
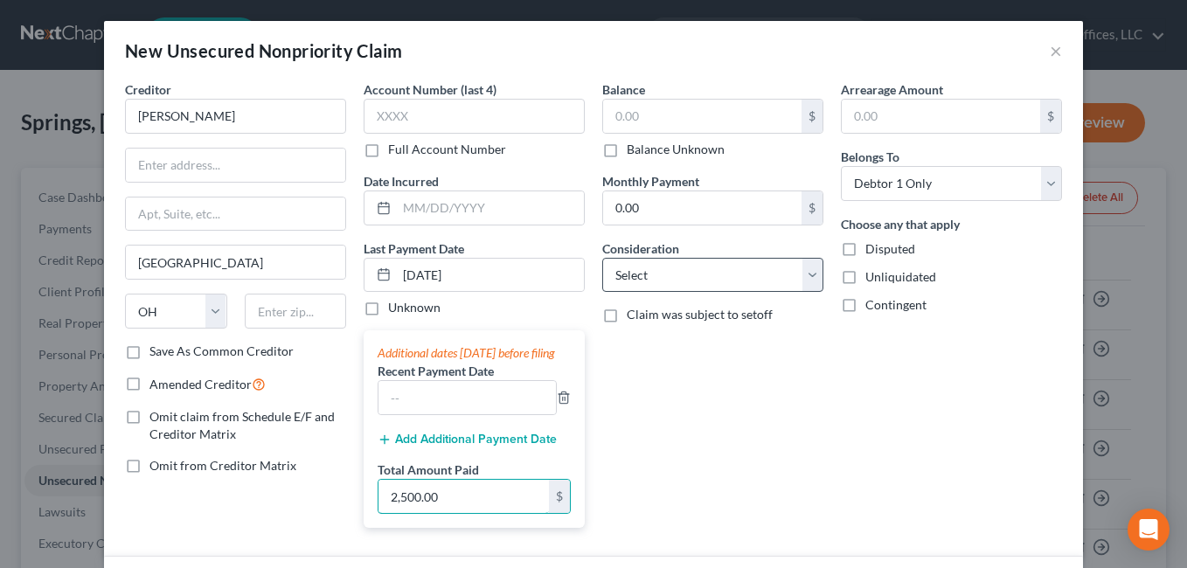
type input "2,500.00"
click at [814, 281] on select "Select Cable / Satellite Services Collection Agency Credit Card Debt Debt Couns…" at bounding box center [712, 275] width 221 height 35
click at [787, 391] on div "Balance $ Balance Unknown Balance Undetermined $ Balance Unknown Monthly Paymen…" at bounding box center [713, 311] width 239 height 462
click at [150, 416] on label "Omit claim from Schedule E/F and Creditor Matrix" at bounding box center [248, 425] width 197 height 35
click at [157, 416] on input "Omit claim from Schedule E/F and Creditor Matrix" at bounding box center [162, 413] width 11 height 11
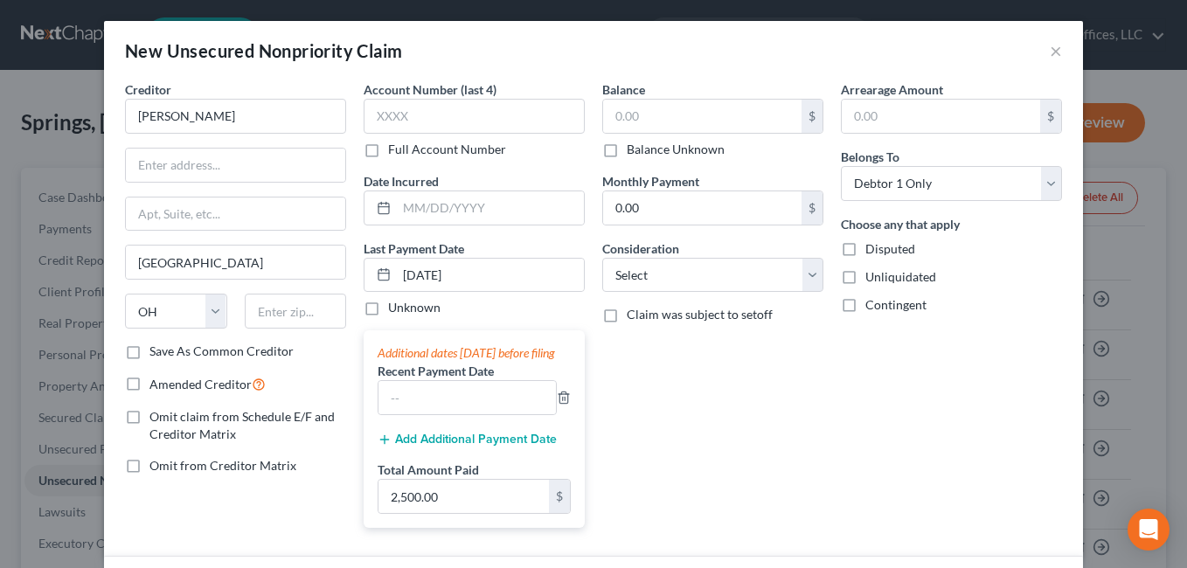
checkbox input "true"
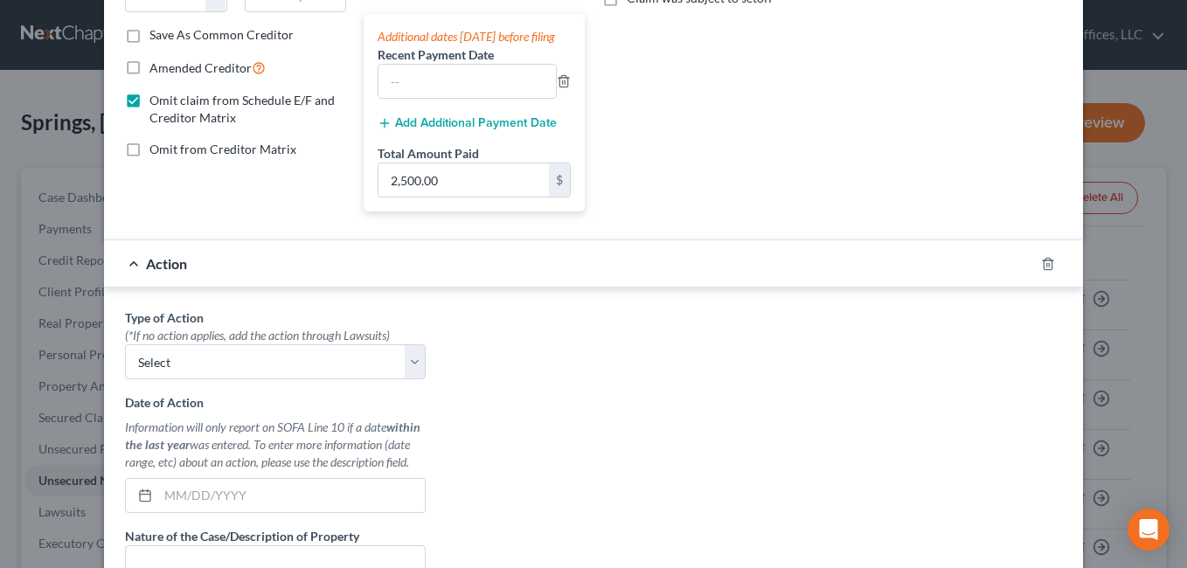
scroll to position [437, 0]
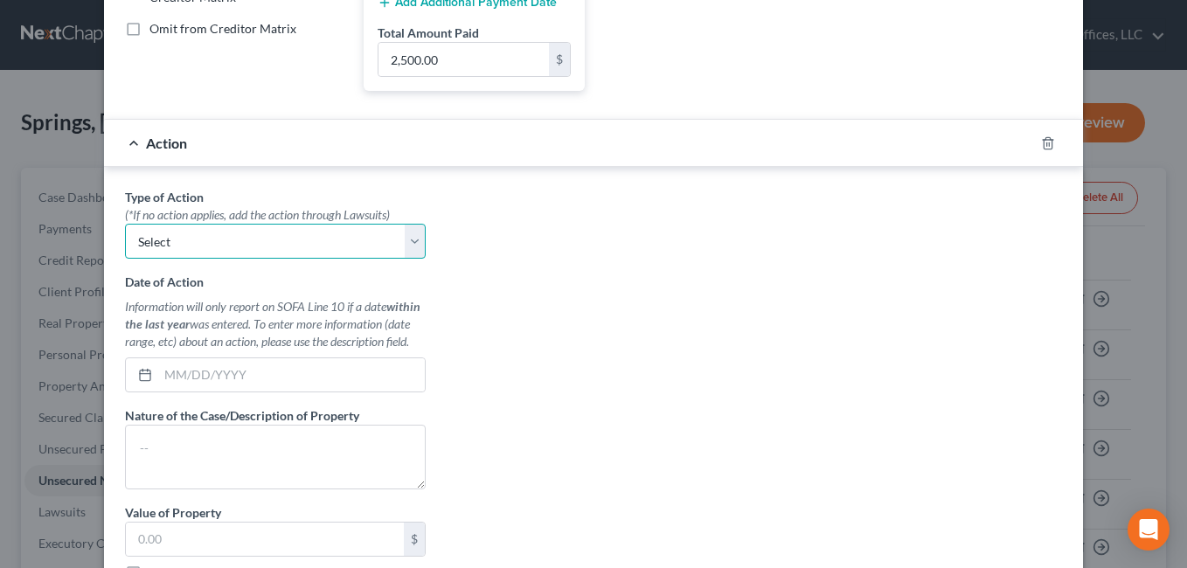
click at [410, 259] on select "Select Repossession Garnishment Foreclosure Personal Injury Attached, Seized, O…" at bounding box center [275, 241] width 301 height 35
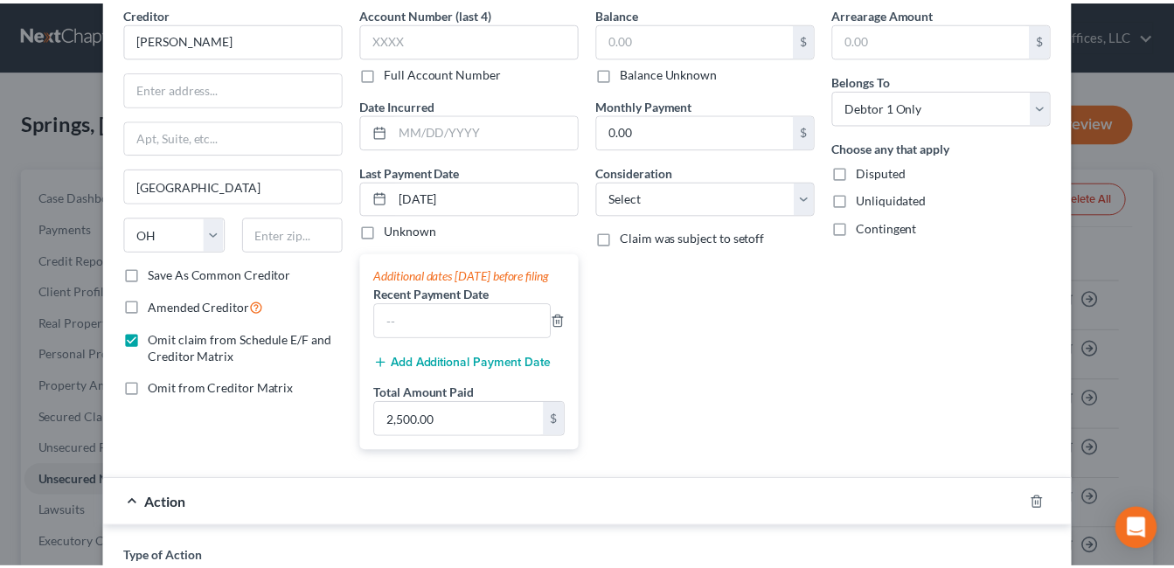
scroll to position [0, 0]
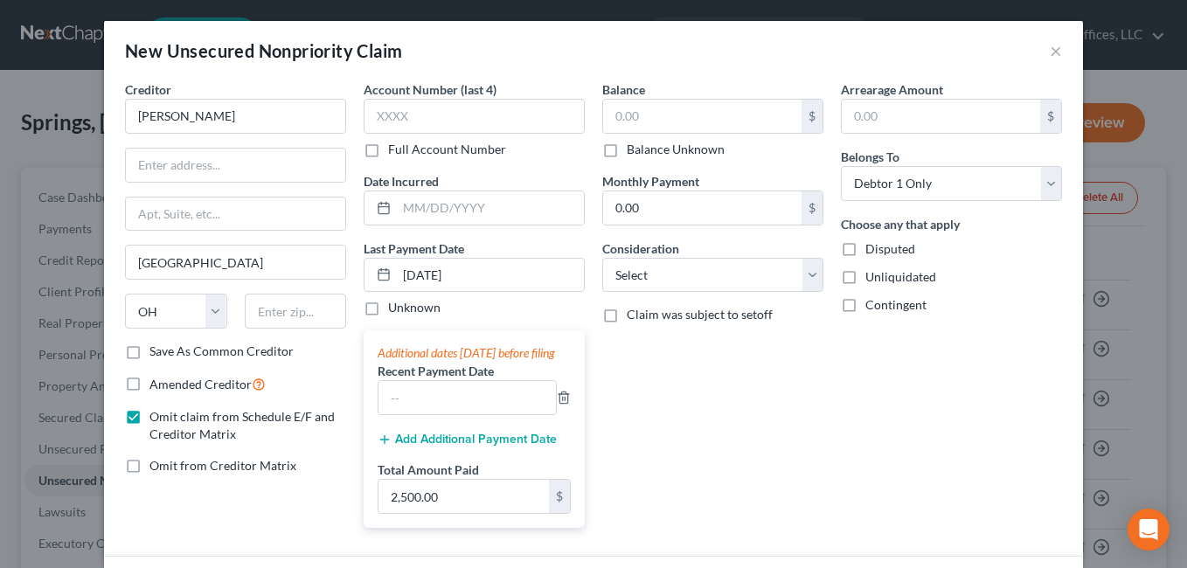
click at [1059, 51] on div "New Unsecured Nonpriority Claim ×" at bounding box center [593, 50] width 979 height 59
click at [1052, 49] on button "×" at bounding box center [1056, 50] width 12 height 21
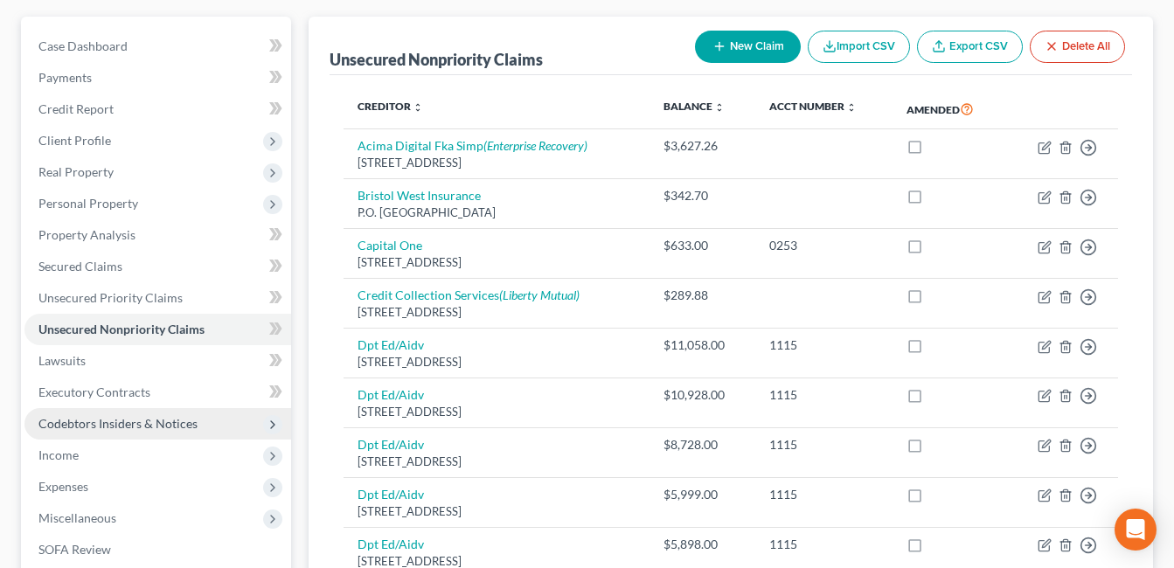
scroll to position [175, 0]
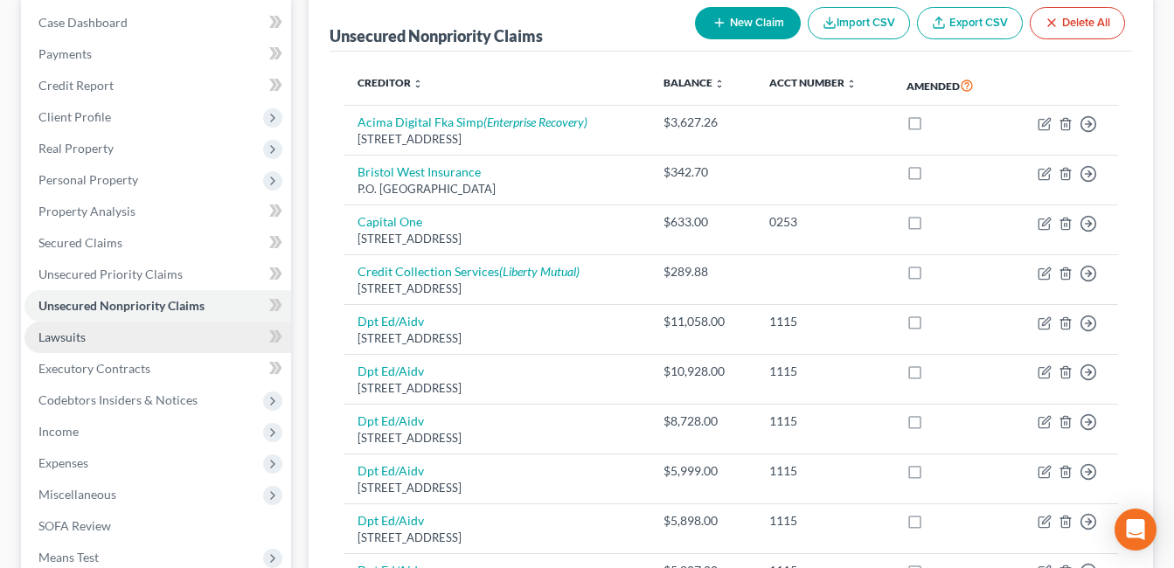
click at [68, 338] on span "Lawsuits" at bounding box center [61, 337] width 47 height 15
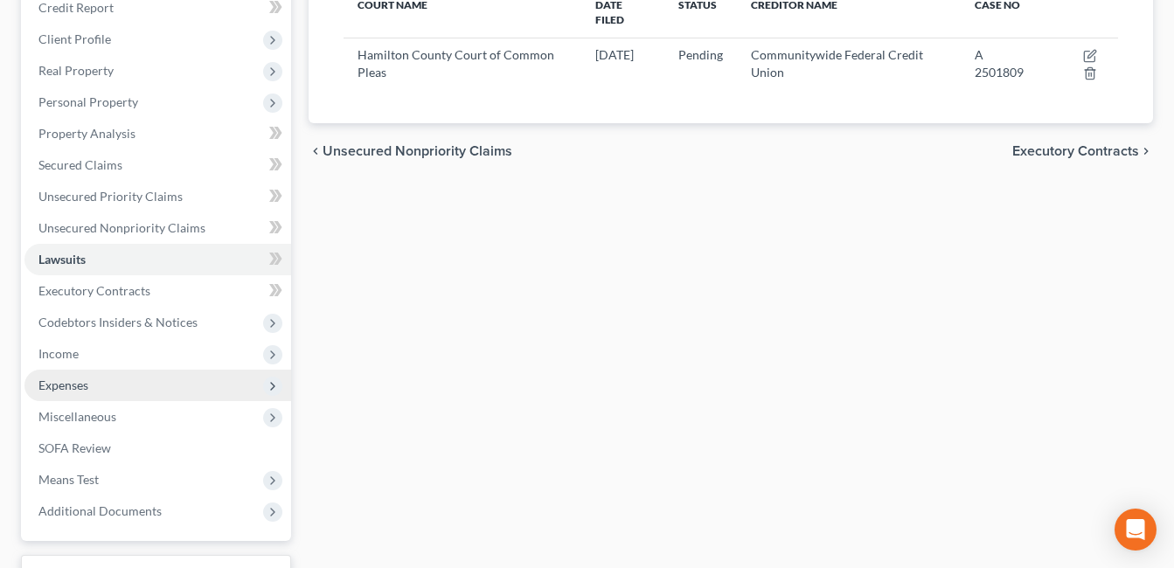
scroll to position [262, 0]
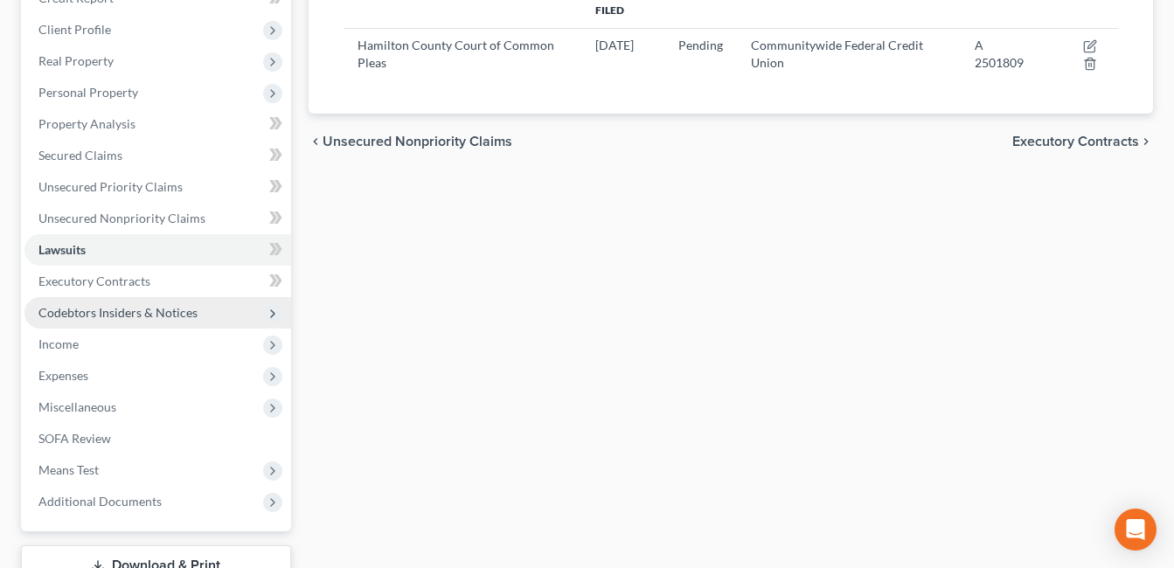
click at [110, 317] on span "Codebtors Insiders & Notices" at bounding box center [117, 312] width 159 height 15
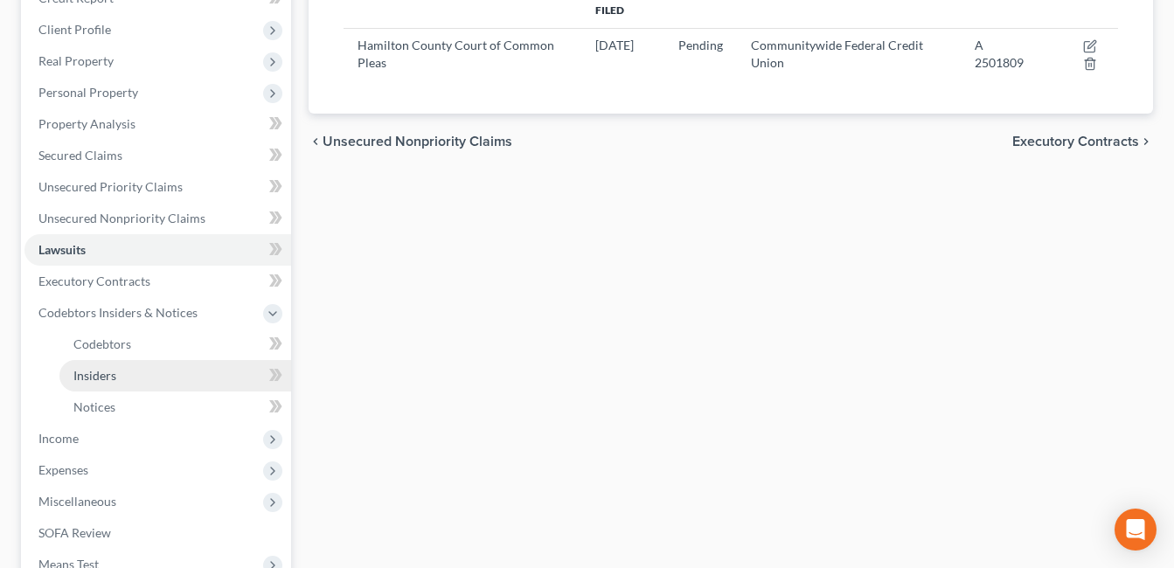
click at [114, 372] on span "Insiders" at bounding box center [94, 375] width 43 height 15
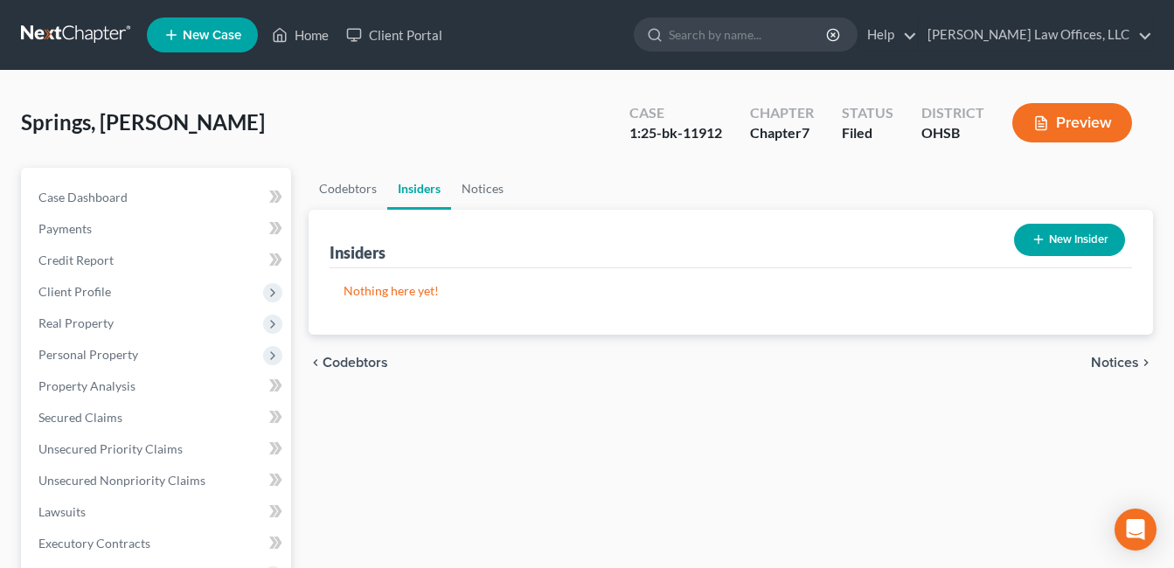
click at [1081, 228] on button "New Insider" at bounding box center [1069, 240] width 111 height 32
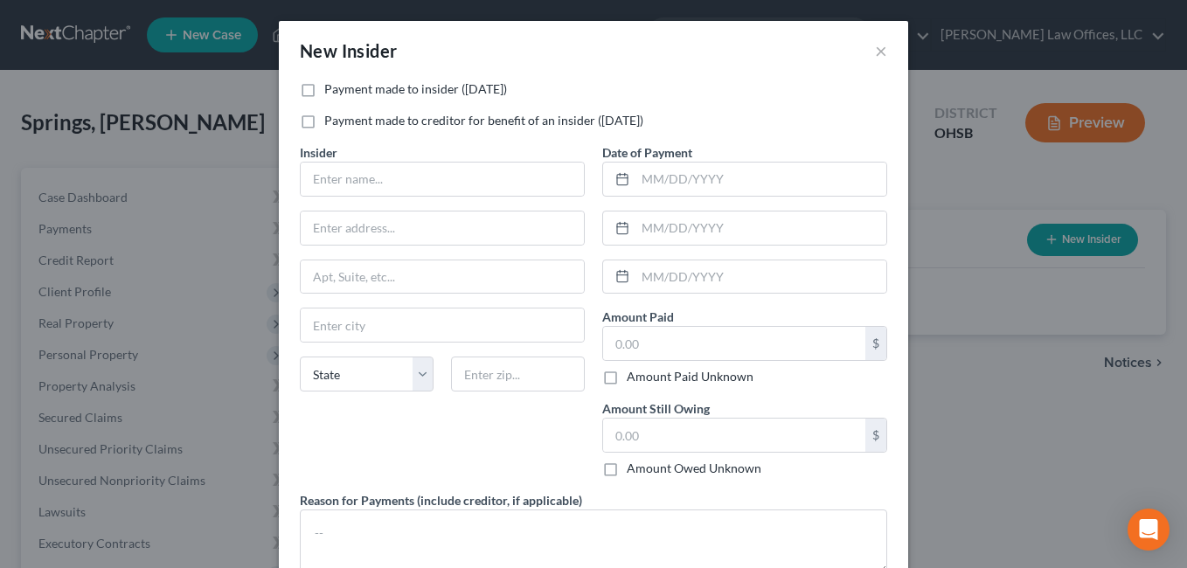
click at [324, 87] on label "Payment made to insider (within 1 year)" at bounding box center [415, 88] width 183 height 17
click at [331, 87] on input "Payment made to insider (within 1 year)" at bounding box center [336, 85] width 11 height 11
checkbox input "true"
click at [408, 178] on input "text" at bounding box center [442, 179] width 283 height 33
type input "B"
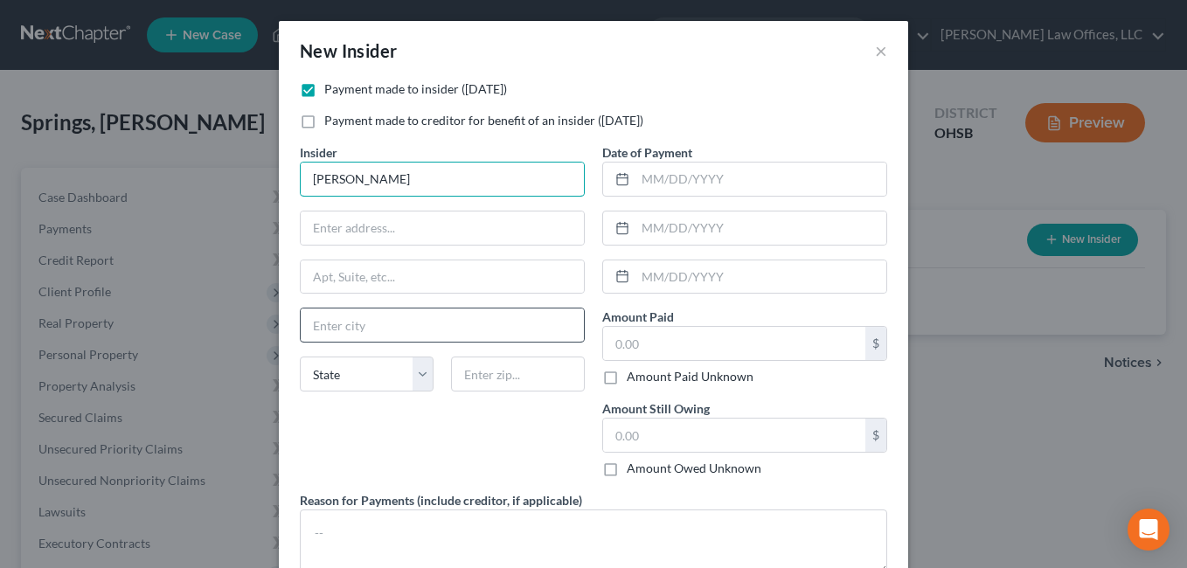
type input "Evelyn Bobie"
click at [431, 321] on input "text" at bounding box center [442, 325] width 283 height 33
type input "Cincinnati"
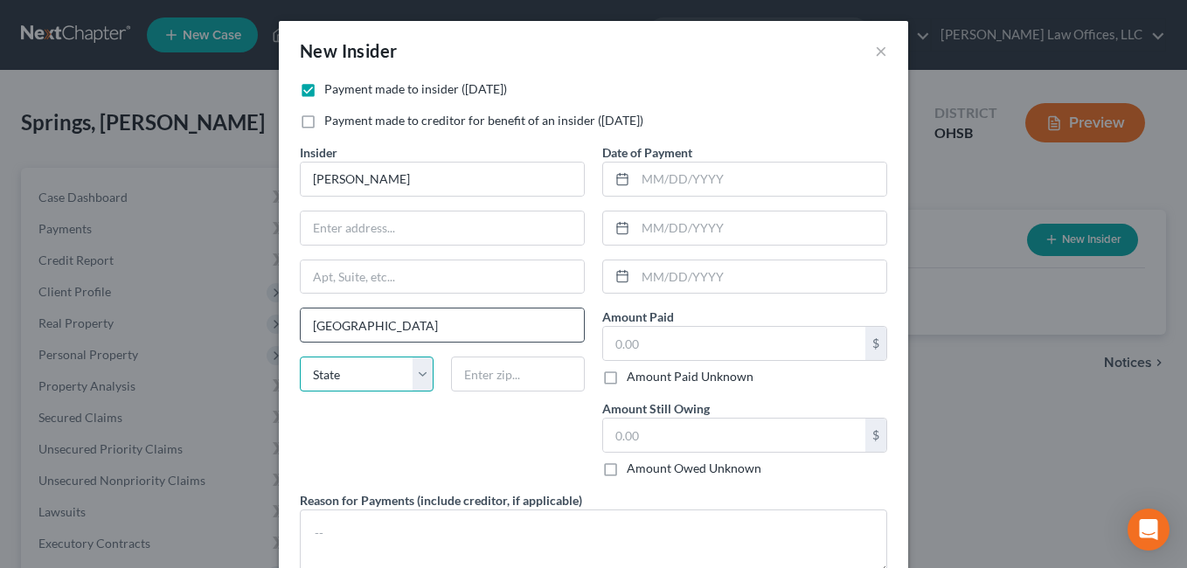
select select "36"
click at [696, 184] on input "text" at bounding box center [761, 179] width 251 height 33
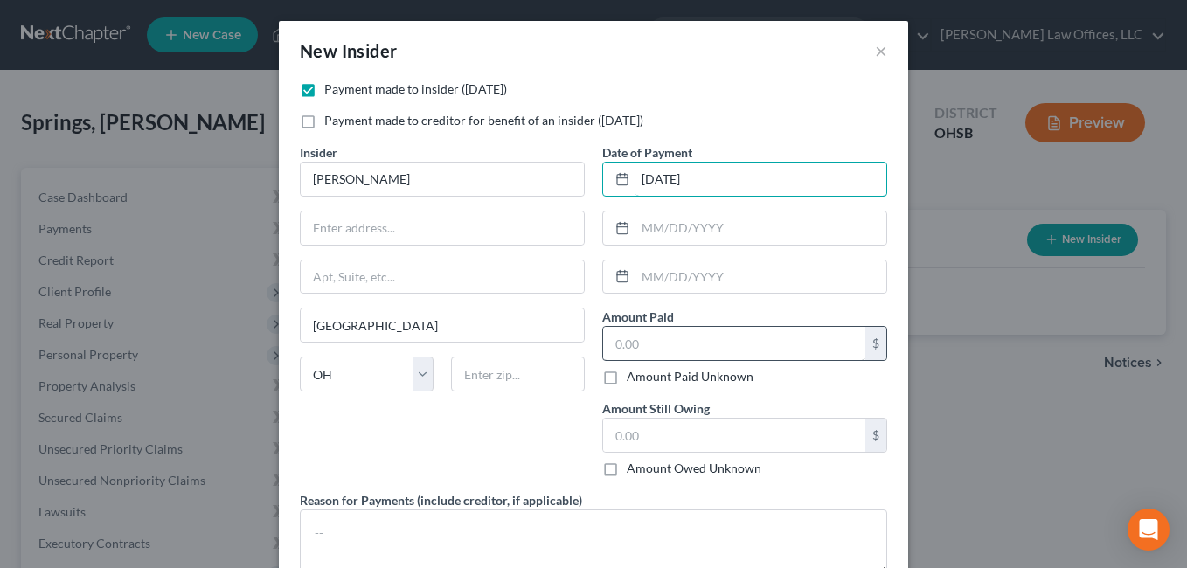
type input "07/15/2025"
click at [680, 334] on input "text" at bounding box center [734, 343] width 262 height 33
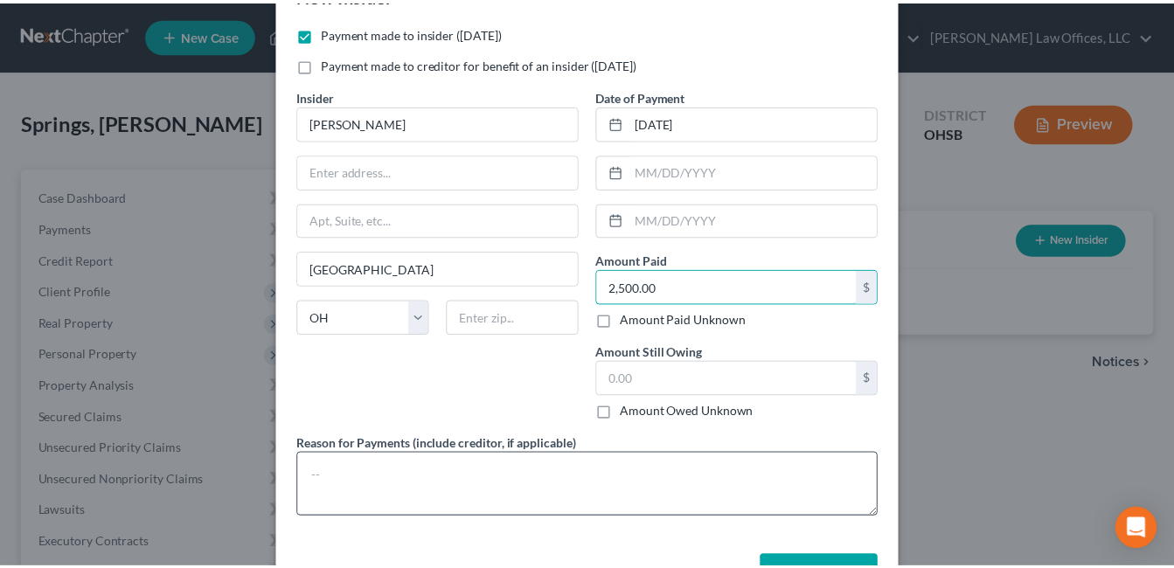
scroll to position [87, 0]
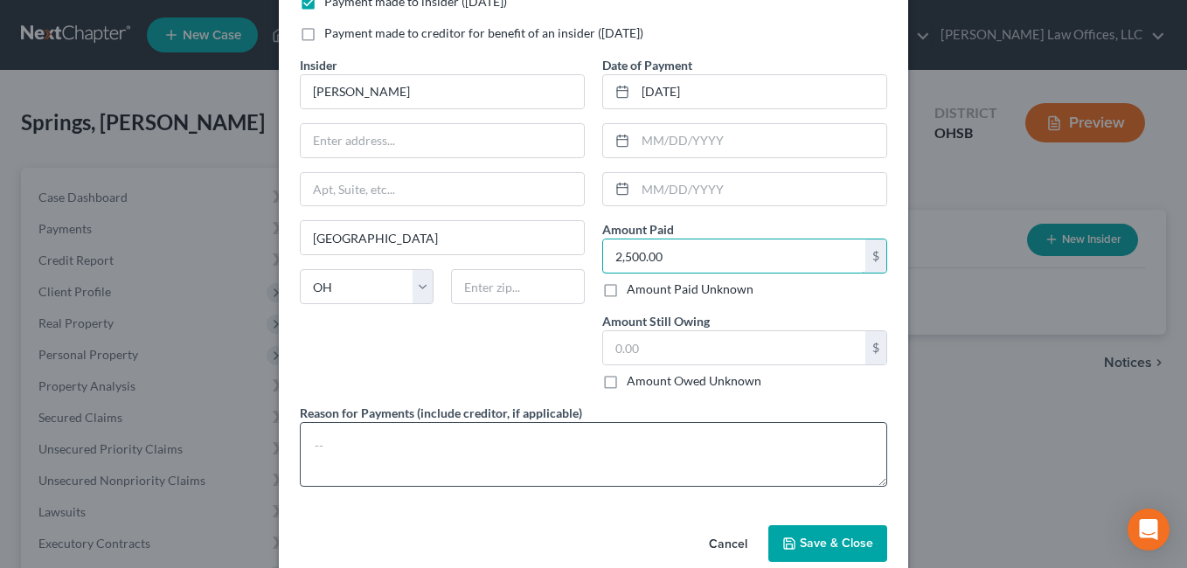
type input "2,500.00"
click at [371, 439] on textarea at bounding box center [594, 454] width 588 height 65
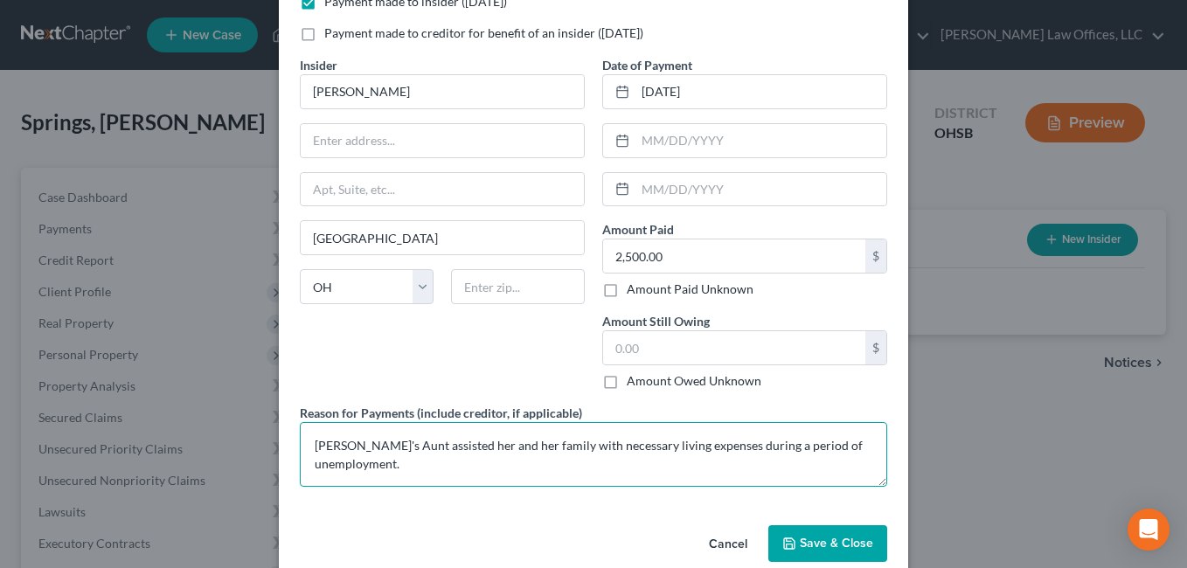
type textarea "Debtor's Aunt assisted her and her family with necessary living expenses during…"
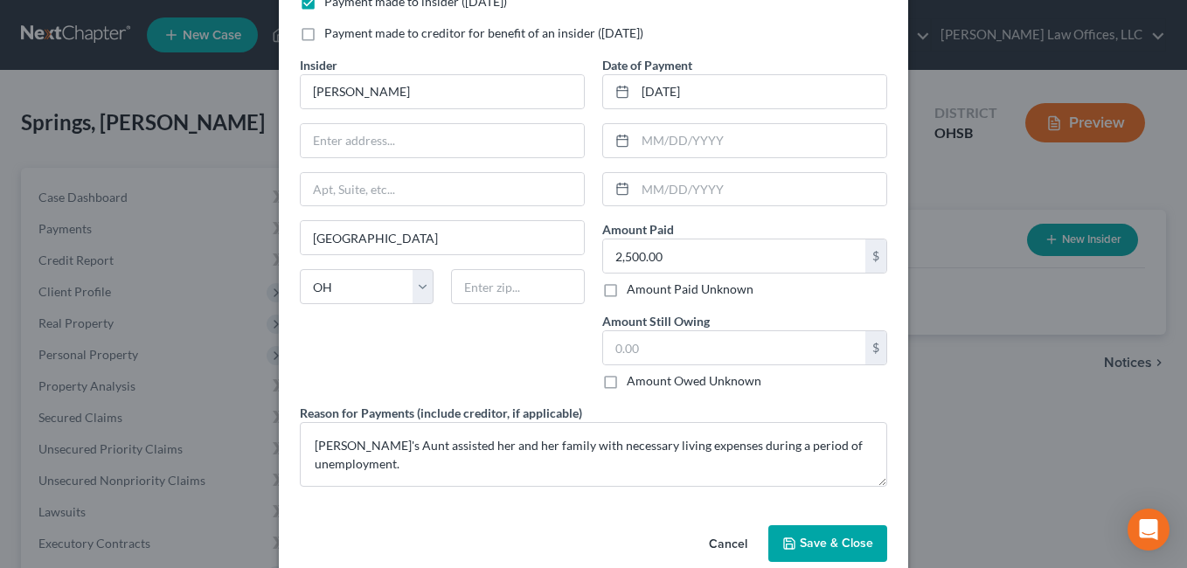
click at [821, 536] on span "Save & Close" at bounding box center [836, 543] width 73 height 15
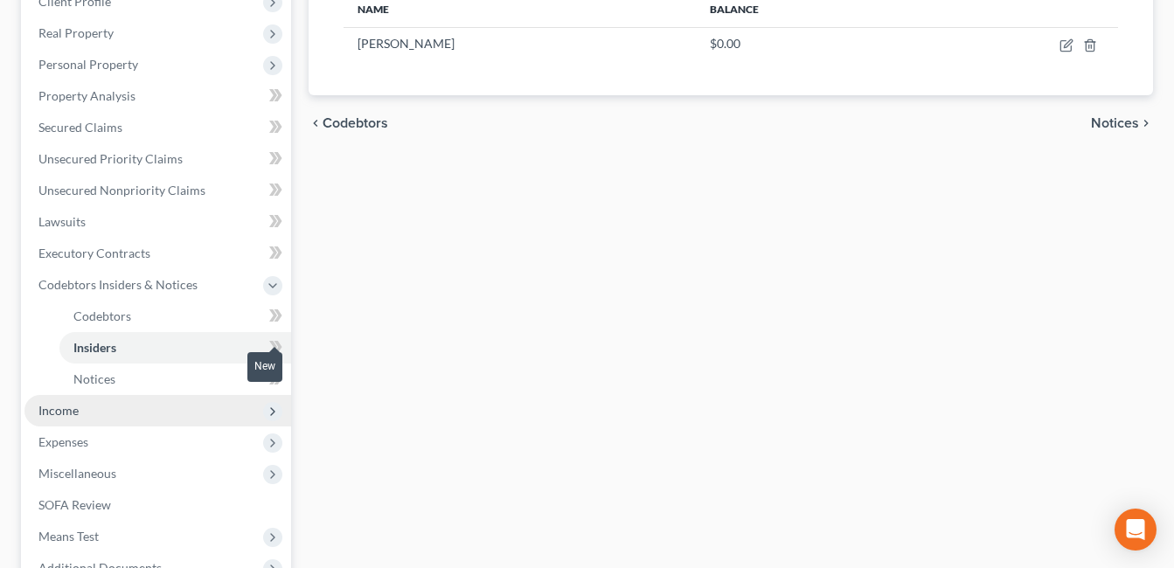
scroll to position [437, 0]
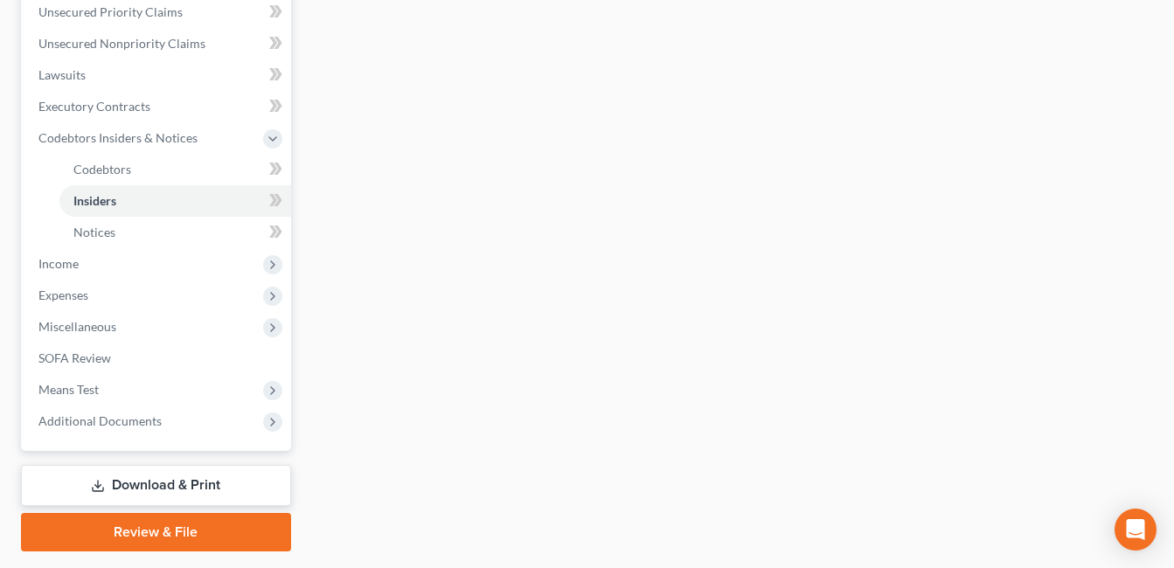
click at [198, 482] on link "Download & Print" at bounding box center [156, 485] width 270 height 41
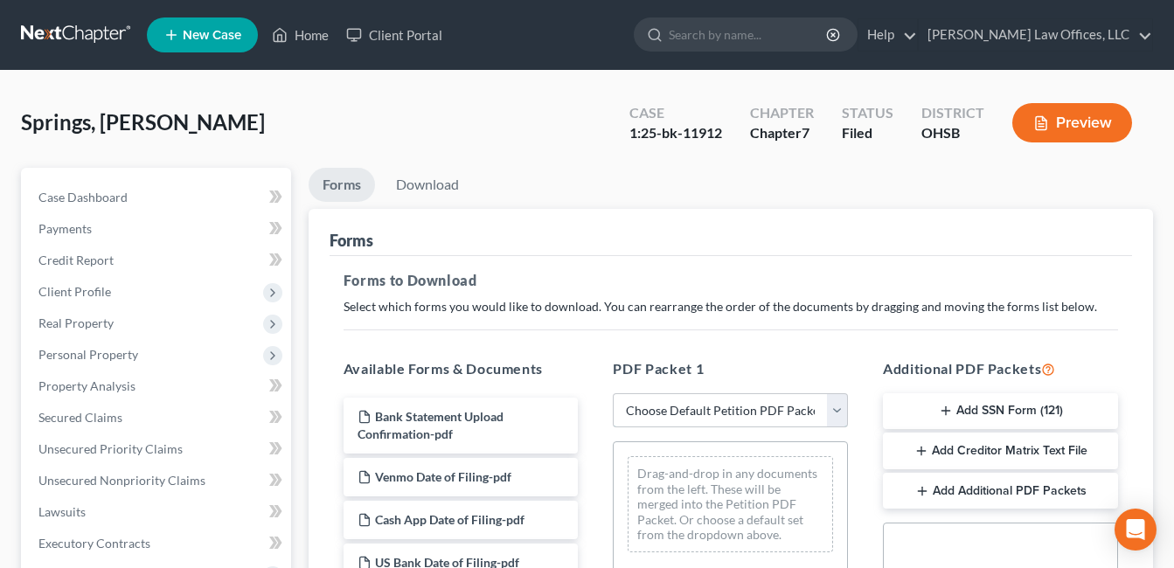
click at [840, 407] on select "Choose Default Petition PDF Packet Complete Bankruptcy Petition (all forms and …" at bounding box center [730, 410] width 235 height 35
click at [839, 412] on select "Choose Default Petition PDF Packet Complete Bankruptcy Petition (all forms and …" at bounding box center [730, 410] width 235 height 35
select select "2"
click at [613, 393] on select "Choose Default Petition PDF Packet Complete Bankruptcy Petition (all forms and …" at bounding box center [730, 410] width 235 height 35
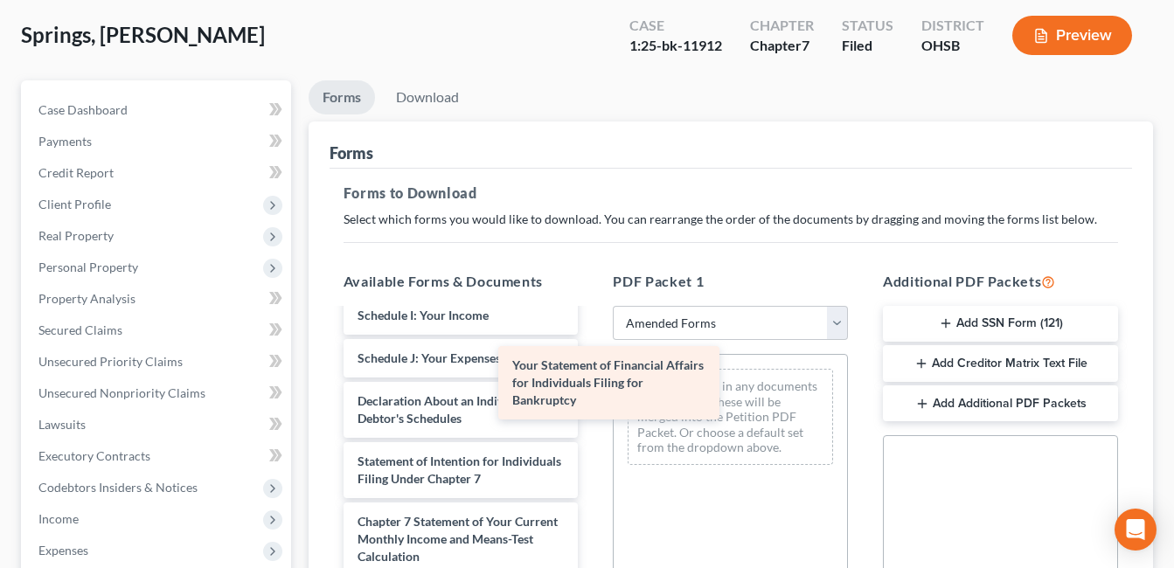
scroll to position [479, 0]
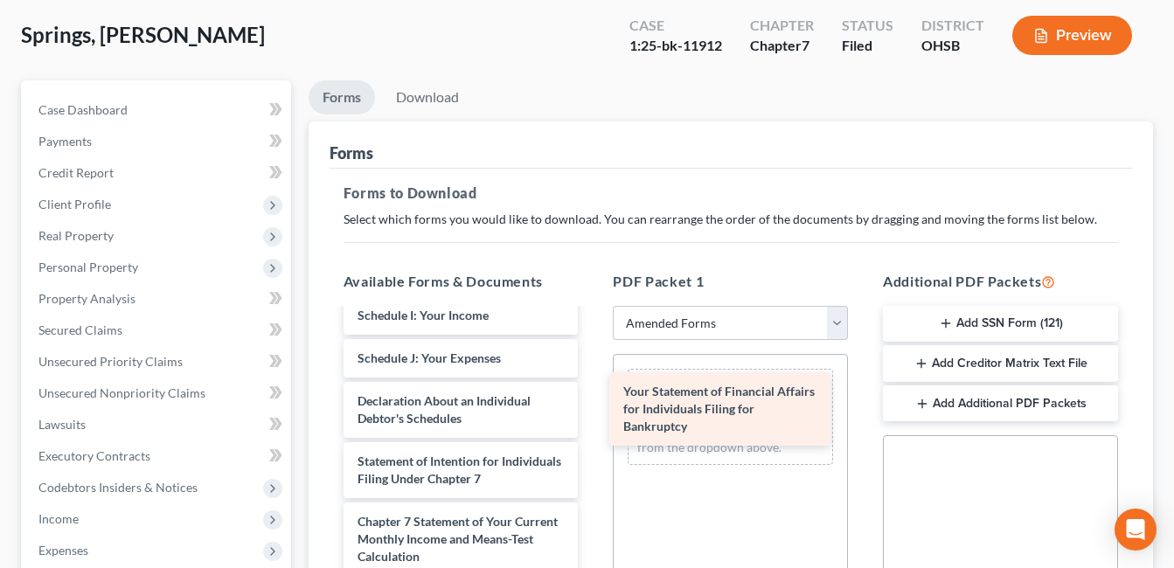
drag, startPoint x: 502, startPoint y: 378, endPoint x: 764, endPoint y: 403, distance: 263.5
click at [593, 403] on div "Your Statement of Financial Affairs for Individuals Filing for Bankruptcy Volun…" at bounding box center [461, 316] width 263 height 934
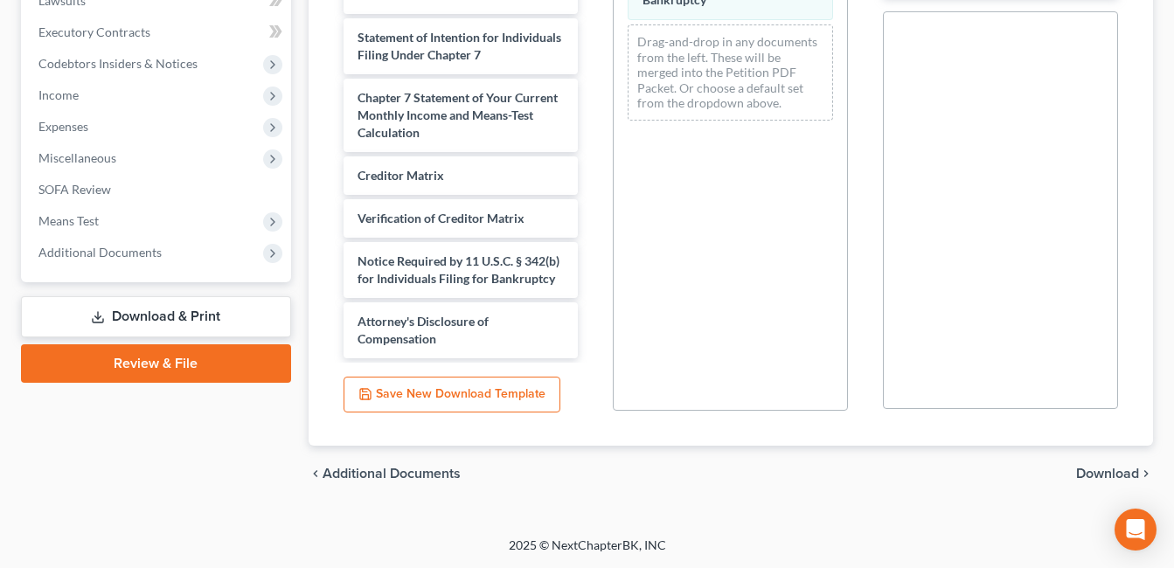
click at [1116, 470] on span "Download" at bounding box center [1107, 474] width 63 height 14
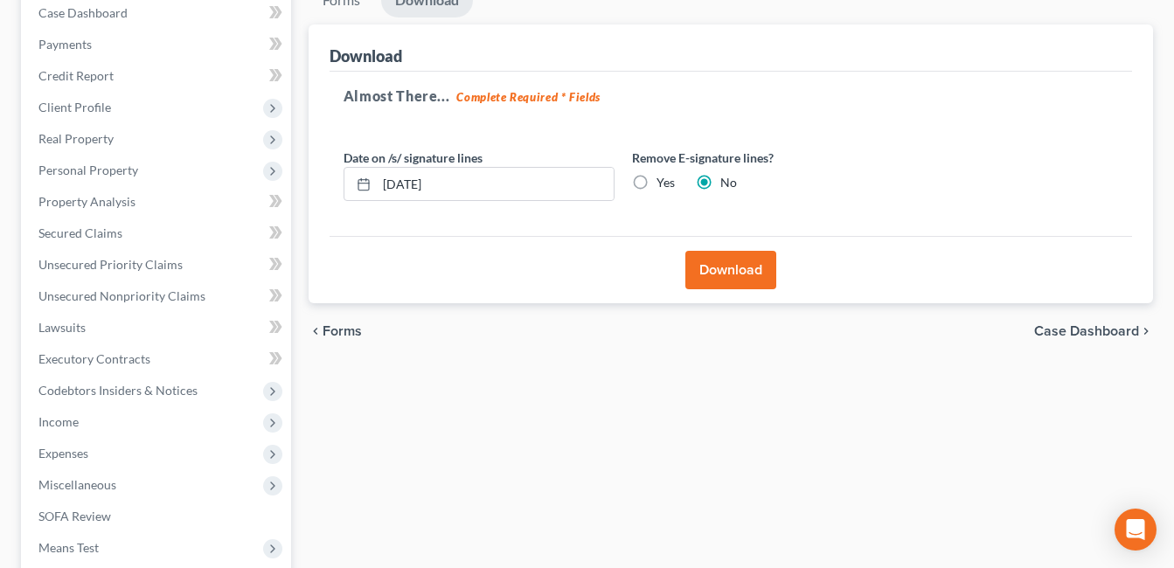
scroll to position [130, 0]
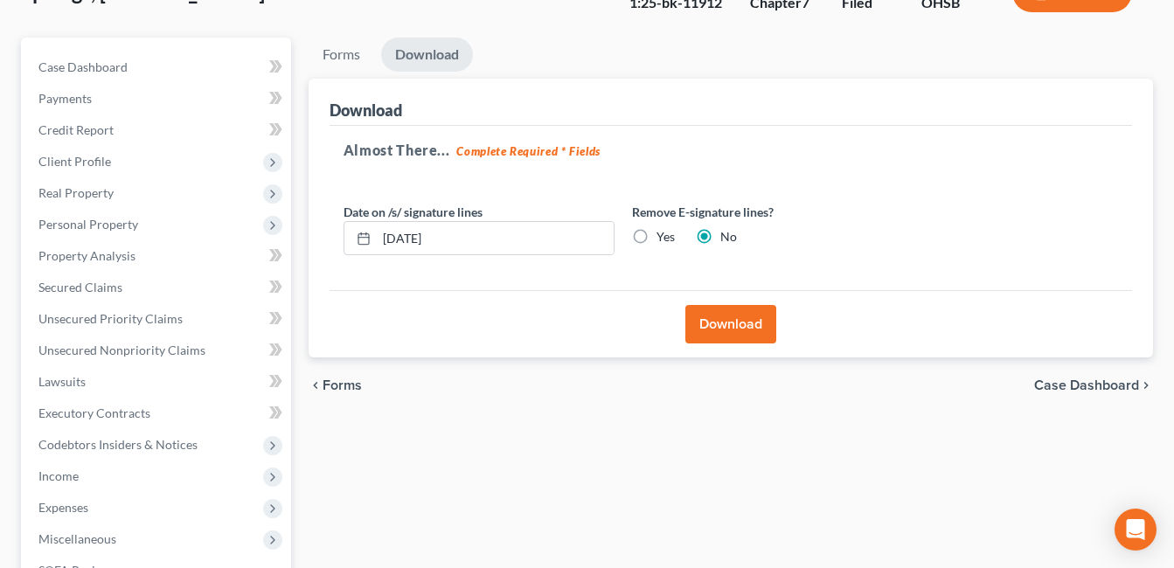
click at [733, 325] on button "Download" at bounding box center [731, 324] width 91 height 38
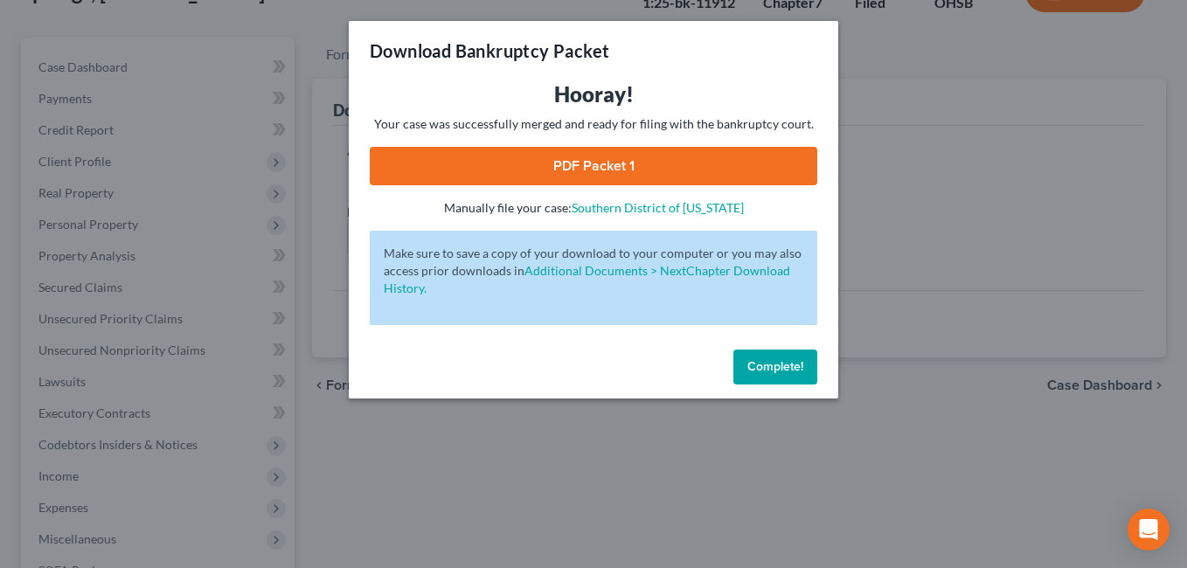
click at [712, 161] on link "PDF Packet 1" at bounding box center [594, 166] width 448 height 38
drag, startPoint x: 768, startPoint y: 359, endPoint x: 722, endPoint y: 361, distance: 45.5
click at [769, 359] on span "Complete!" at bounding box center [776, 366] width 56 height 15
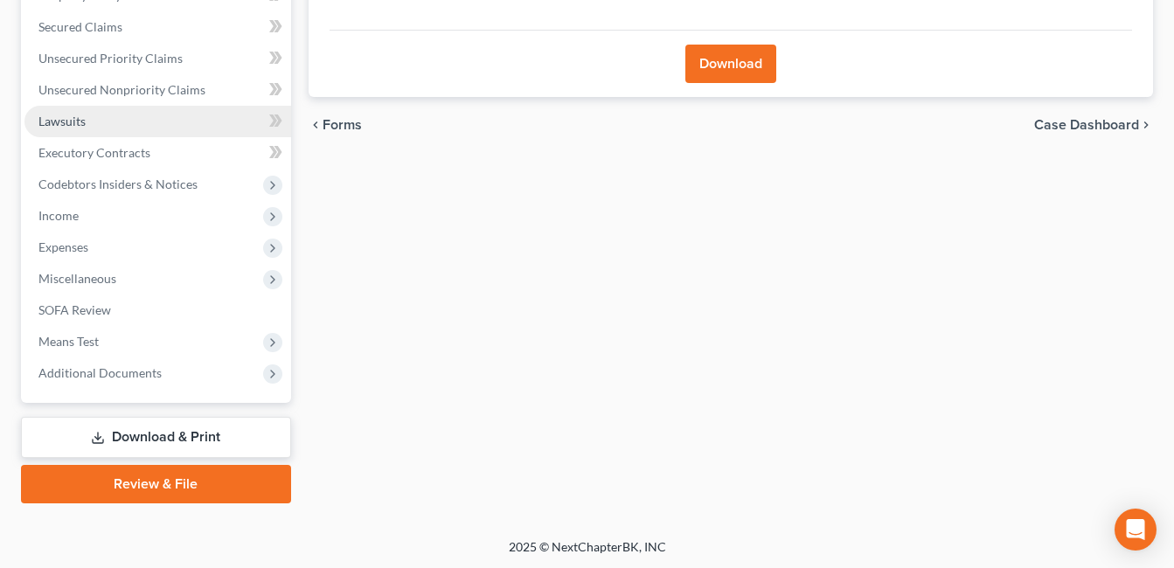
scroll to position [393, 0]
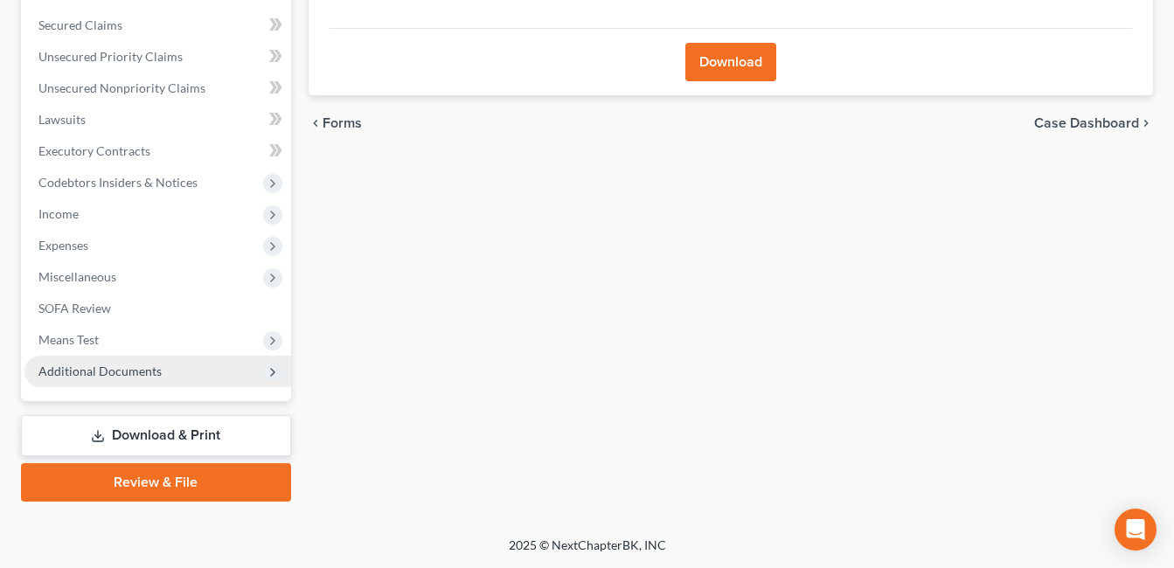
click at [100, 370] on span "Additional Documents" at bounding box center [99, 371] width 123 height 15
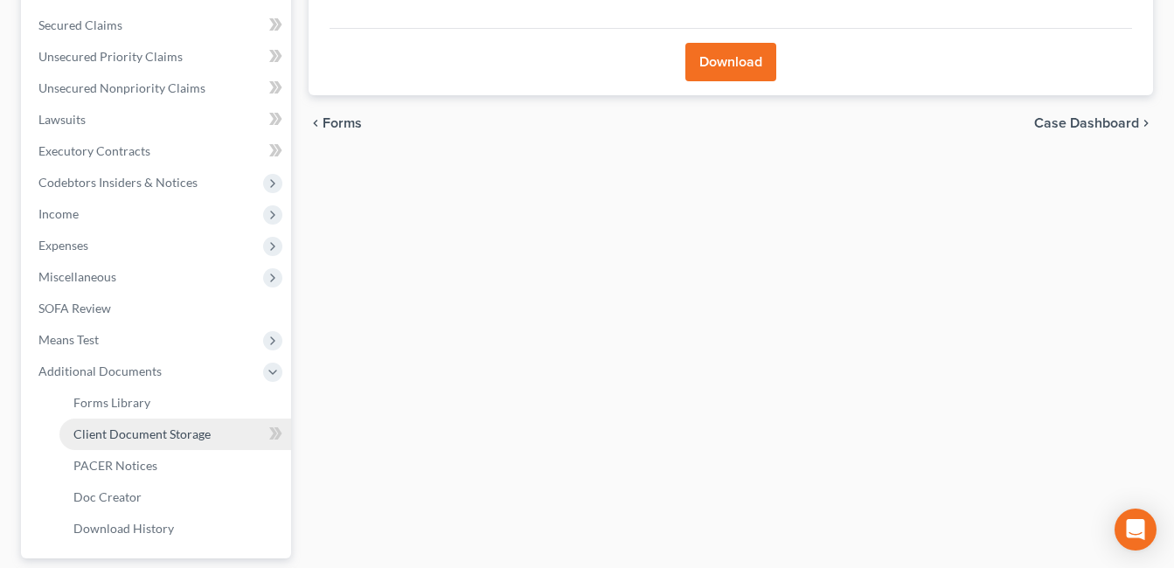
click at [167, 432] on span "Client Document Storage" at bounding box center [141, 434] width 137 height 15
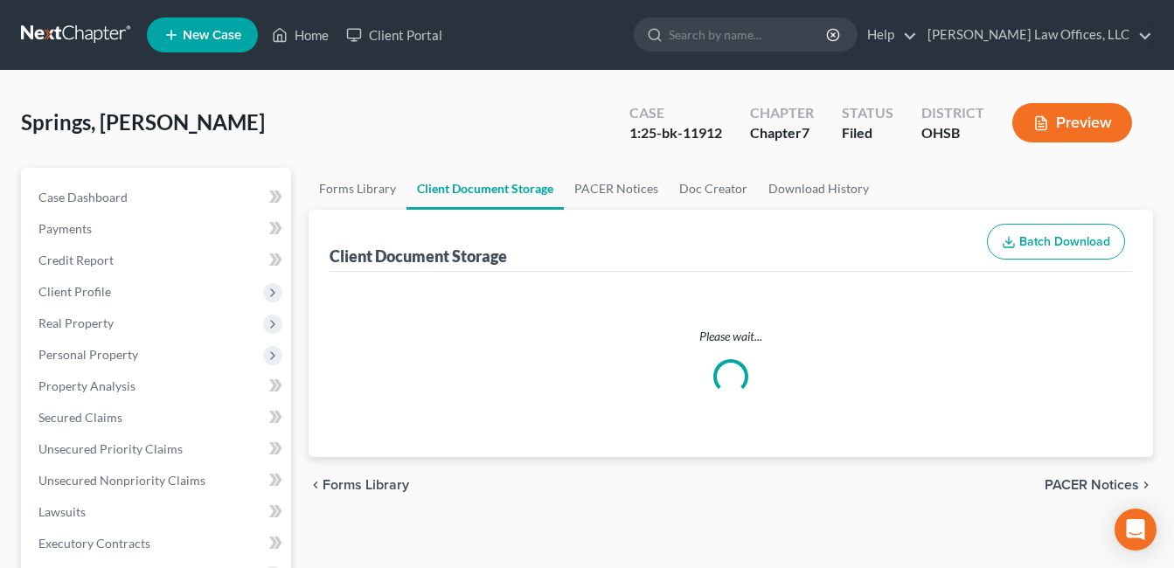
select select "7"
select select "52"
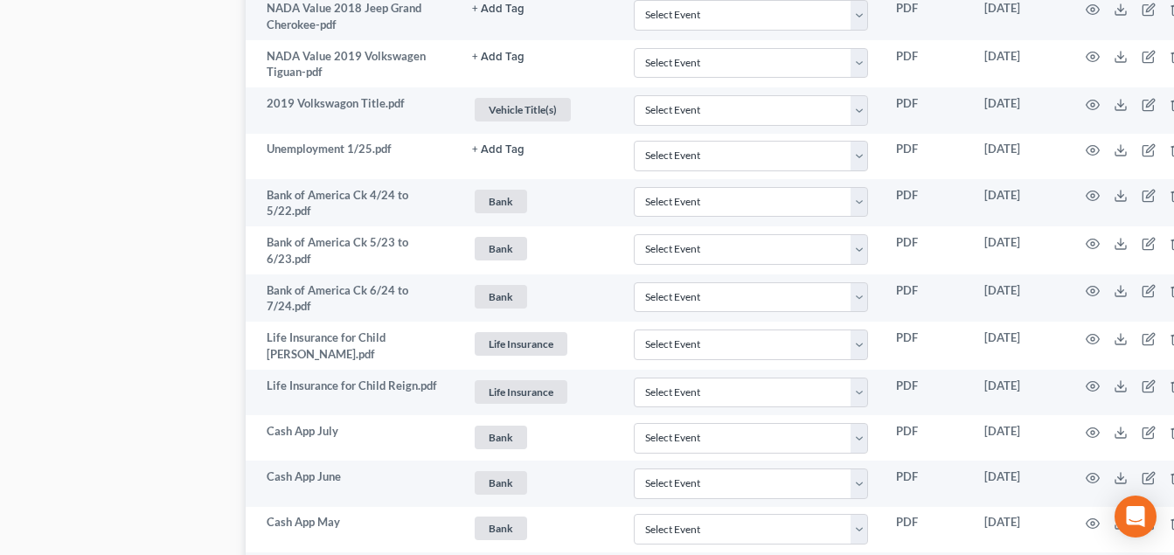
scroll to position [1574, 102]
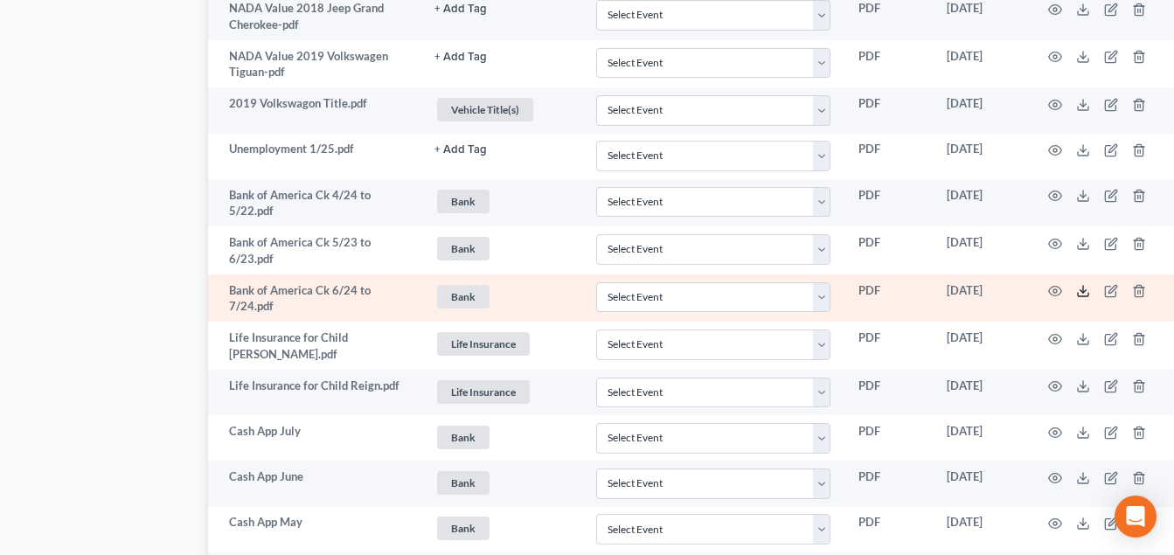
click at [1083, 292] on polyline at bounding box center [1084, 291] width 6 height 3
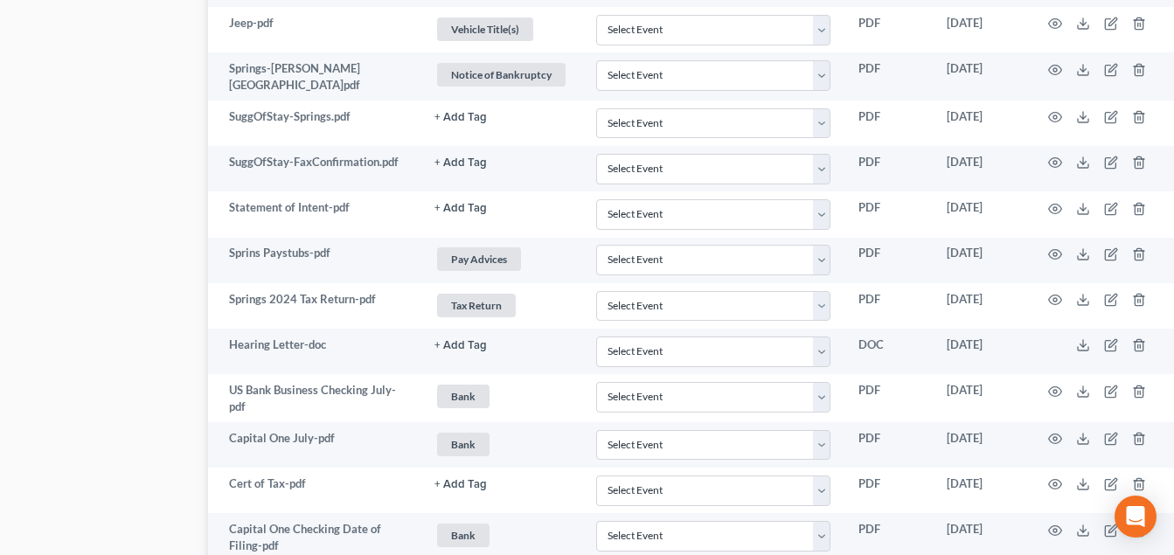
scroll to position [2536, 102]
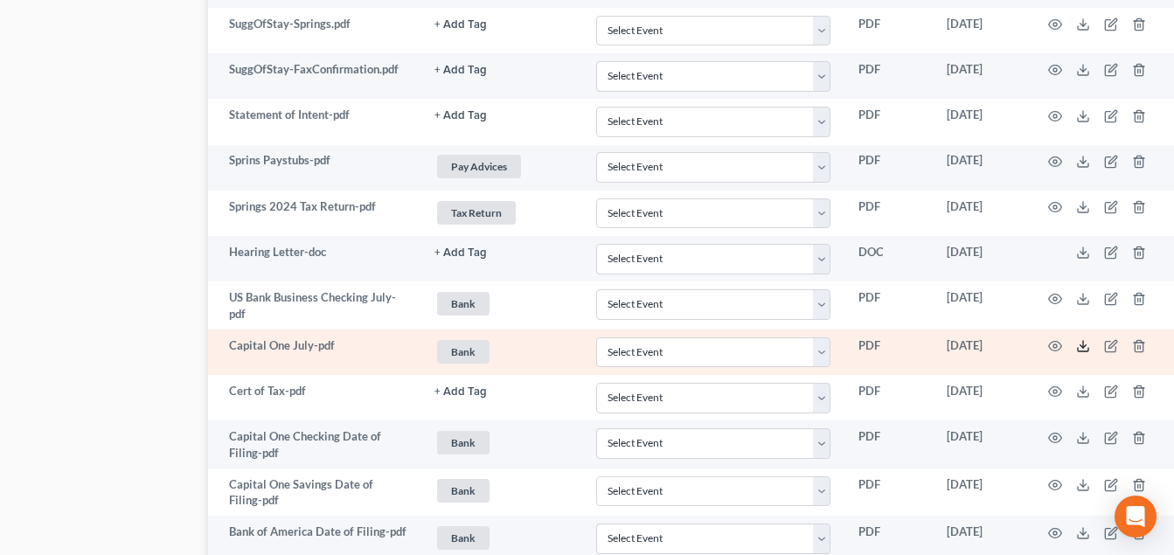
click at [1085, 343] on icon at bounding box center [1083, 346] width 14 height 14
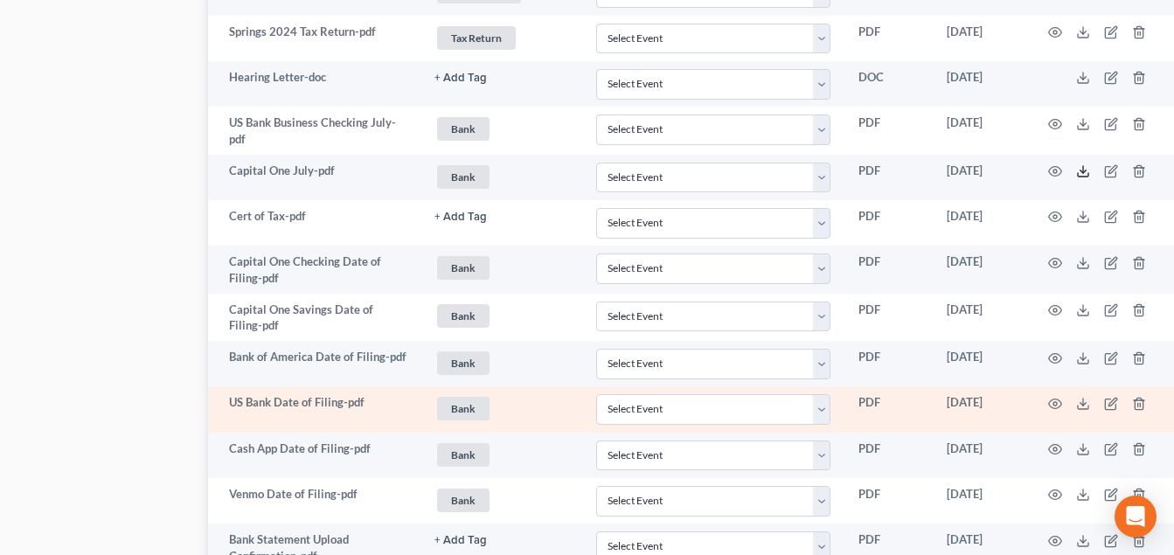
scroll to position [2798, 102]
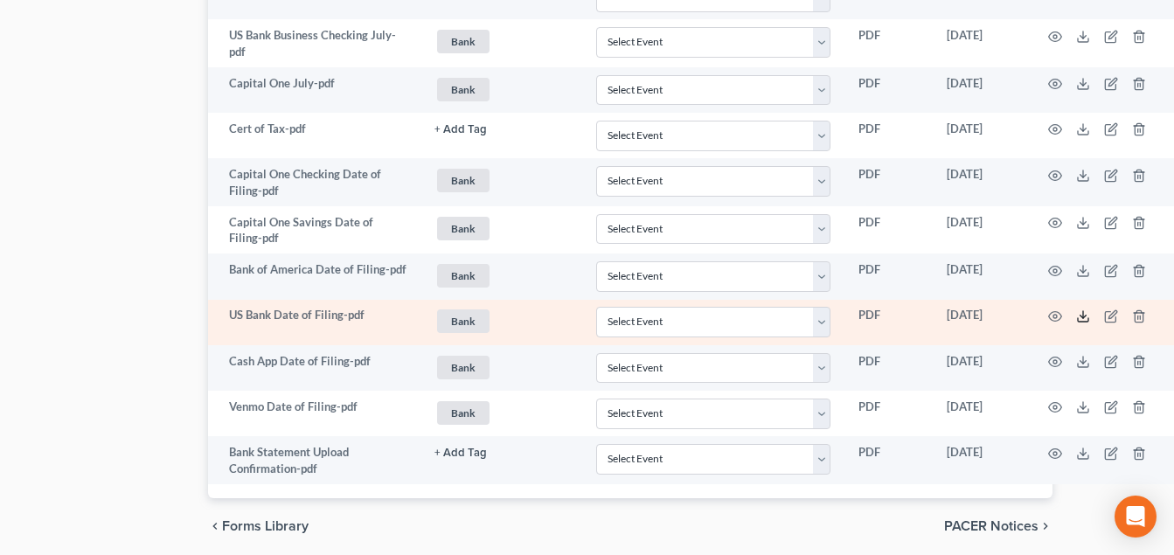
click at [1080, 310] on icon at bounding box center [1083, 317] width 14 height 14
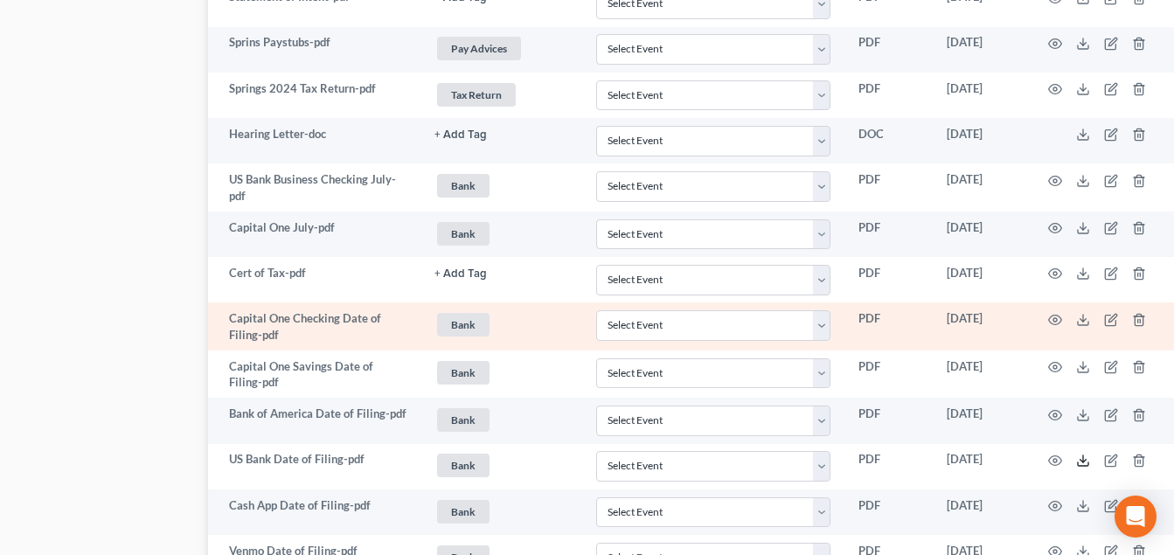
scroll to position [2623, 102]
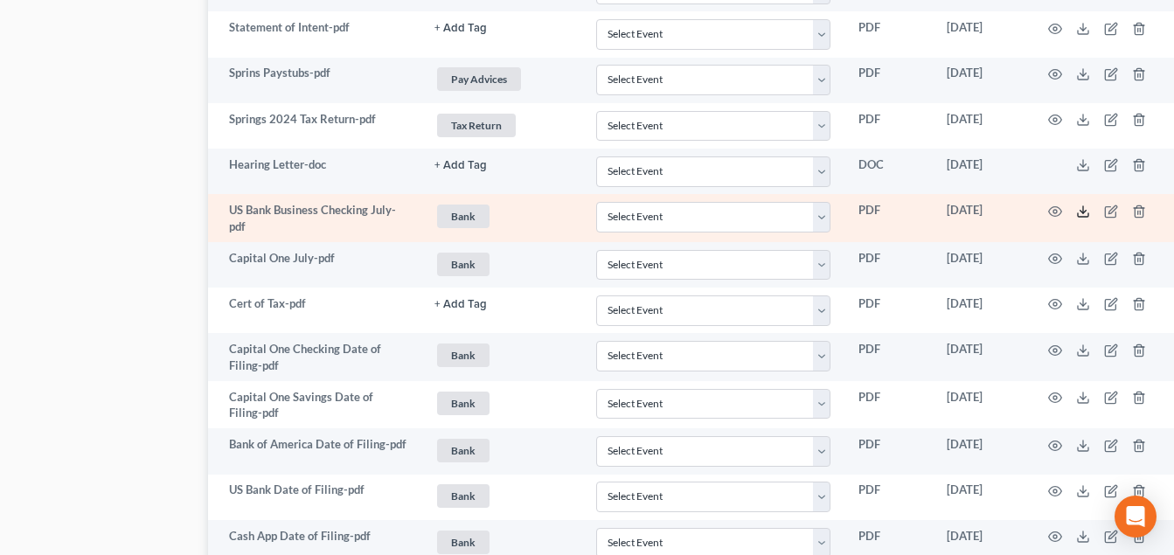
click at [1088, 213] on icon at bounding box center [1083, 212] width 14 height 14
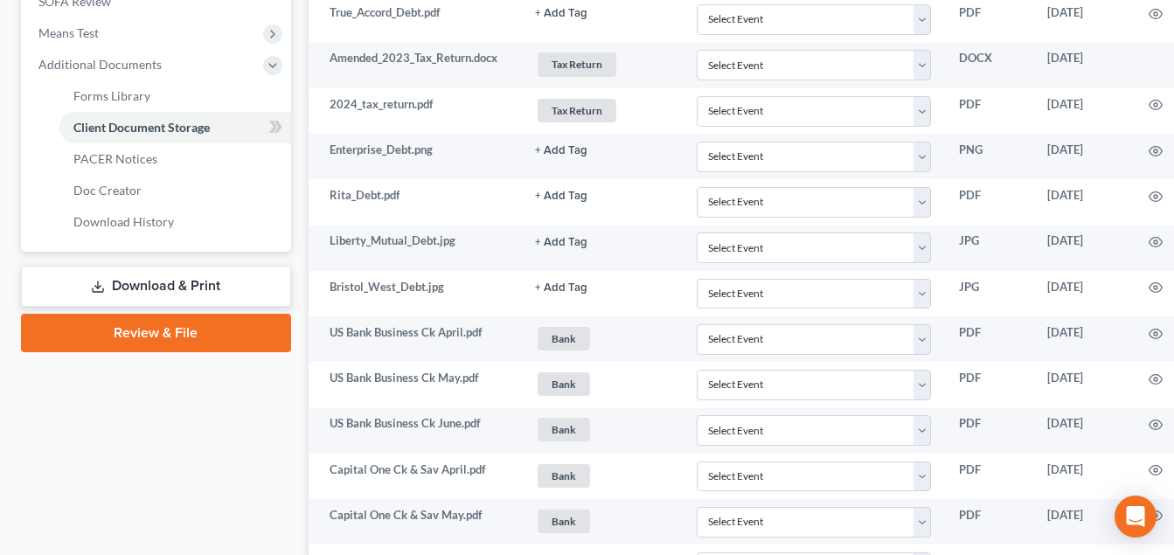
scroll to position [437, 0]
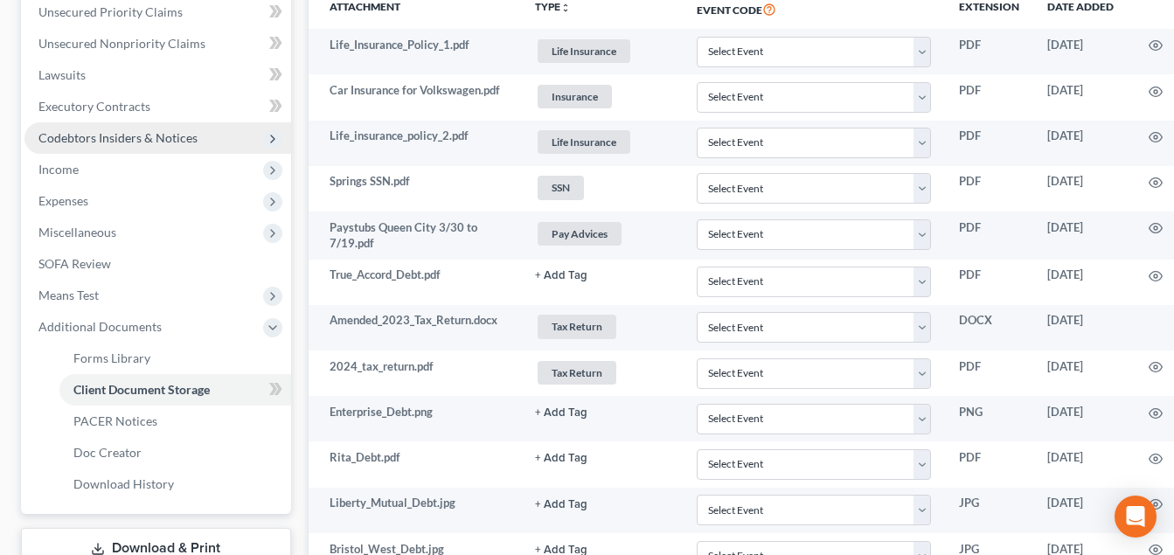
drag, startPoint x: 136, startPoint y: 136, endPoint x: 259, endPoint y: 134, distance: 123.3
click at [136, 136] on span "Codebtors Insiders & Notices" at bounding box center [117, 137] width 159 height 15
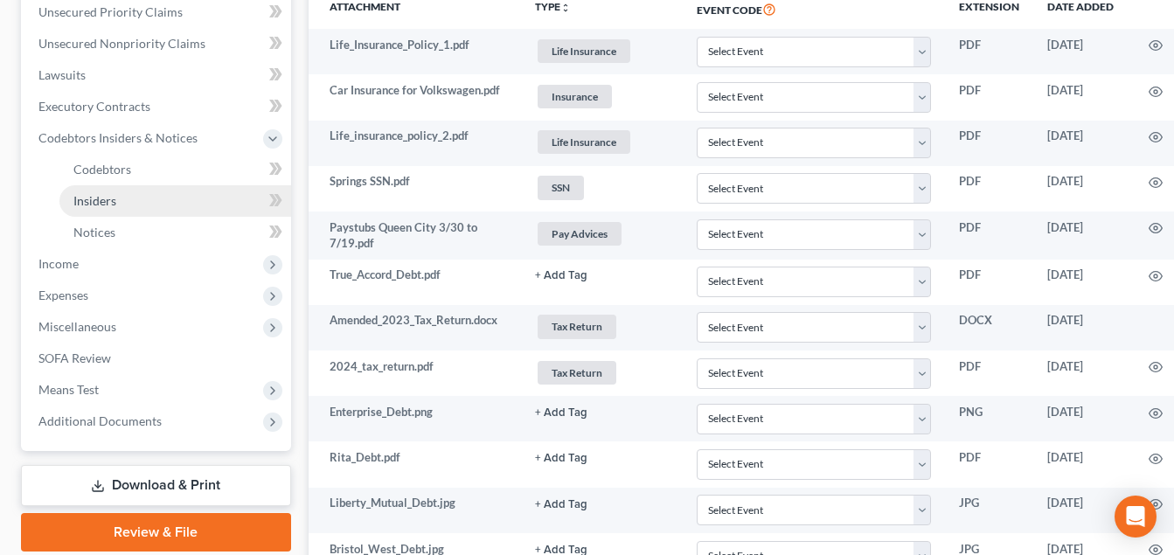
click at [116, 198] on link "Insiders" at bounding box center [175, 200] width 232 height 31
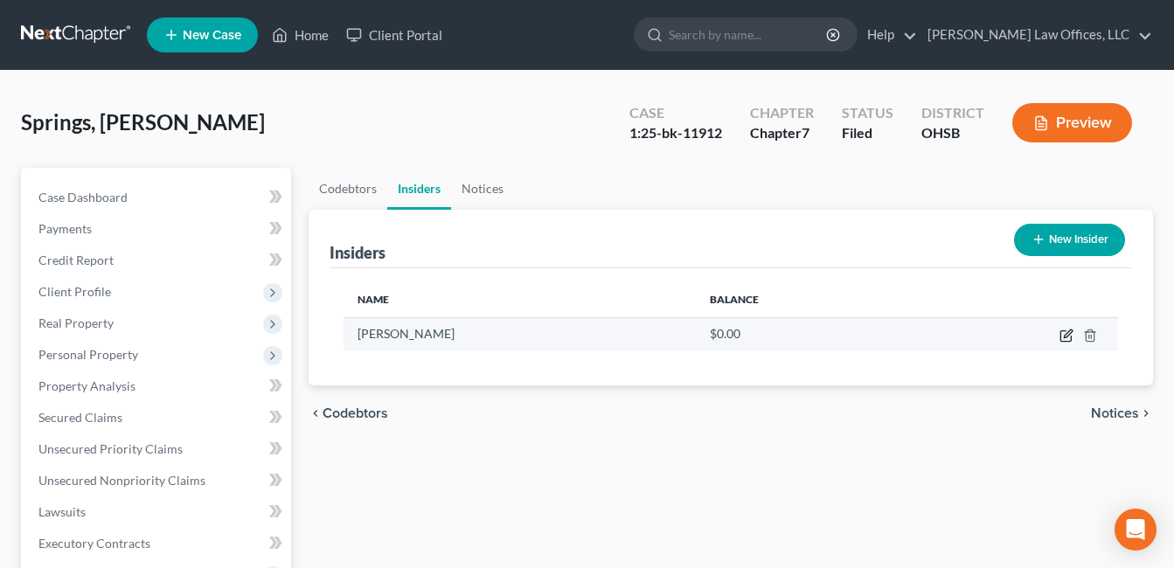
click at [1067, 338] on icon "button" at bounding box center [1068, 334] width 8 height 8
select select "36"
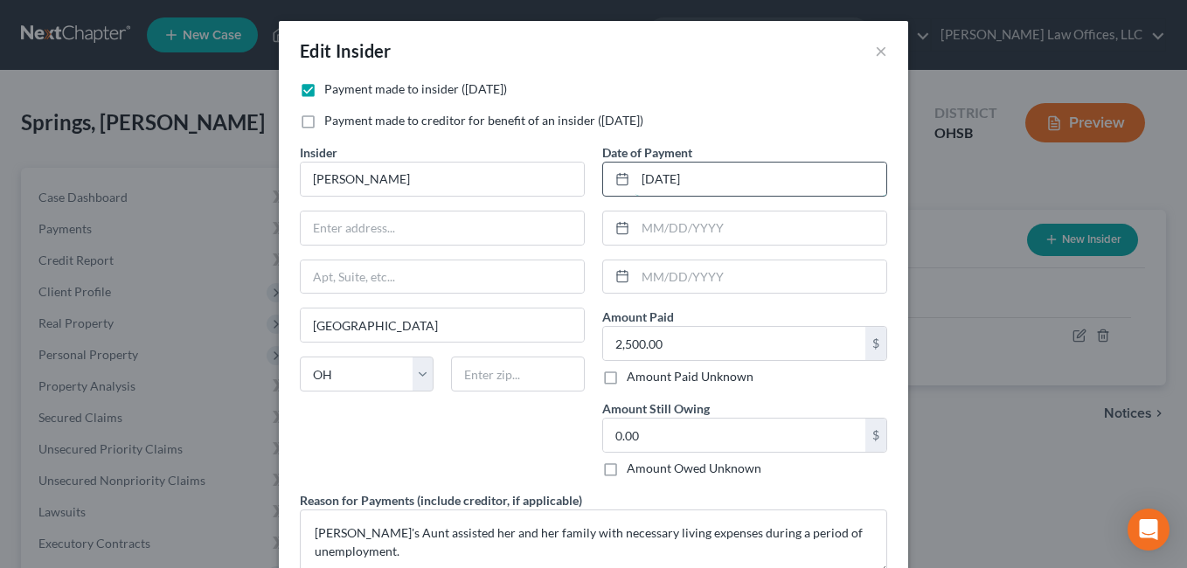
drag, startPoint x: 656, startPoint y: 181, endPoint x: 665, endPoint y: 183, distance: 9.8
click at [665, 183] on input "07/15/2025" at bounding box center [761, 179] width 251 height 33
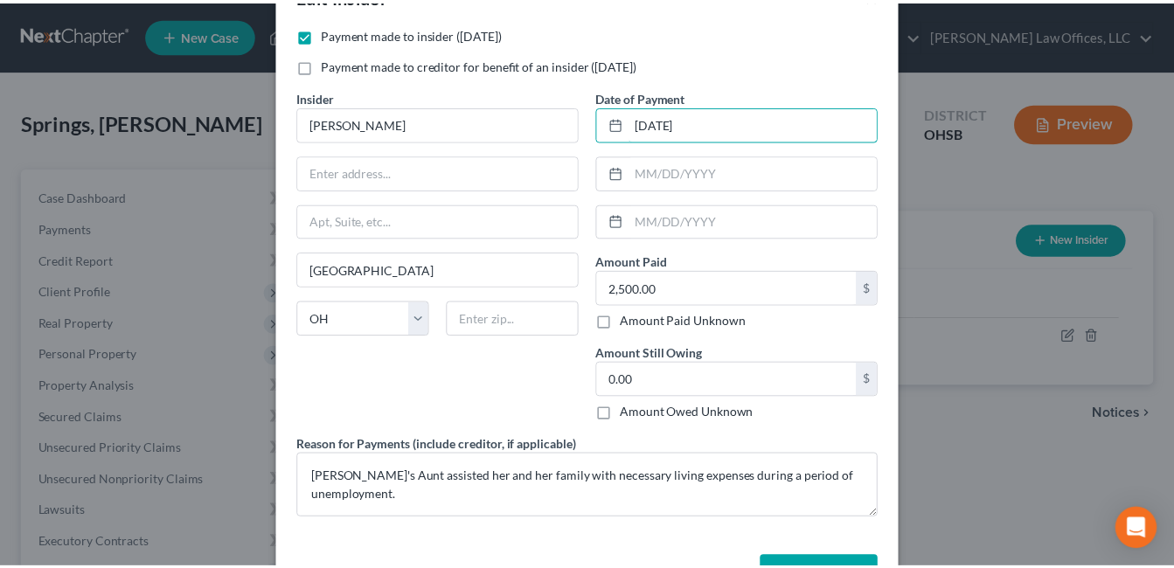
scroll to position [116, 0]
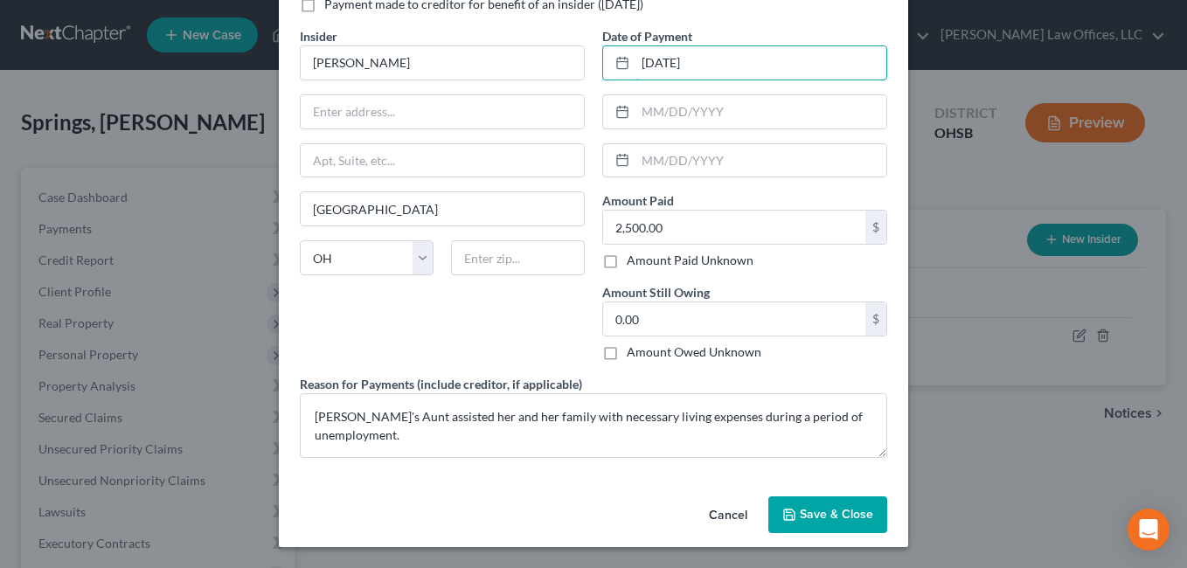
type input "07/21/2025"
click at [804, 519] on span "Save & Close" at bounding box center [836, 514] width 73 height 15
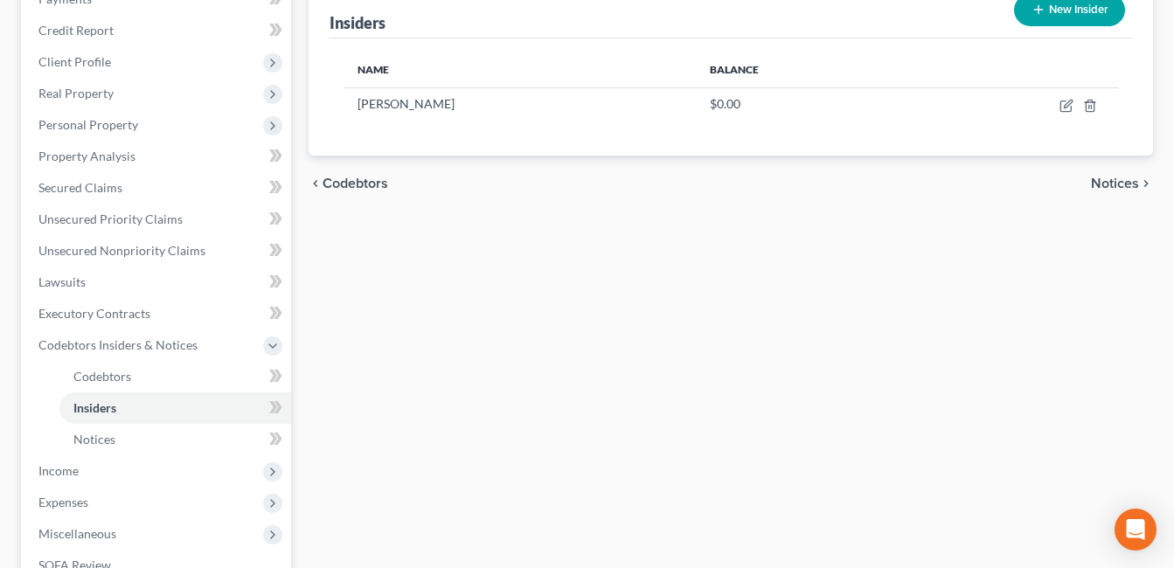
scroll to position [487, 0]
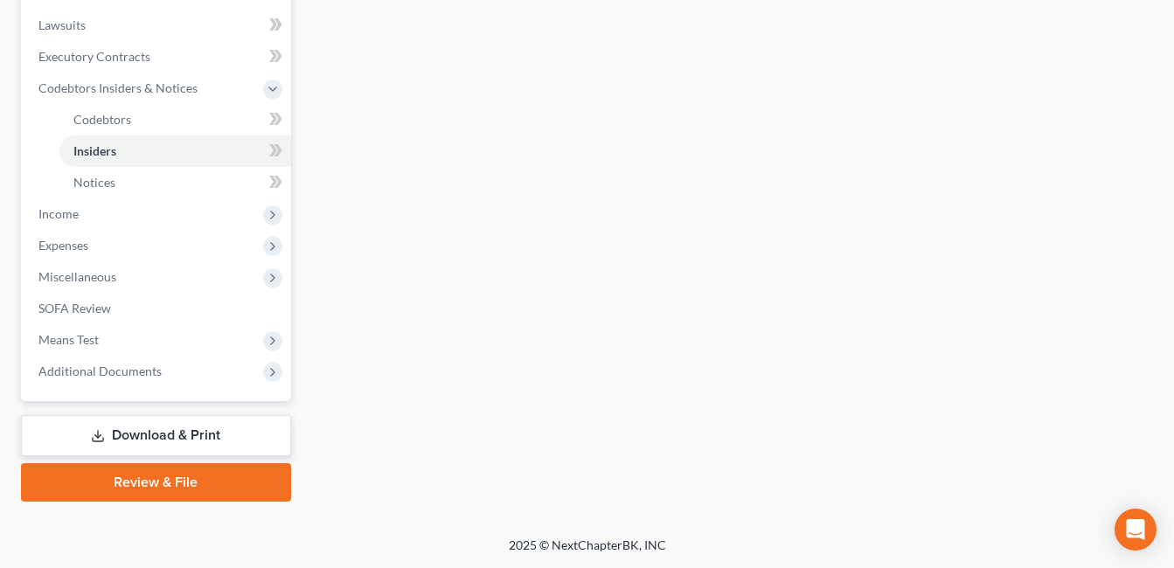
click at [165, 435] on link "Download & Print" at bounding box center [156, 435] width 270 height 41
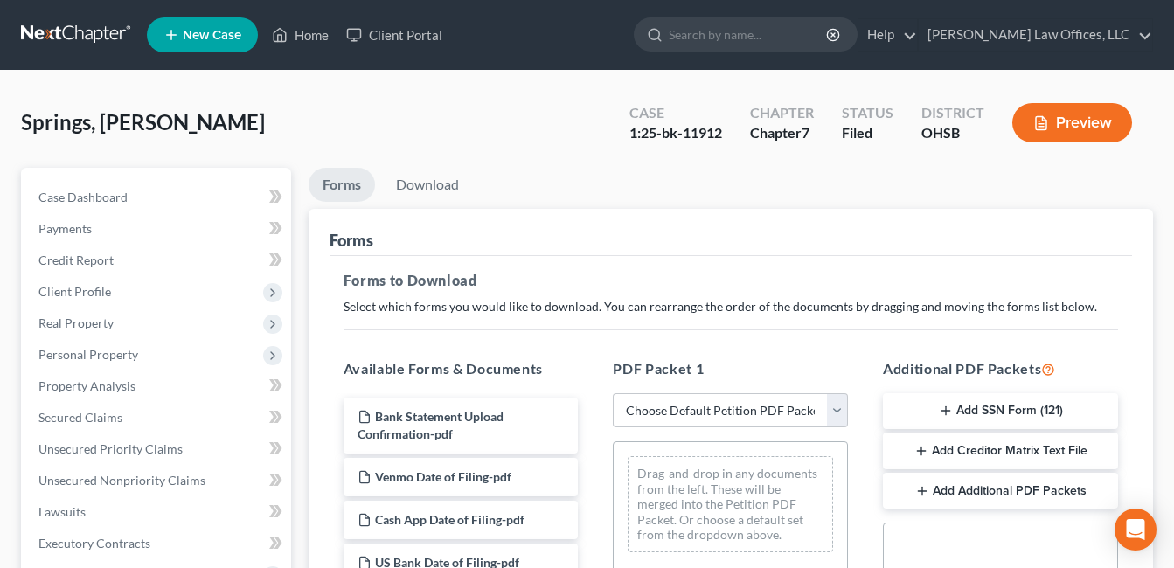
click at [837, 413] on select "Choose Default Petition PDF Packet Complete Bankruptcy Petition (all forms and …" at bounding box center [730, 410] width 235 height 35
select select "2"
click at [613, 393] on select "Choose Default Petition PDF Packet Complete Bankruptcy Petition (all forms and …" at bounding box center [730, 410] width 235 height 35
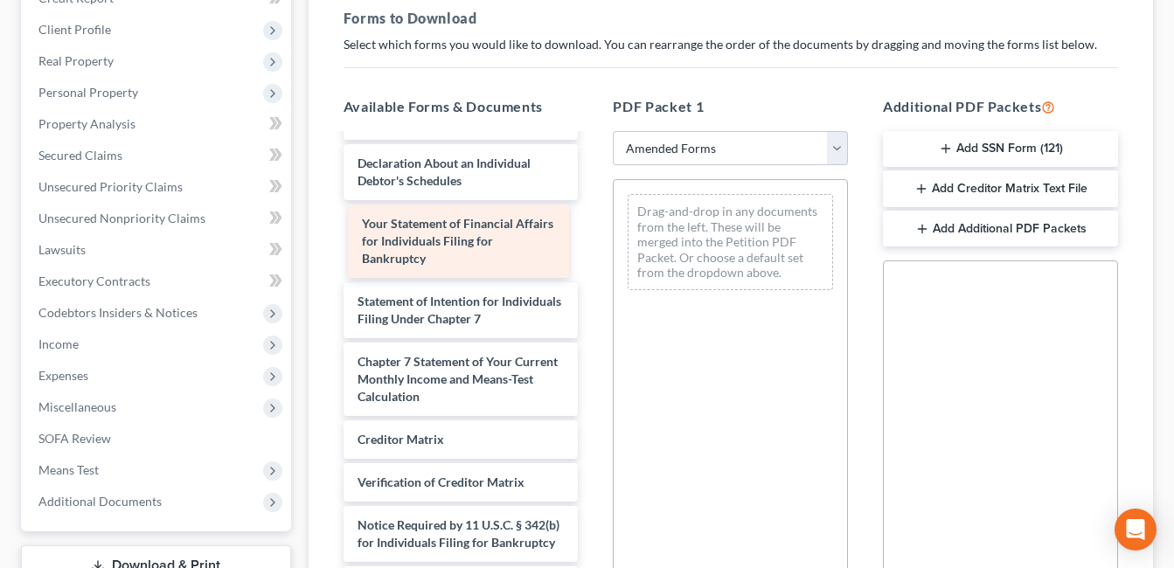
scroll to position [479, 0]
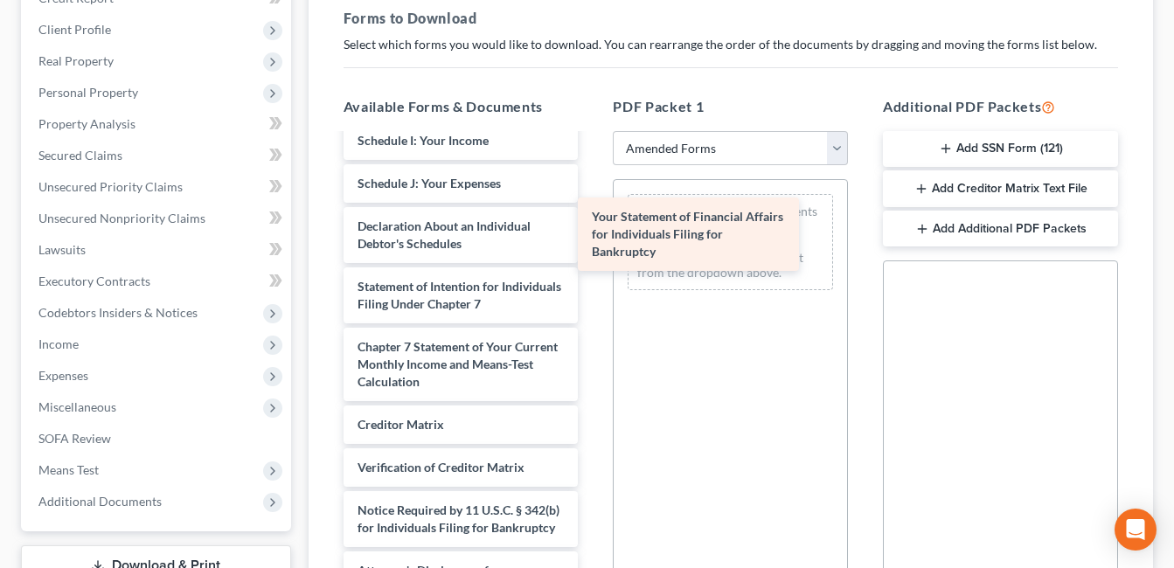
drag, startPoint x: 465, startPoint y: 221, endPoint x: 714, endPoint y: 212, distance: 249.4
click at [593, 212] on div "Your Statement of Financial Affairs for Individuals Filing for Bankruptcy Volun…" at bounding box center [461, 141] width 263 height 934
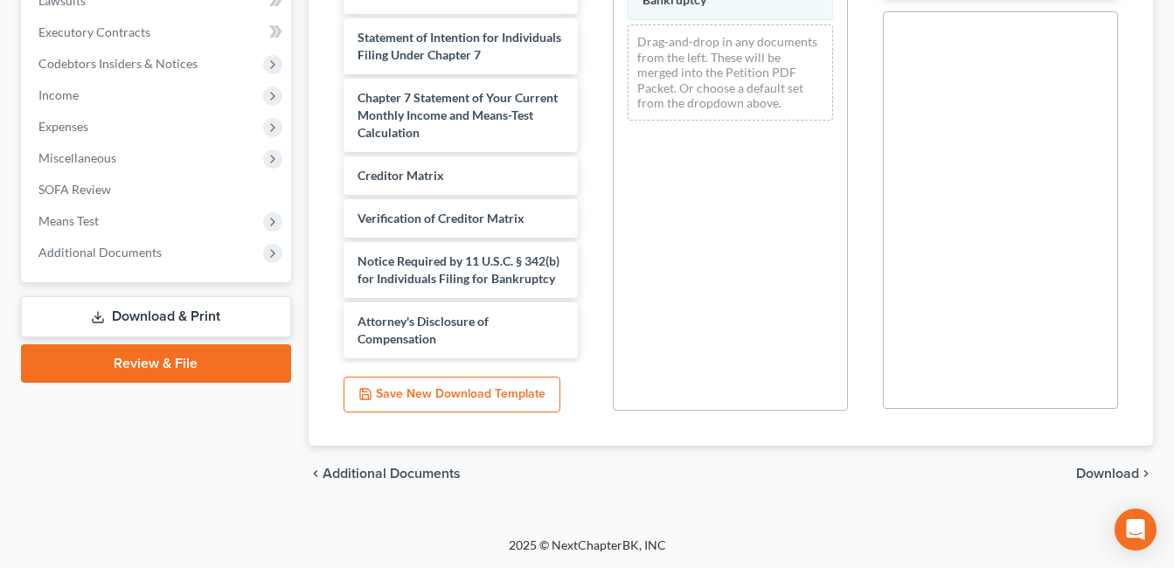
click at [1116, 475] on span "Download" at bounding box center [1107, 474] width 63 height 14
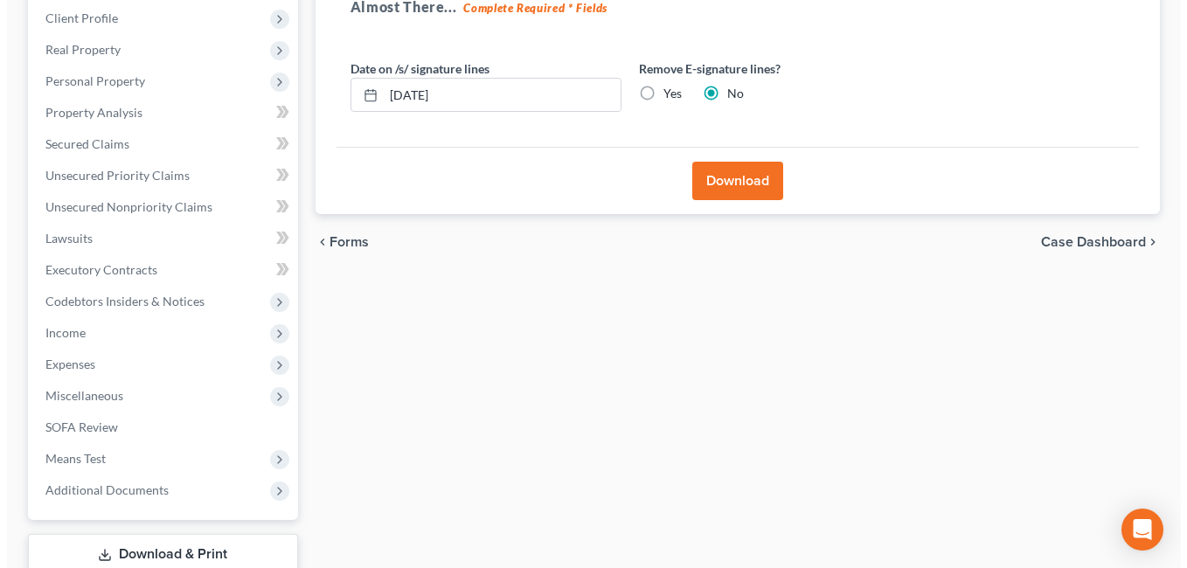
scroll to position [130, 0]
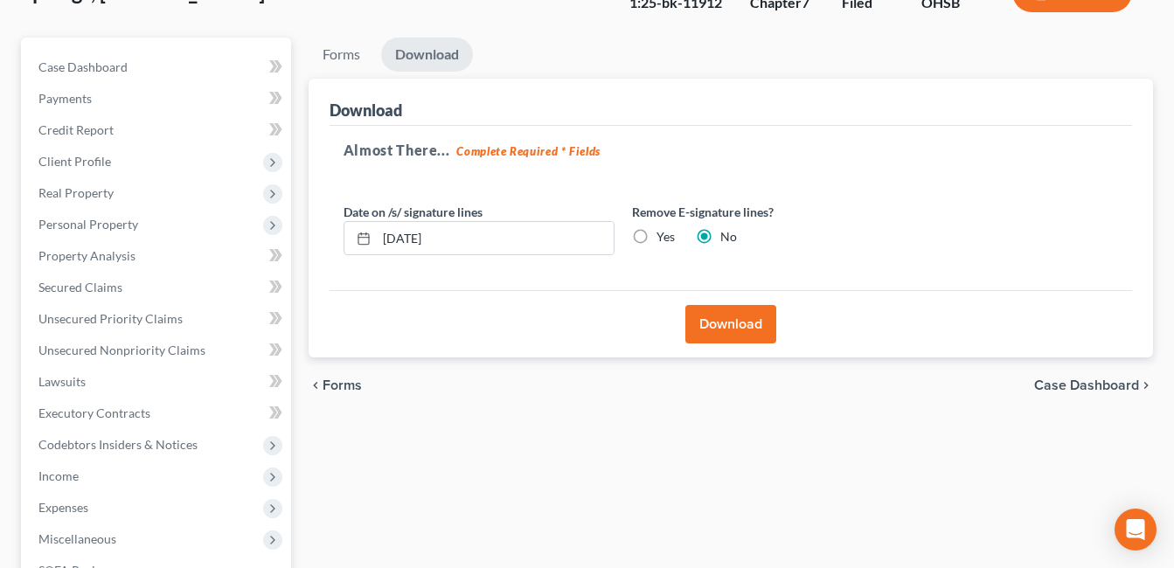
click at [741, 340] on button "Download" at bounding box center [731, 324] width 91 height 38
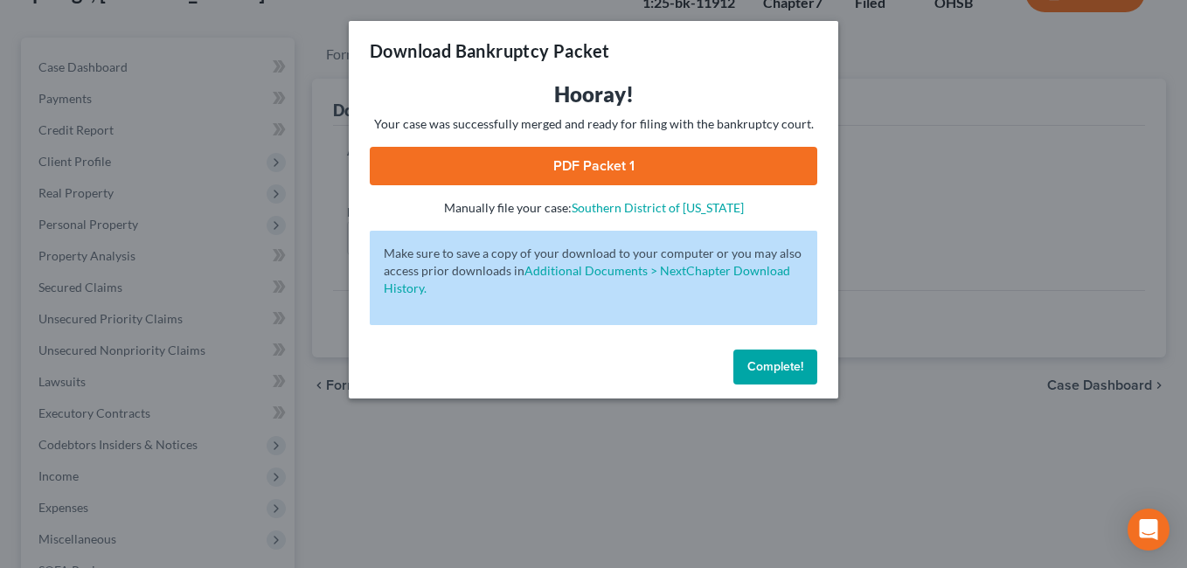
click at [658, 164] on link "PDF Packet 1" at bounding box center [594, 166] width 448 height 38
click at [772, 366] on span "Complete!" at bounding box center [776, 366] width 56 height 15
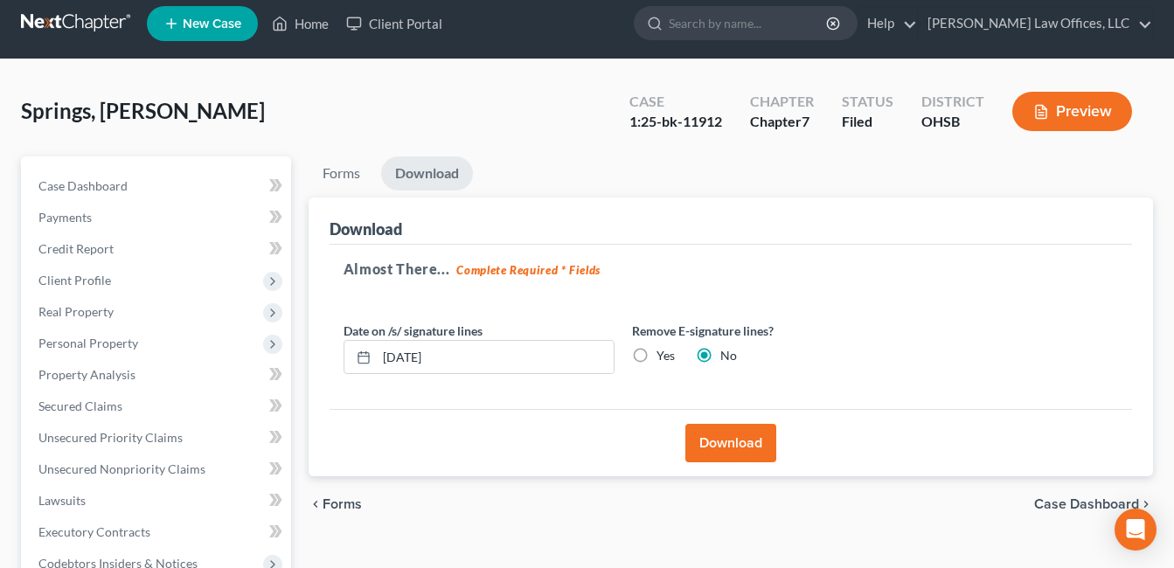
scroll to position [0, 0]
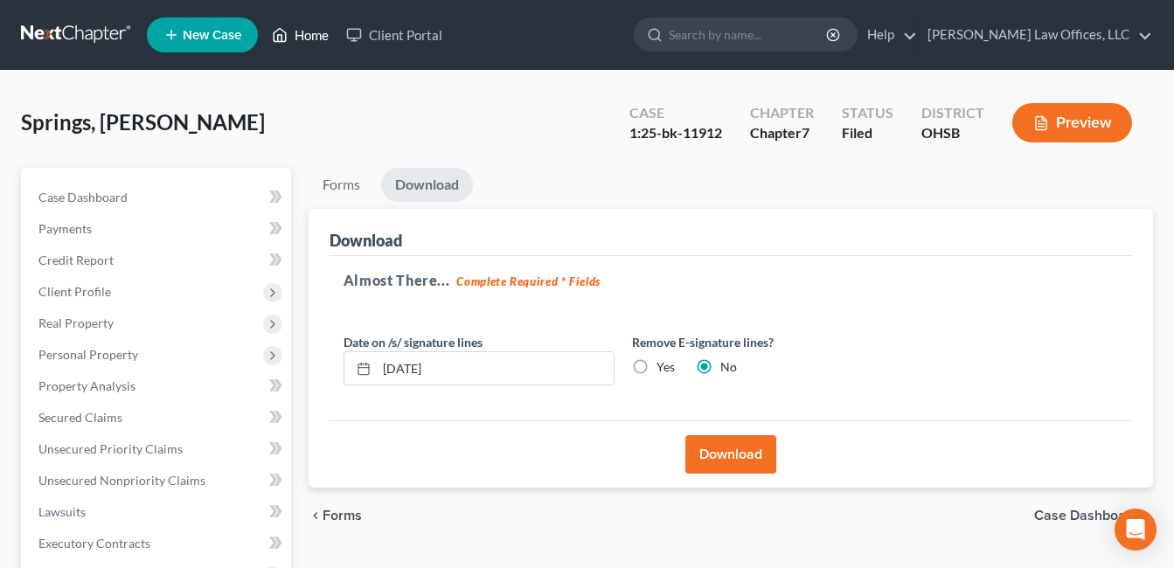
click at [305, 31] on link "Home" at bounding box center [300, 34] width 74 height 31
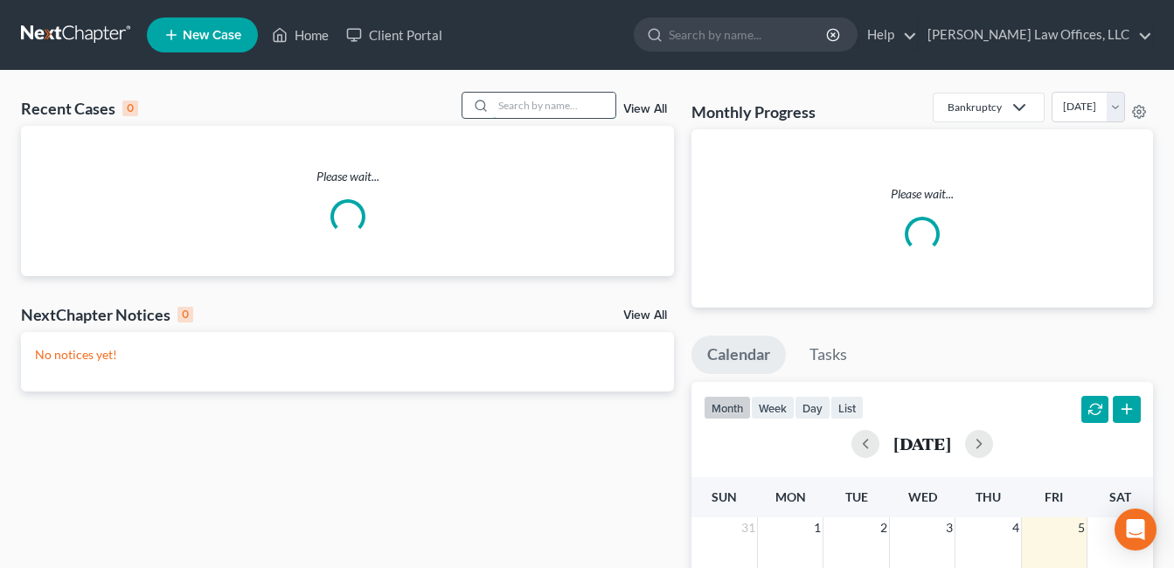
click at [553, 106] on input "search" at bounding box center [554, 105] width 122 height 25
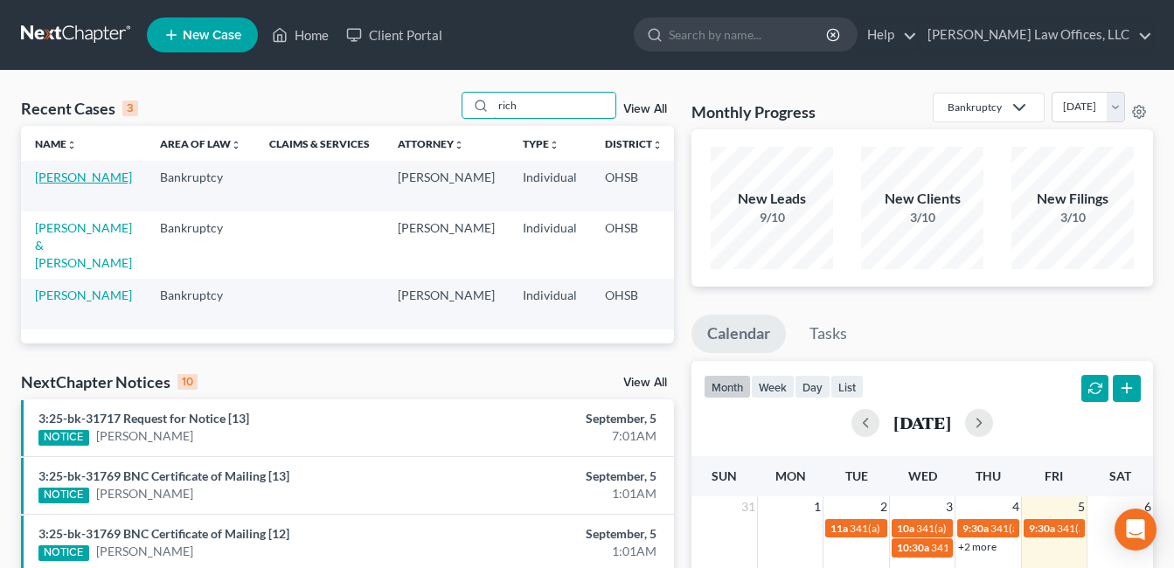
type input "rich"
click at [52, 184] on link "Rich, Sherry" at bounding box center [83, 177] width 97 height 15
select select "4"
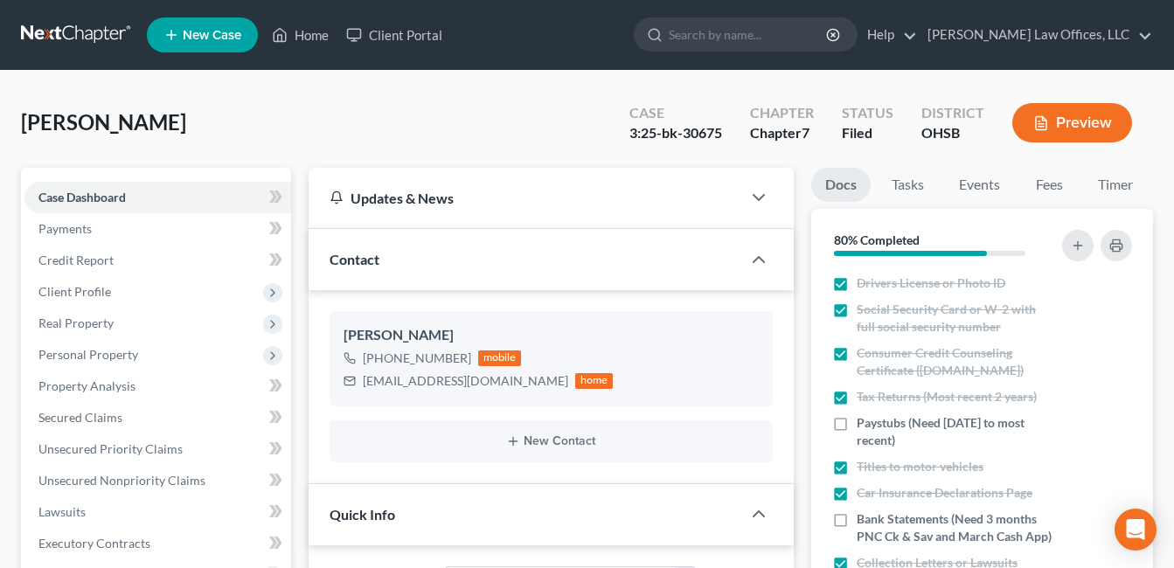
scroll to position [700, 0]
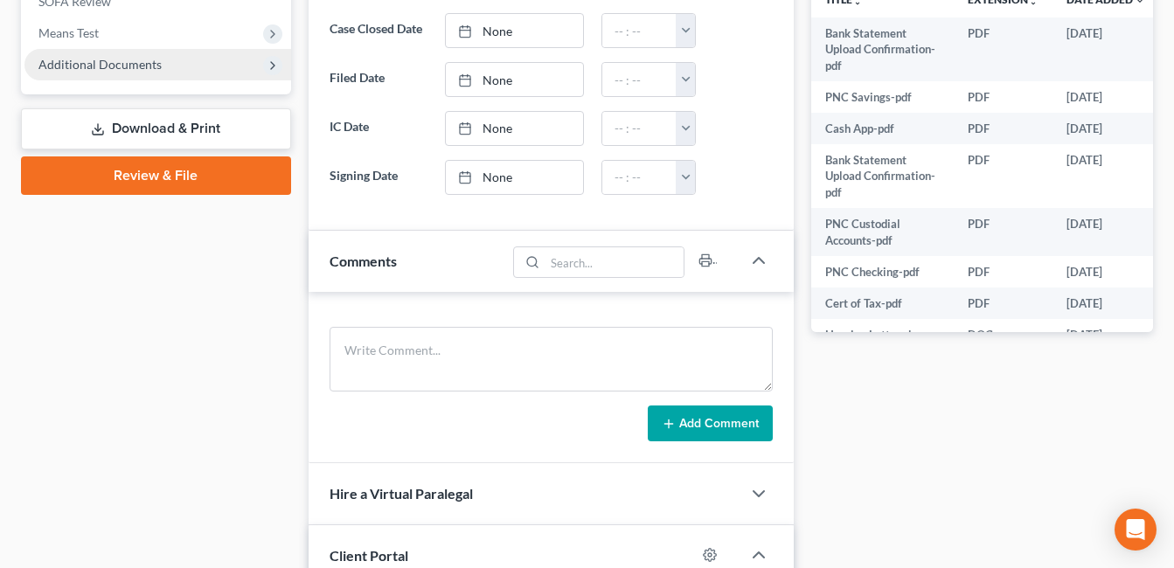
click at [144, 65] on span "Additional Documents" at bounding box center [99, 64] width 123 height 15
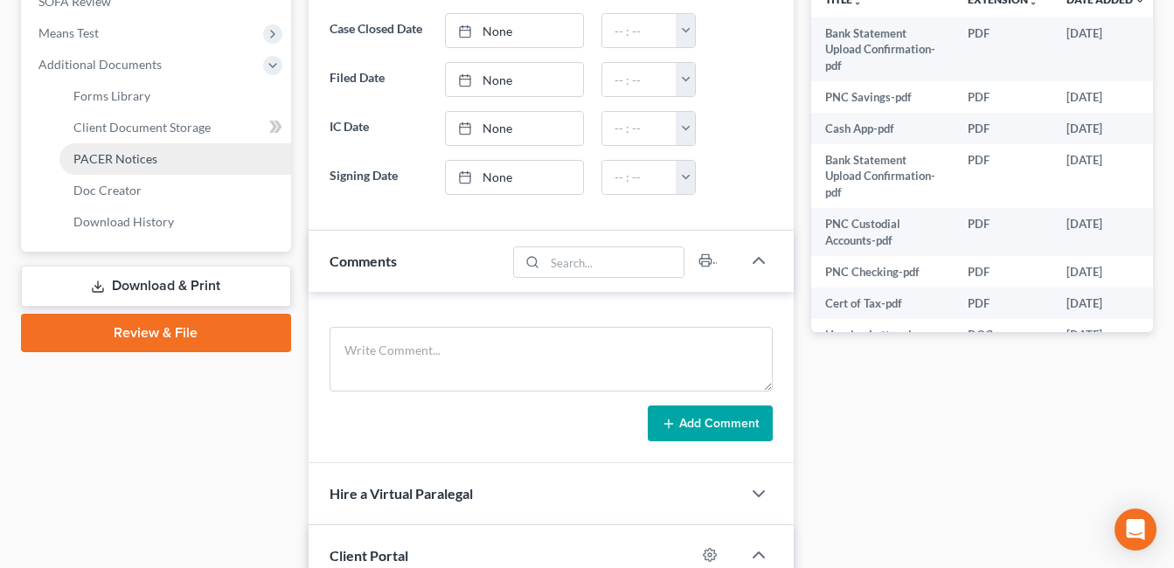
click at [164, 157] on link "PACER Notices" at bounding box center [175, 158] width 232 height 31
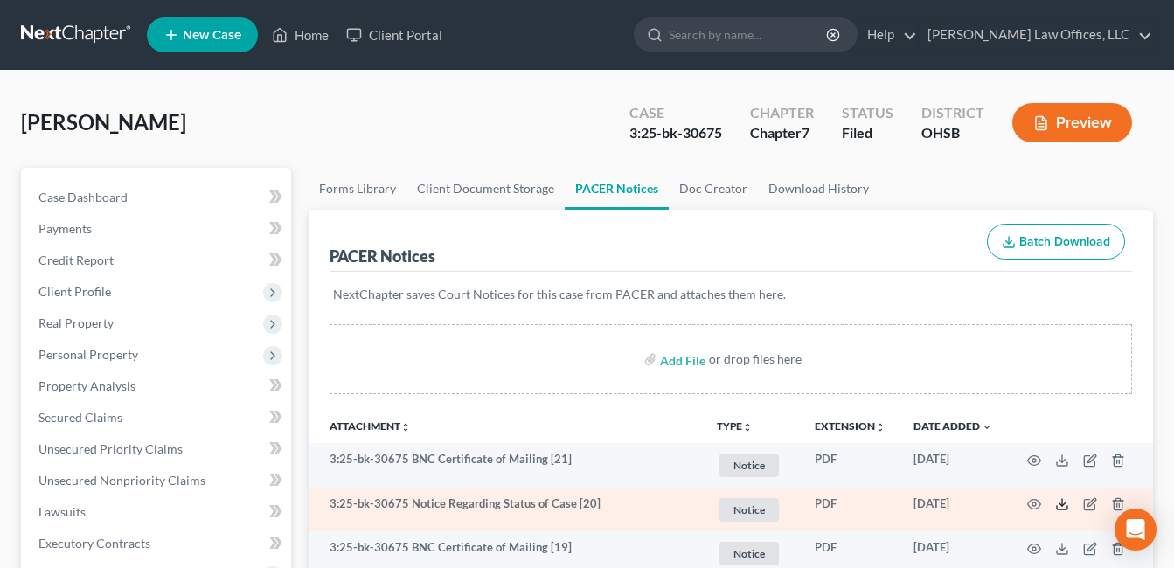
click at [1063, 505] on icon at bounding box center [1062, 505] width 14 height 14
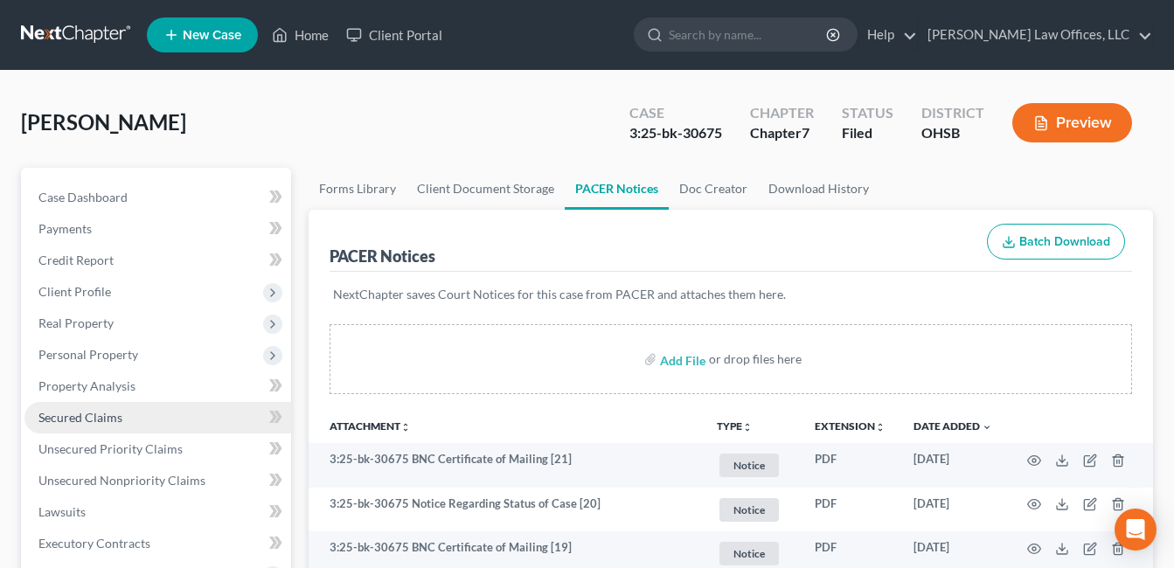
click at [109, 413] on span "Secured Claims" at bounding box center [80, 417] width 84 height 15
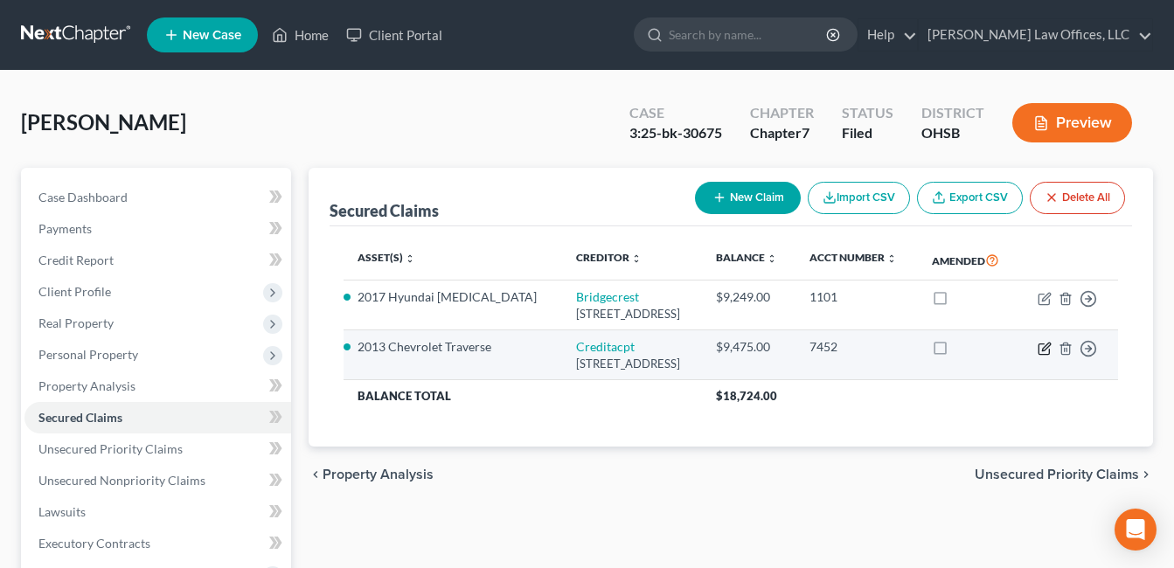
click at [1042, 356] on icon "button" at bounding box center [1045, 349] width 14 height 14
select select "23"
select select "1"
select select "0"
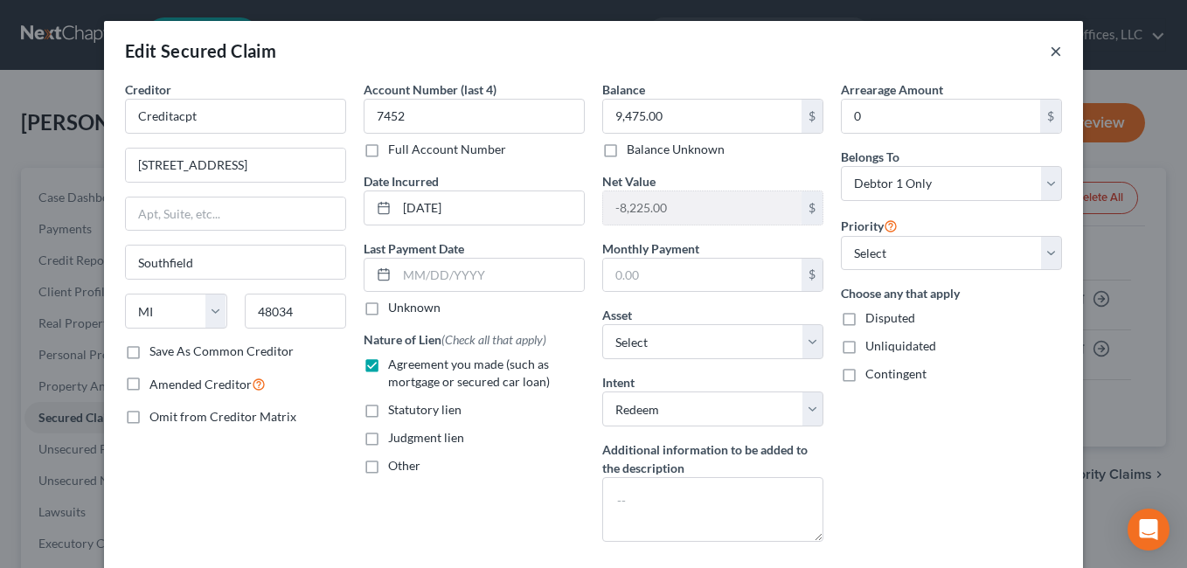
click at [1052, 52] on button "×" at bounding box center [1056, 50] width 12 height 21
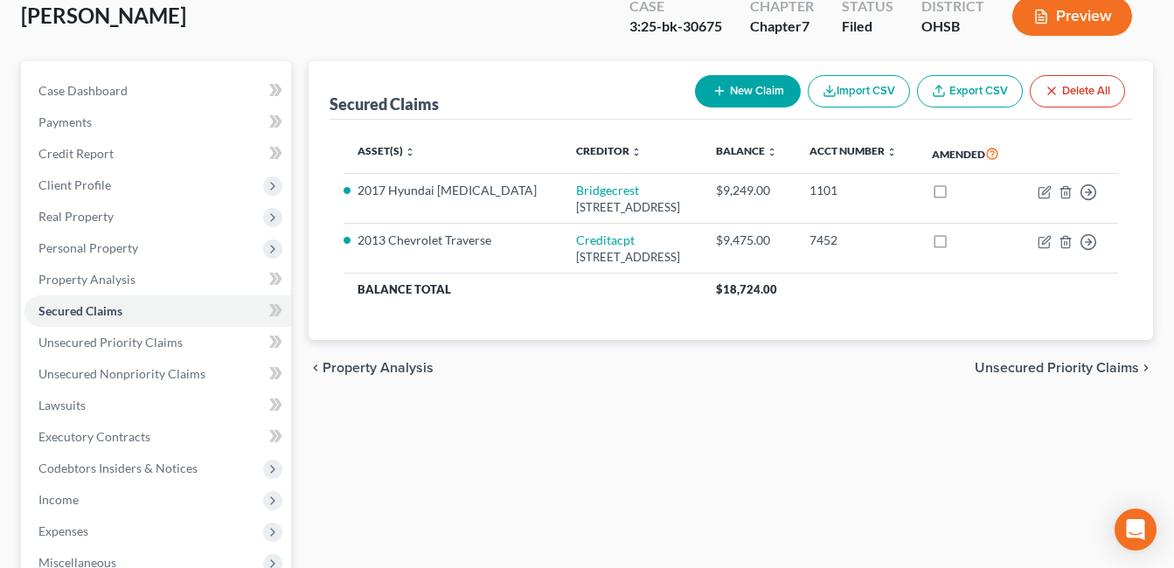
scroll to position [393, 0]
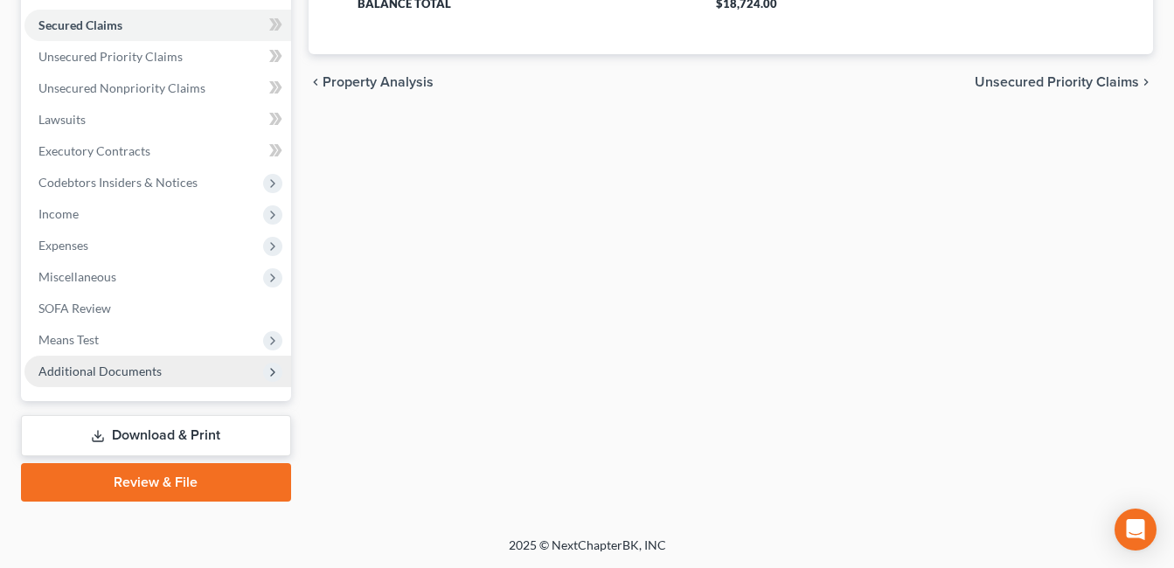
click at [124, 380] on span "Additional Documents" at bounding box center [157, 371] width 267 height 31
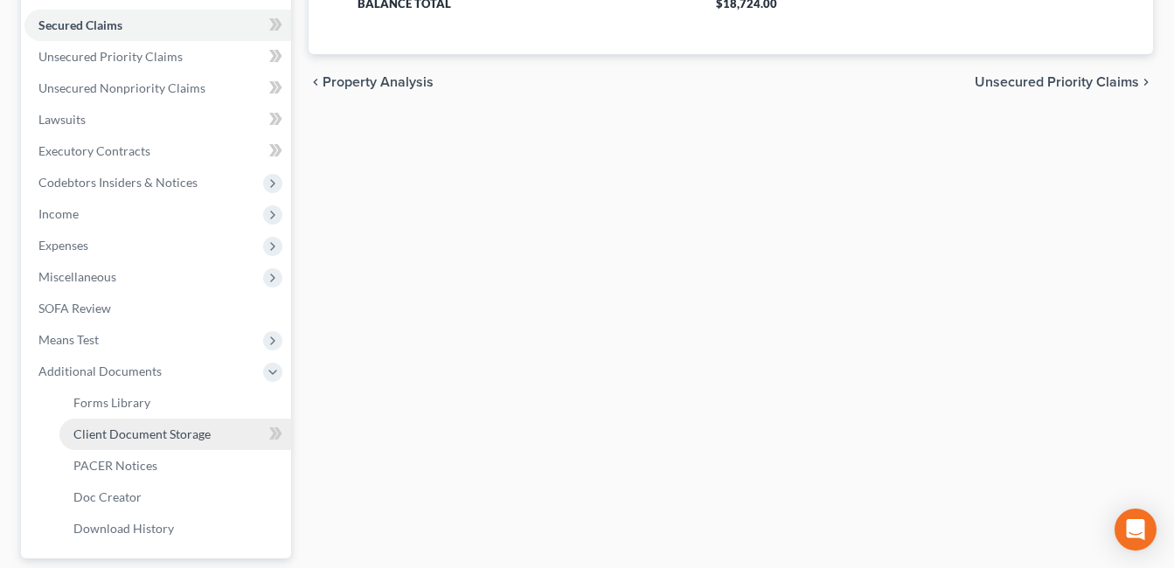
click at [137, 439] on span "Client Document Storage" at bounding box center [141, 434] width 137 height 15
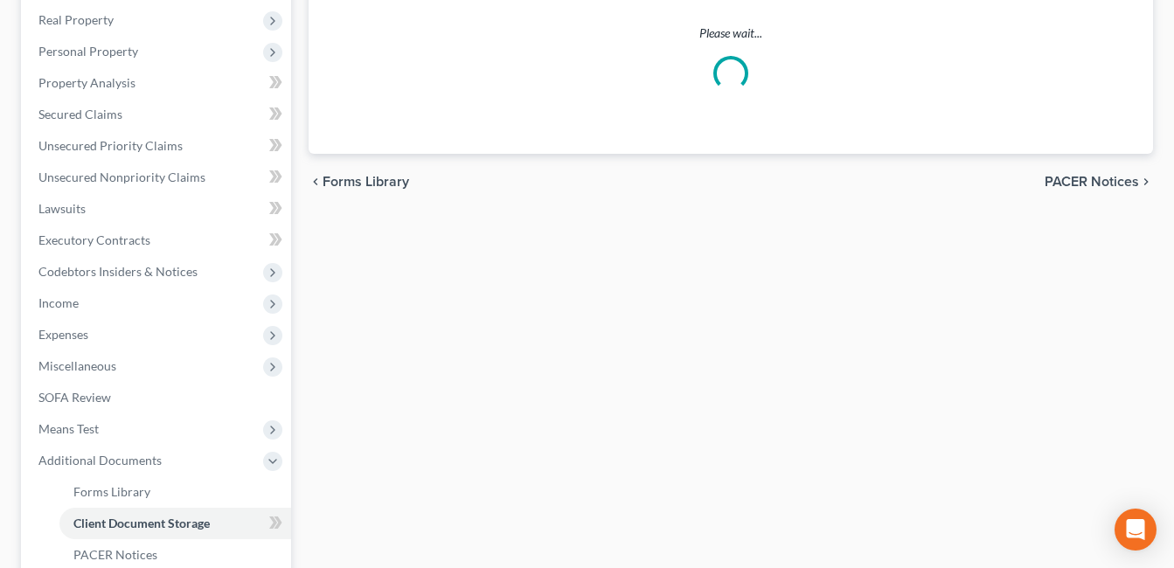
scroll to position [94, 0]
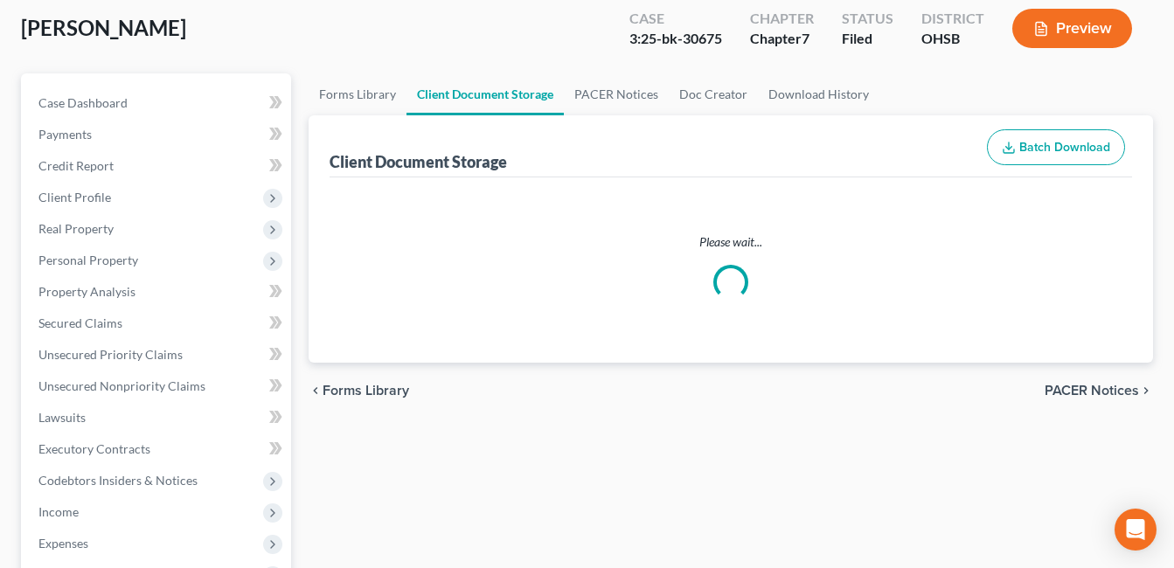
select select "7"
select select "52"
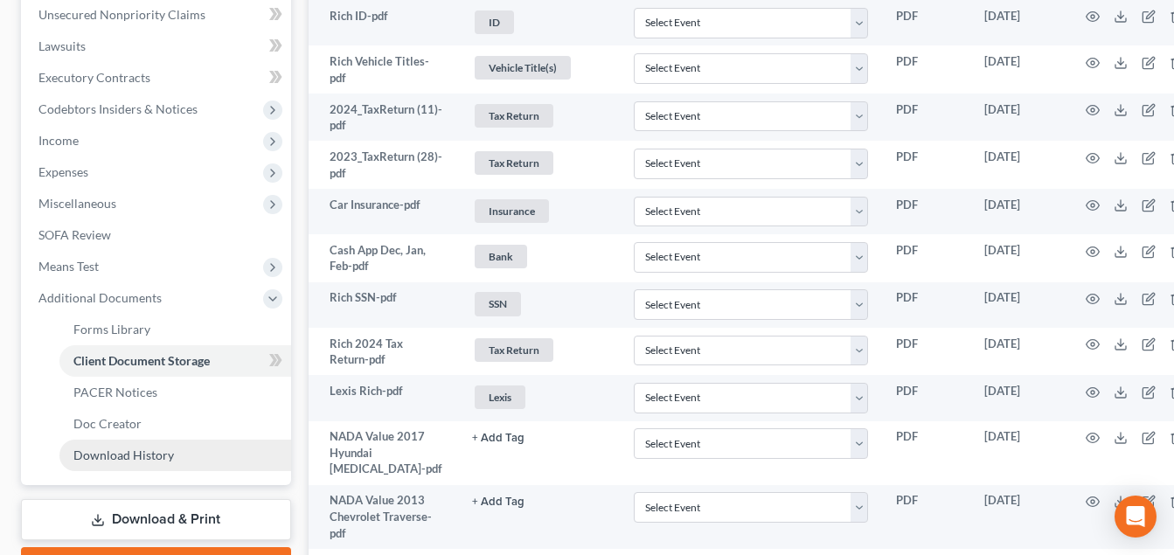
scroll to position [525, 0]
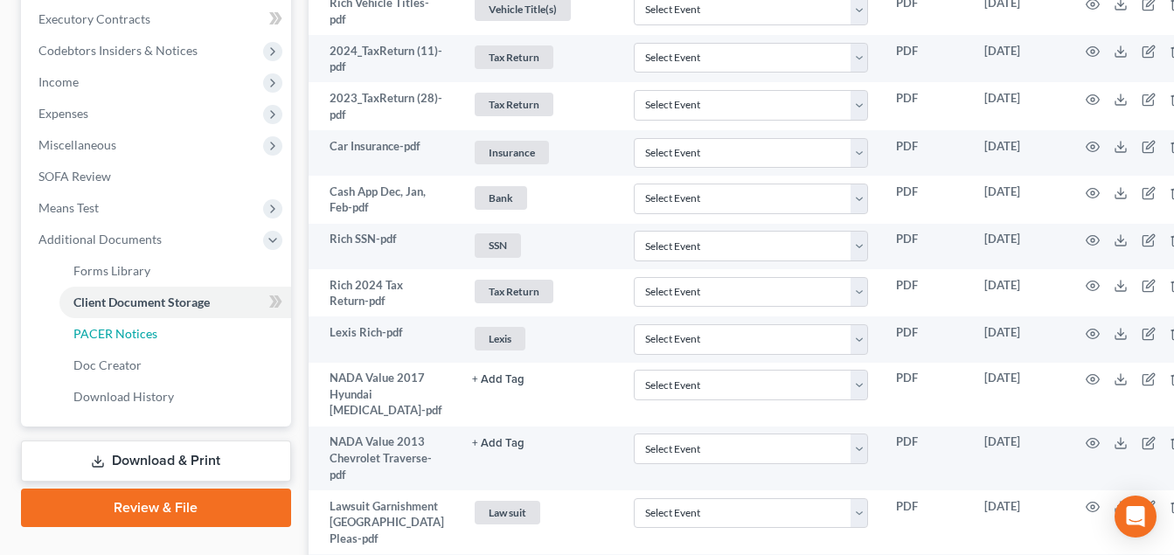
click at [153, 341] on link "PACER Notices" at bounding box center [175, 333] width 232 height 31
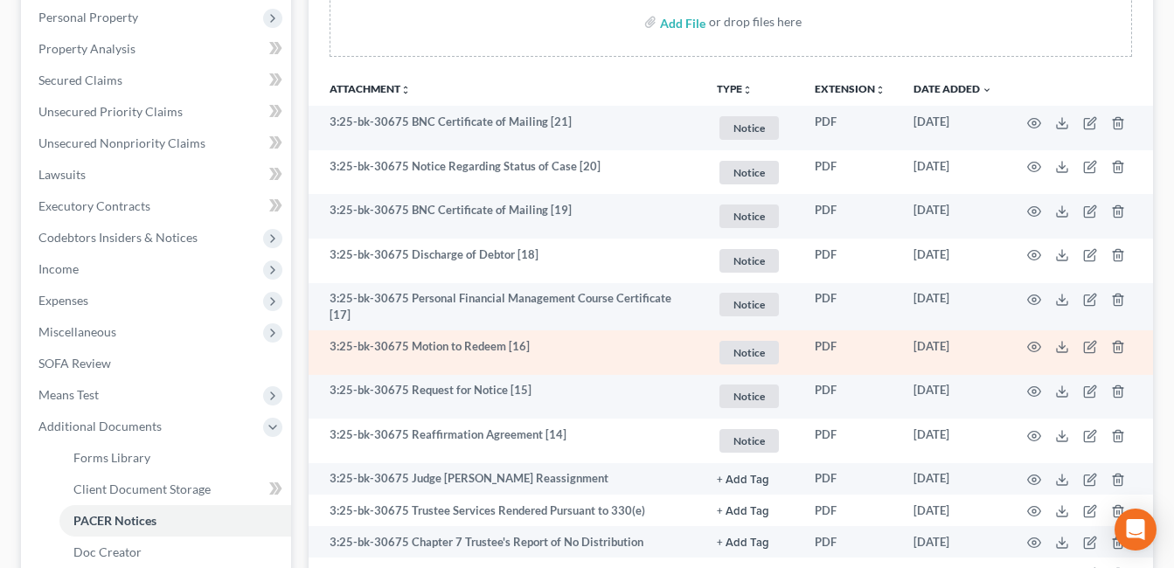
scroll to position [350, 0]
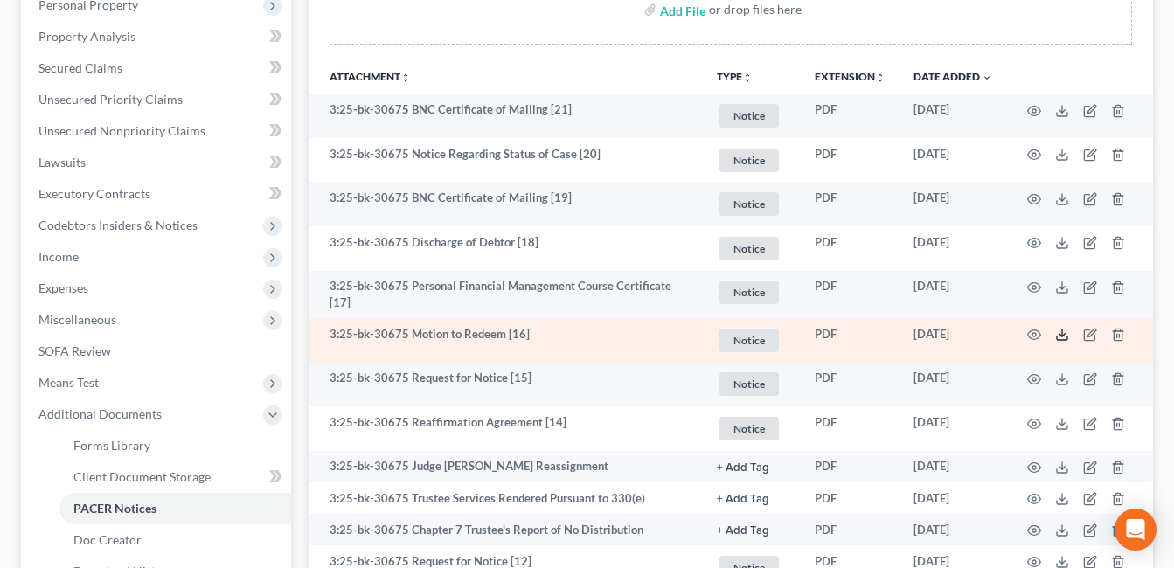
click at [1061, 334] on icon at bounding box center [1062, 335] width 14 height 14
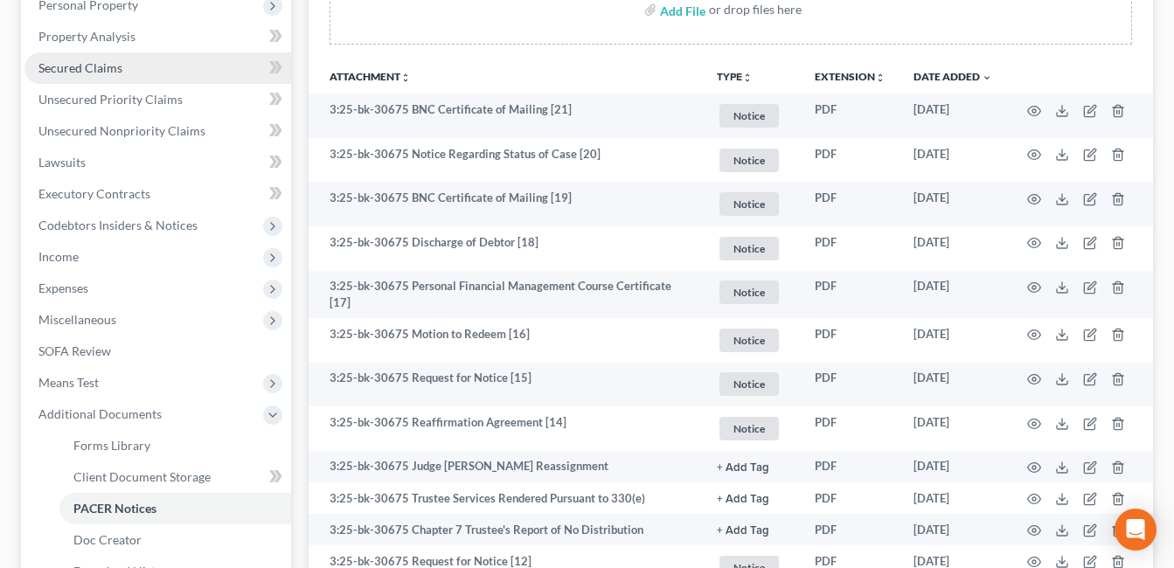
click at [93, 69] on span "Secured Claims" at bounding box center [80, 67] width 84 height 15
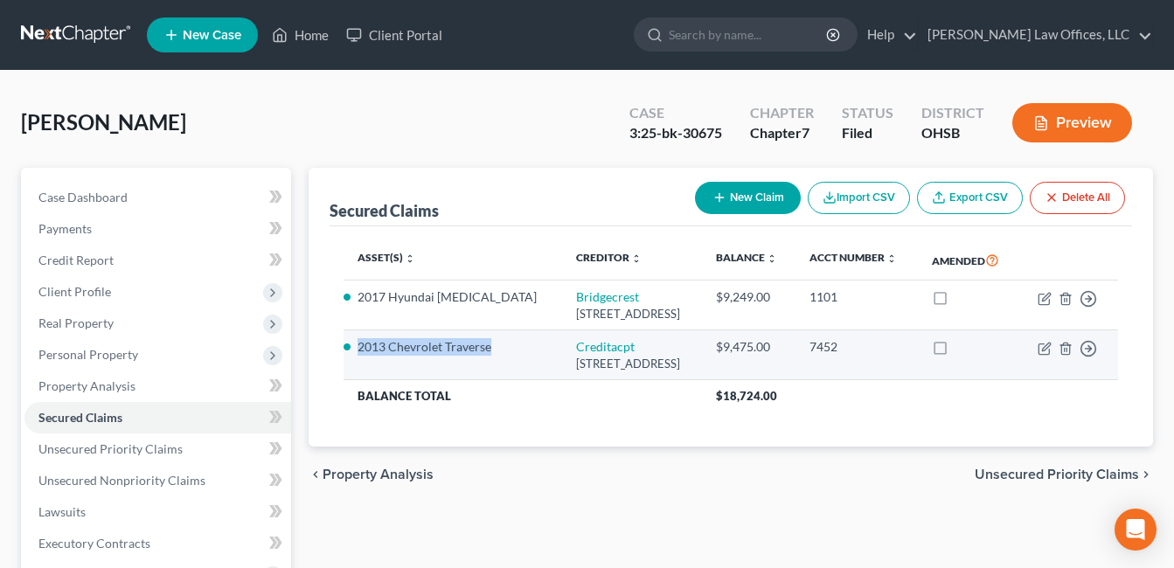
drag, startPoint x: 412, startPoint y: 379, endPoint x: 368, endPoint y: 359, distance: 47.8
click at [359, 356] on li "2013 Chevrolet Traverse" at bounding box center [453, 346] width 191 height 17
copy li "2013 Chevrolet Traverse"
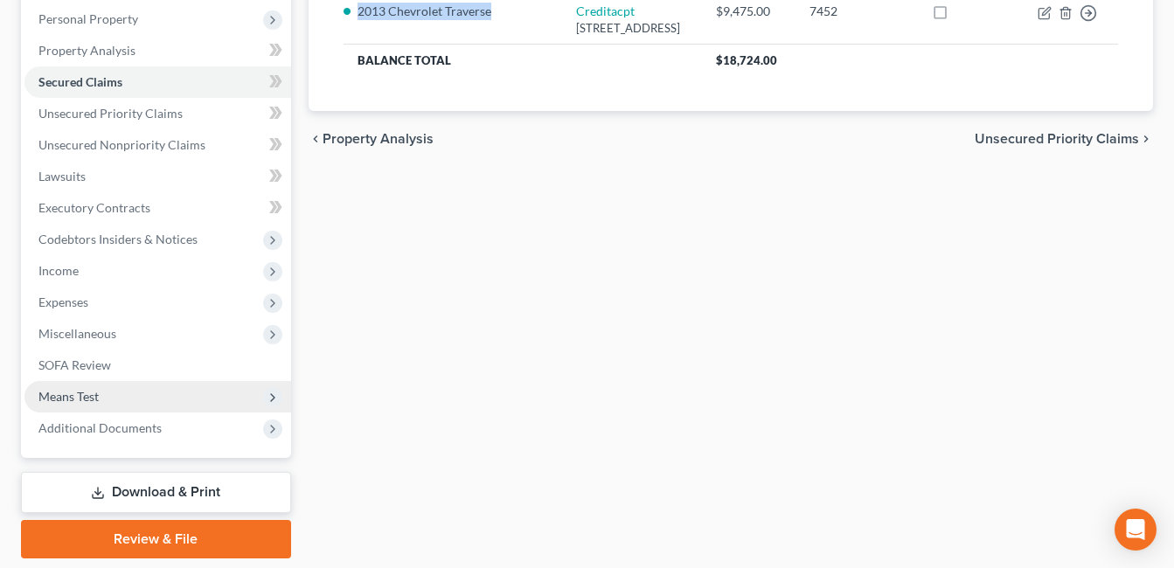
scroll to position [350, 0]
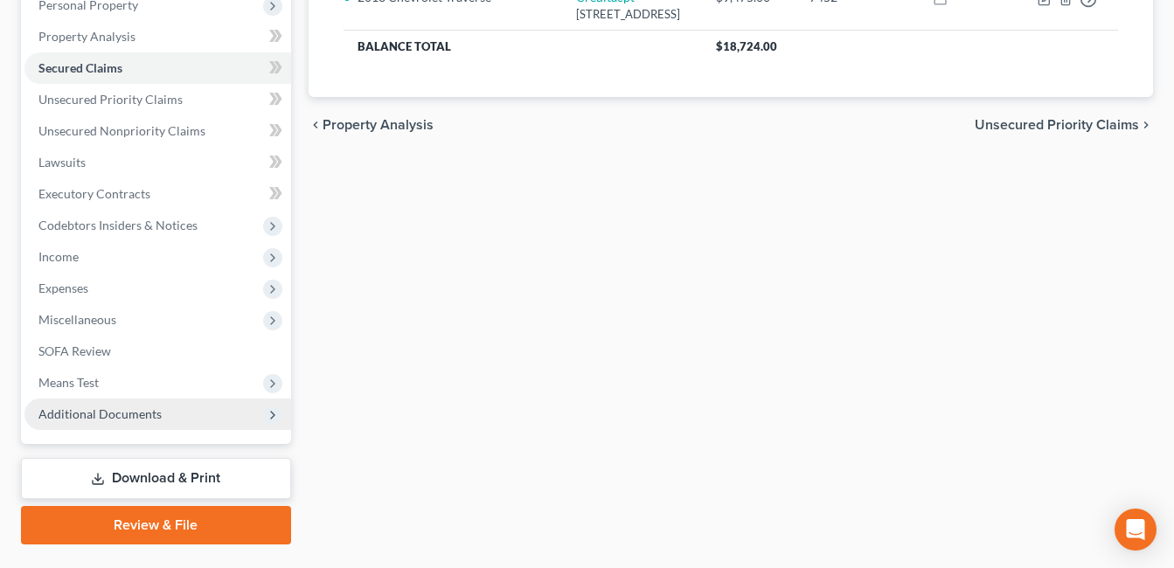
click at [150, 414] on span "Additional Documents" at bounding box center [99, 414] width 123 height 15
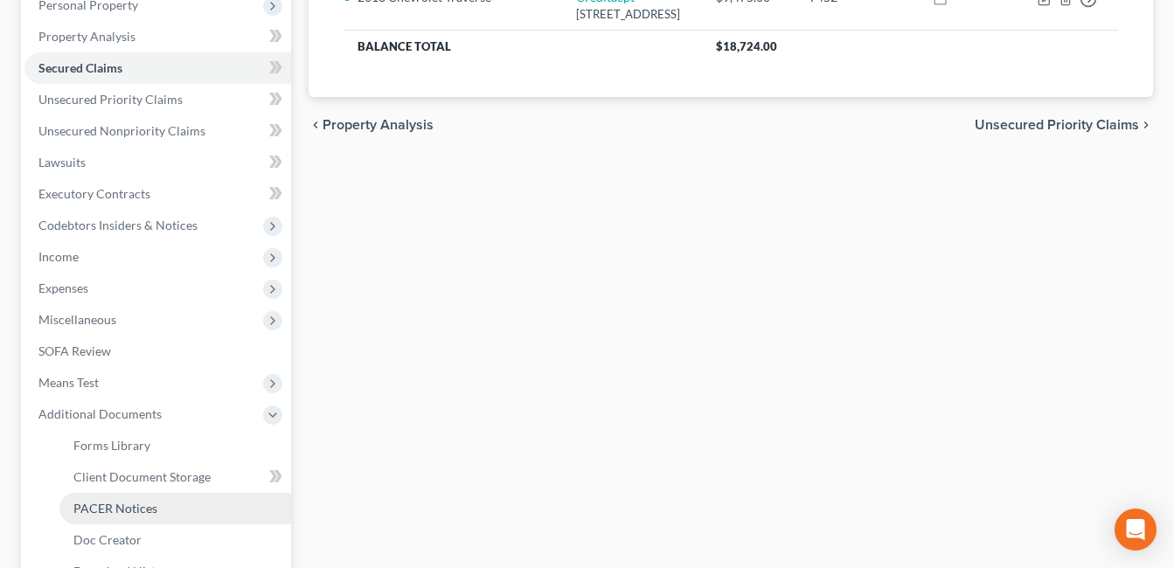
click at [143, 512] on span "PACER Notices" at bounding box center [115, 508] width 84 height 15
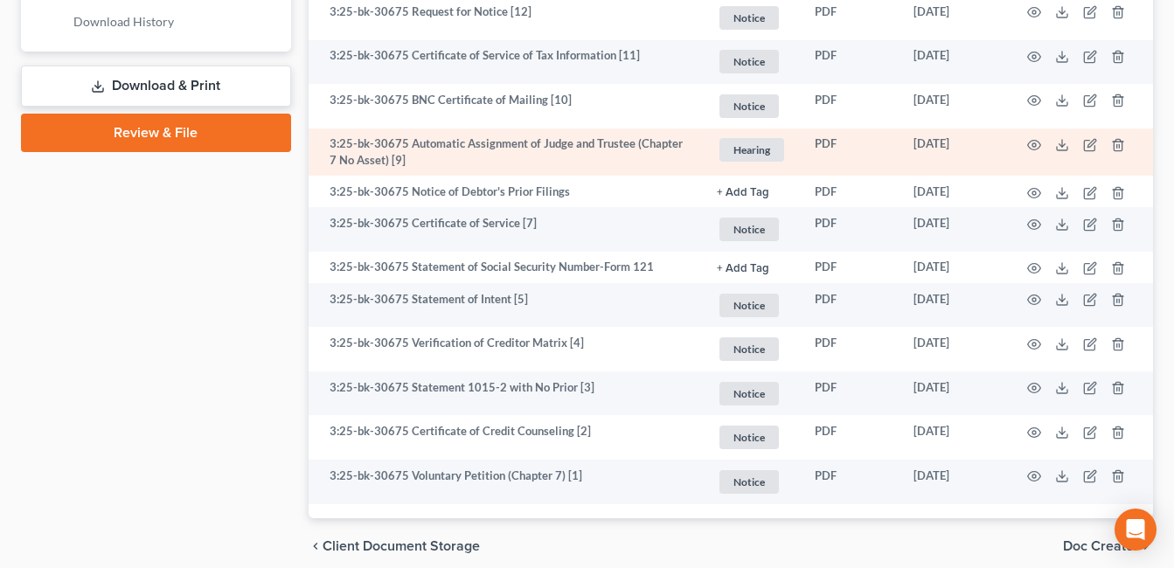
scroll to position [794, 0]
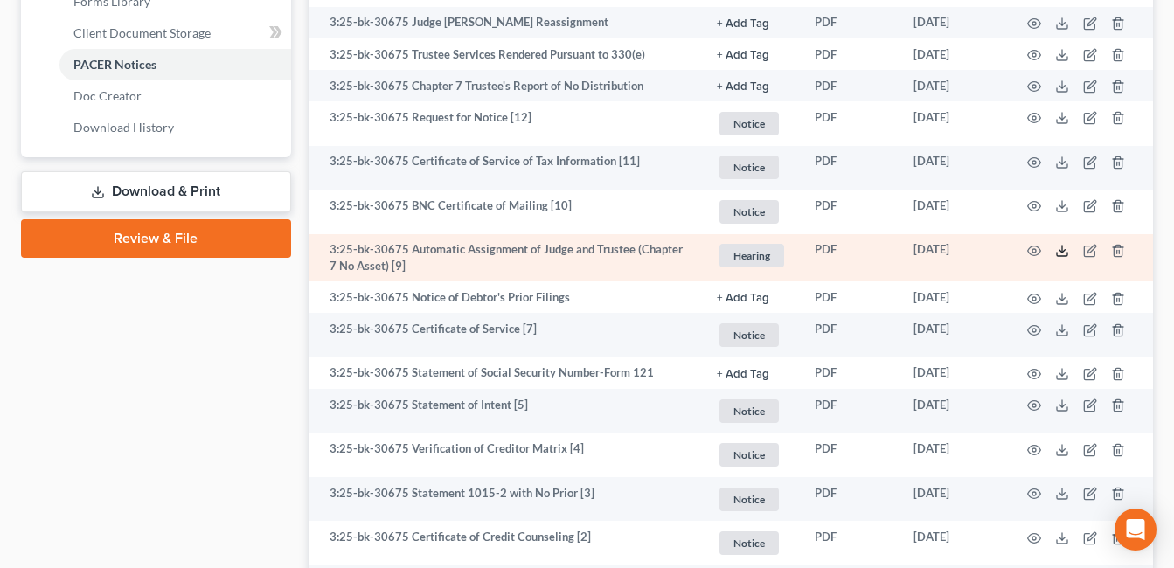
click at [1062, 247] on icon at bounding box center [1062, 251] width 14 height 14
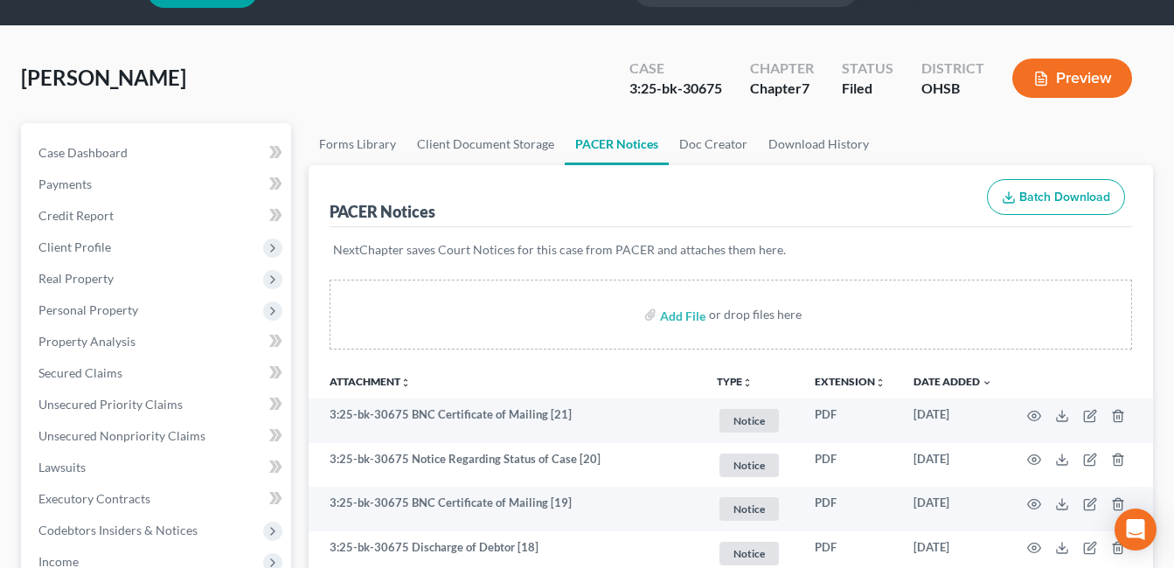
scroll to position [0, 0]
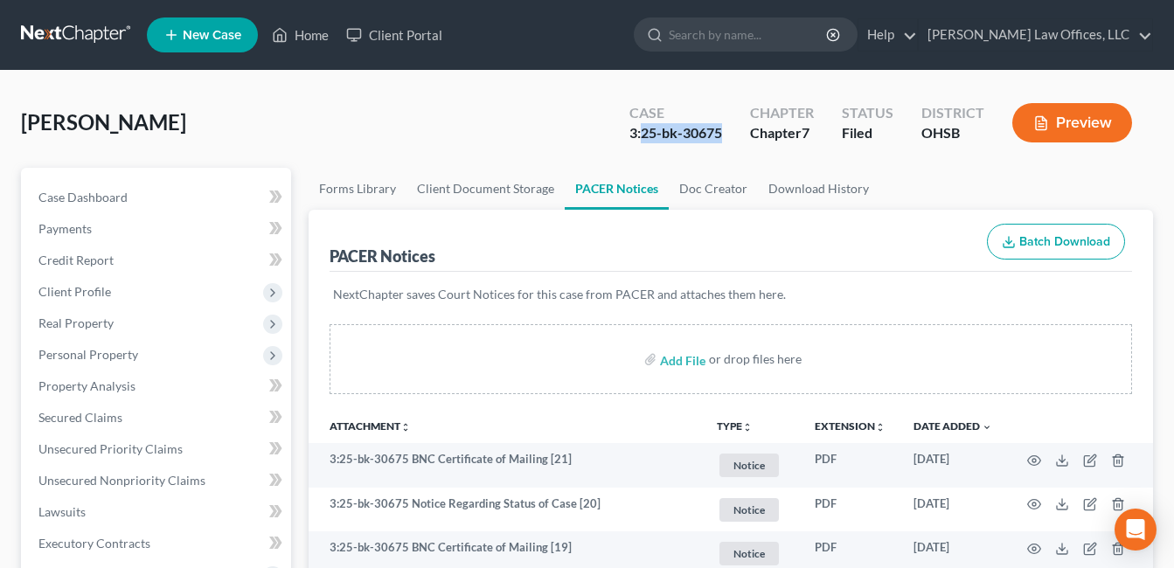
drag, startPoint x: 705, startPoint y: 135, endPoint x: 646, endPoint y: 131, distance: 58.7
click at [646, 131] on div "3:25-bk-30675" at bounding box center [676, 133] width 93 height 20
